Goal: Transaction & Acquisition: Purchase product/service

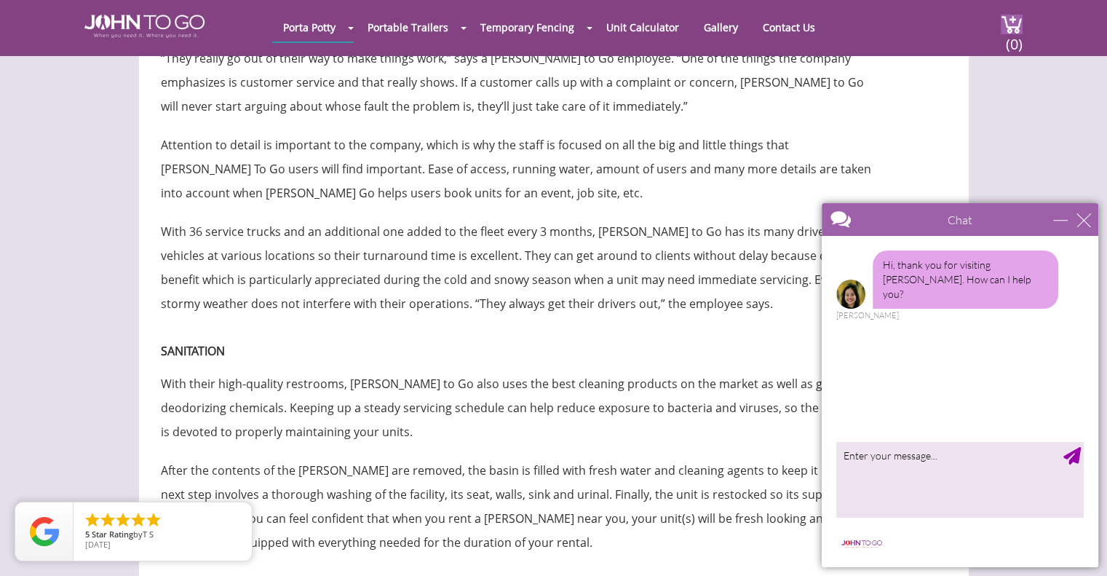
scroll to position [3805, 0]
click at [925, 463] on textarea "type your message" at bounding box center [959, 479] width 247 height 76
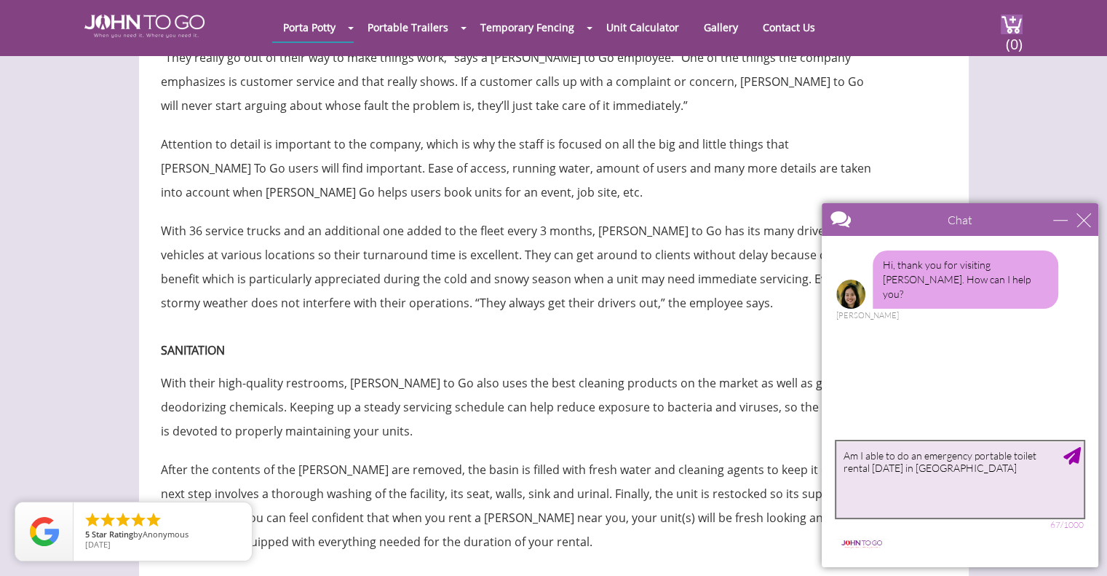
type textarea "Am I able to do an emergency portable toilet rental tomorrow in NYC?"
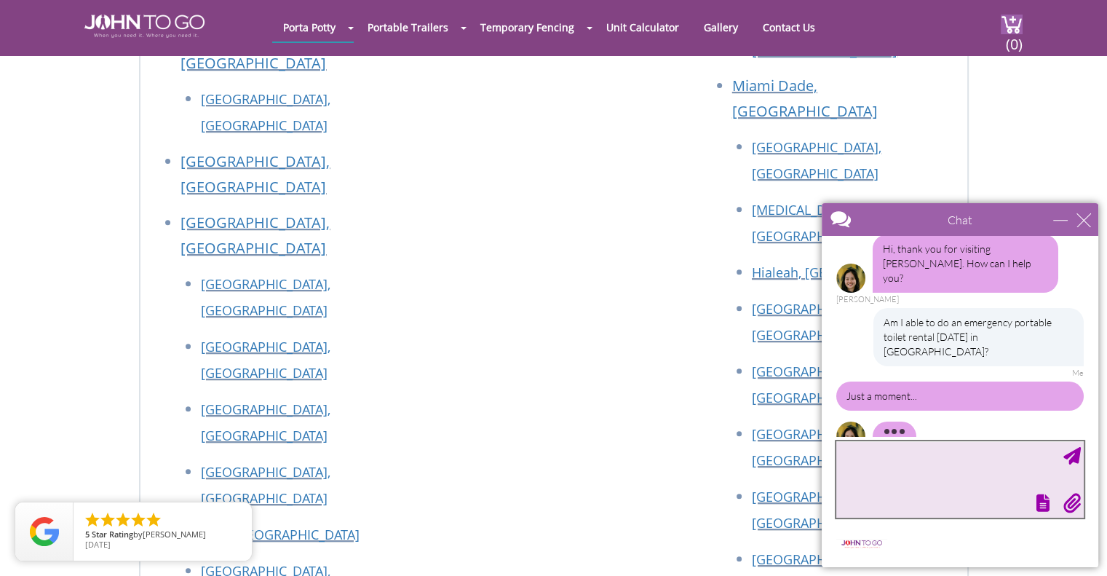
scroll to position [0, 0]
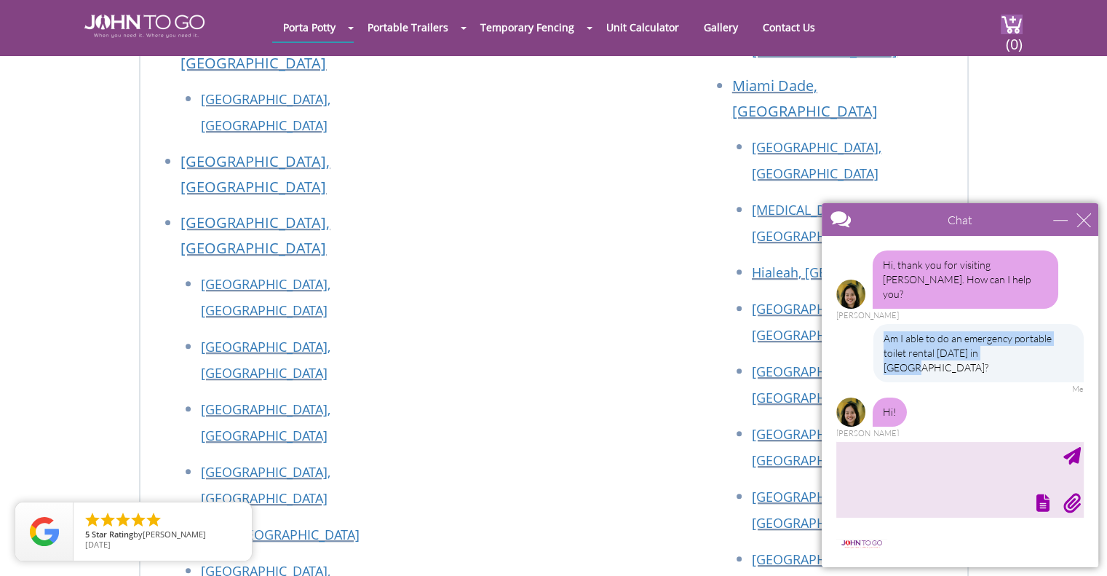
drag, startPoint x: 998, startPoint y: 339, endPoint x: 872, endPoint y: 322, distance: 127.1
click at [872, 324] on div "Am I able to do an emergency portable toilet rental tomorrow in NYC? Me" at bounding box center [959, 359] width 247 height 70
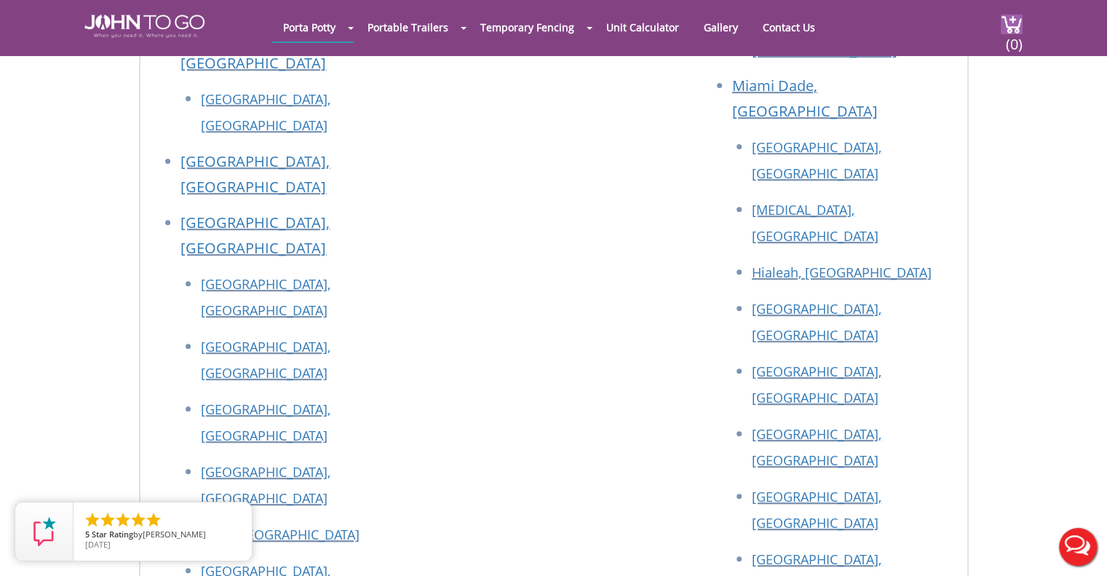
click at [1077, 566] on button "Live Chat" at bounding box center [1078, 547] width 58 height 58
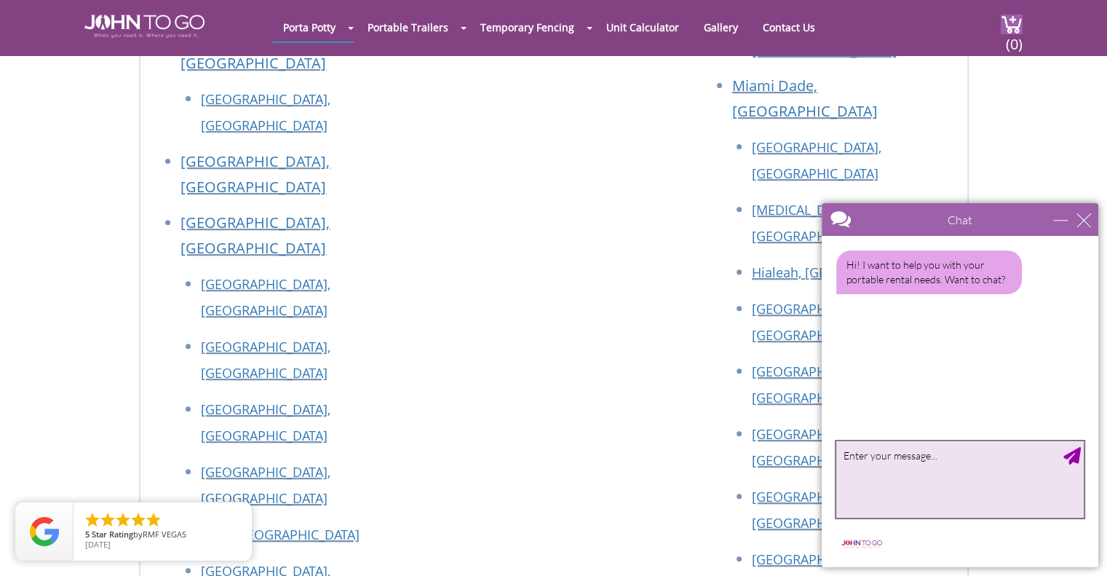
click at [889, 491] on textarea "type your message" at bounding box center [959, 479] width 247 height 76
type textarea "Yes, is there a representative I can speak with"
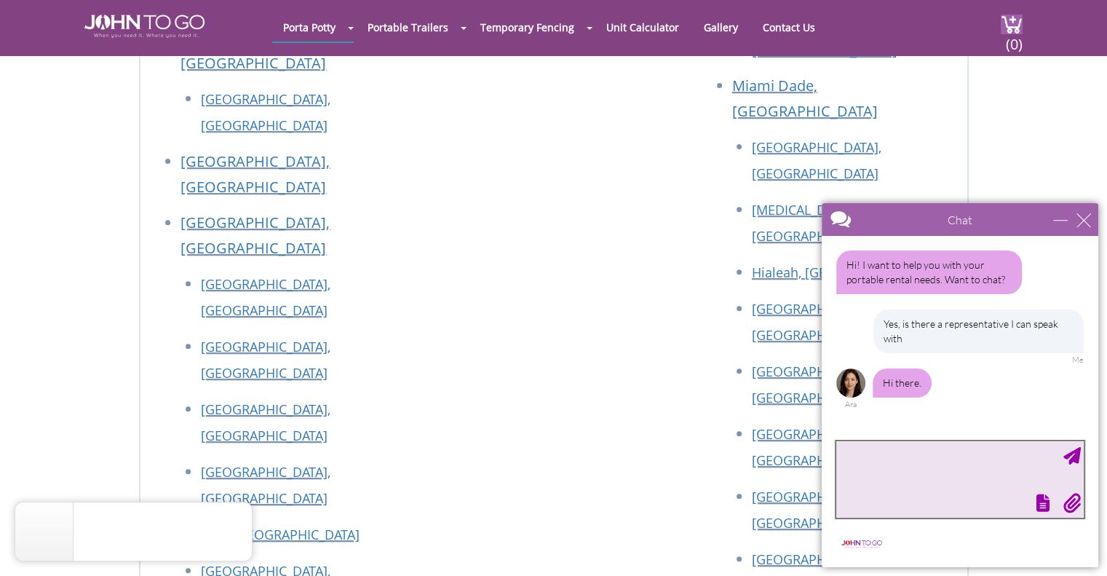
type textarea "a"
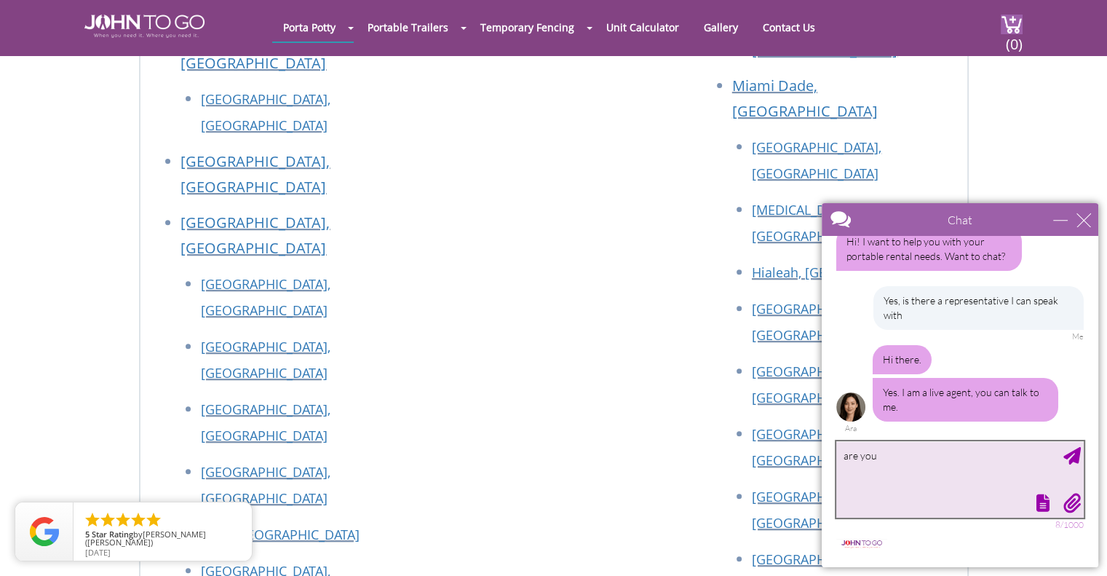
scroll to position [56, 0]
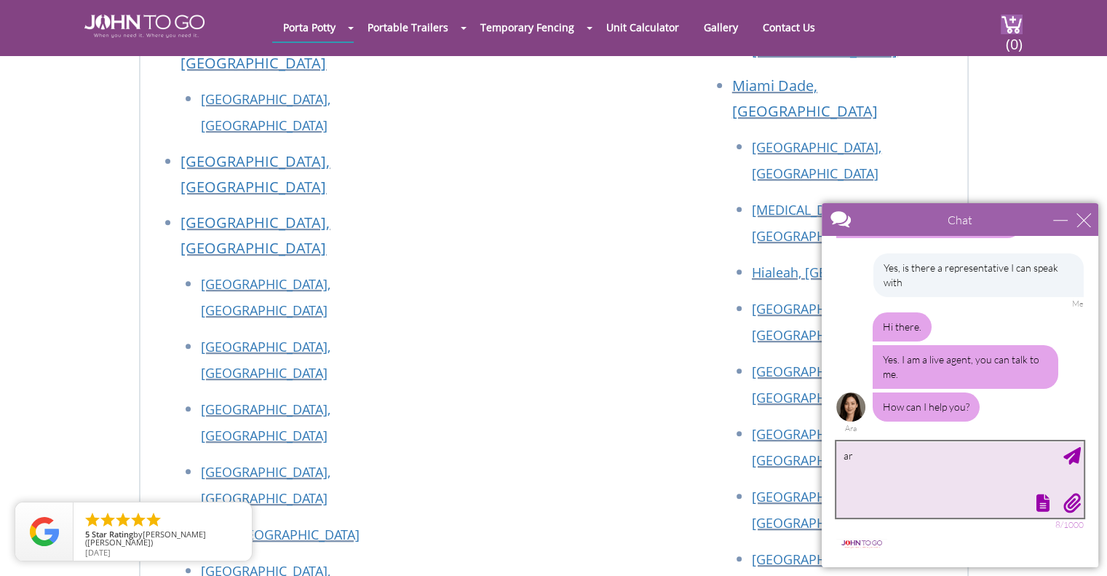
type textarea "a"
type textarea "Am I able to do an emergency portable toilet drop off [DATE] in the [GEOGRAPHIC…"
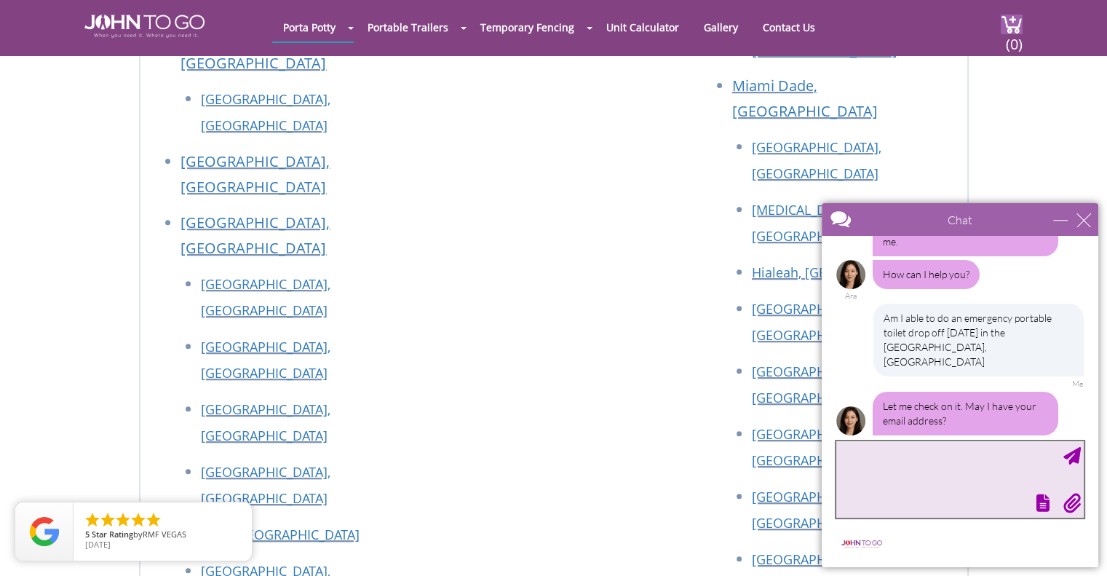
scroll to position [233, 0]
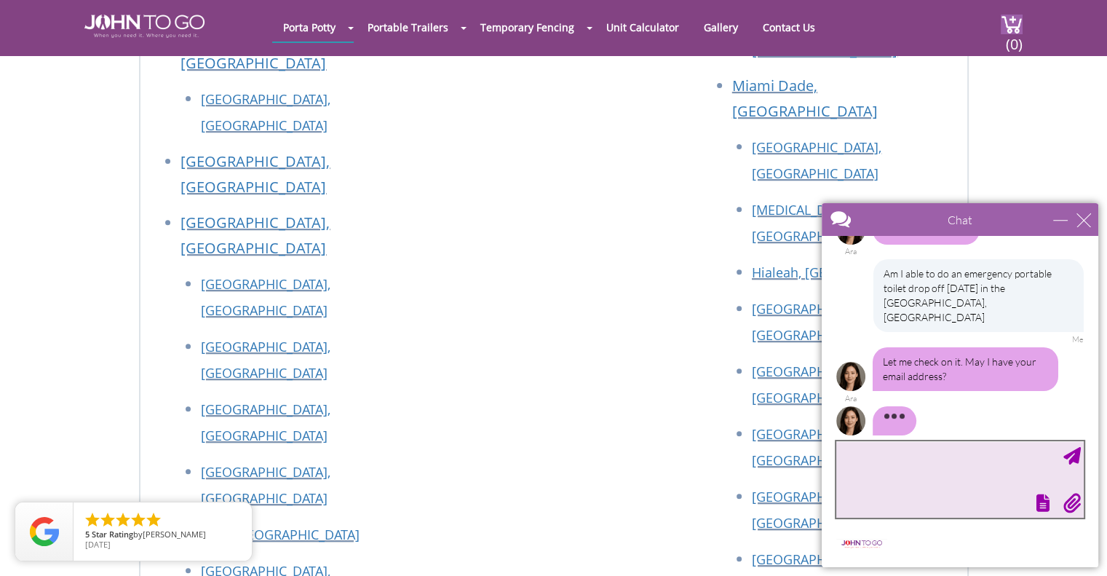
type textarea "a"
type textarea "[EMAIL_ADDRESS][DOMAIN_NAME]"
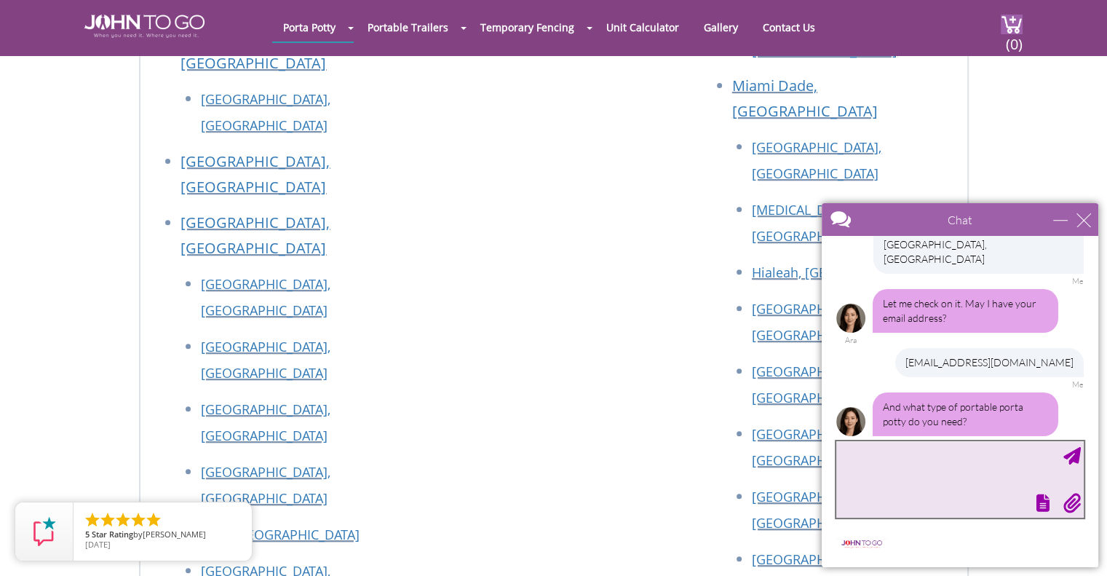
scroll to position [336, 0]
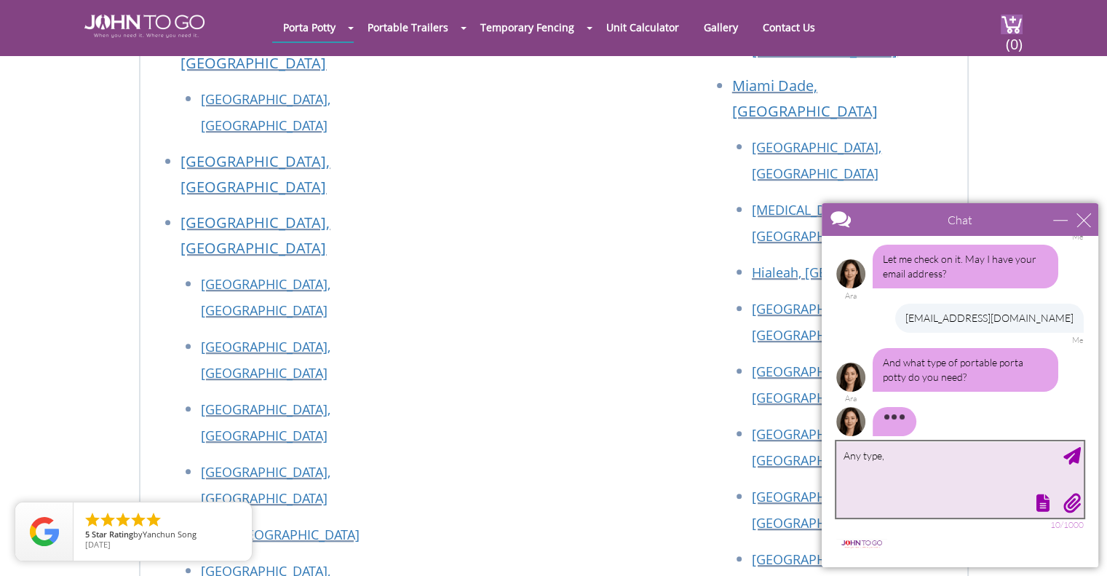
type textarea "Any type"
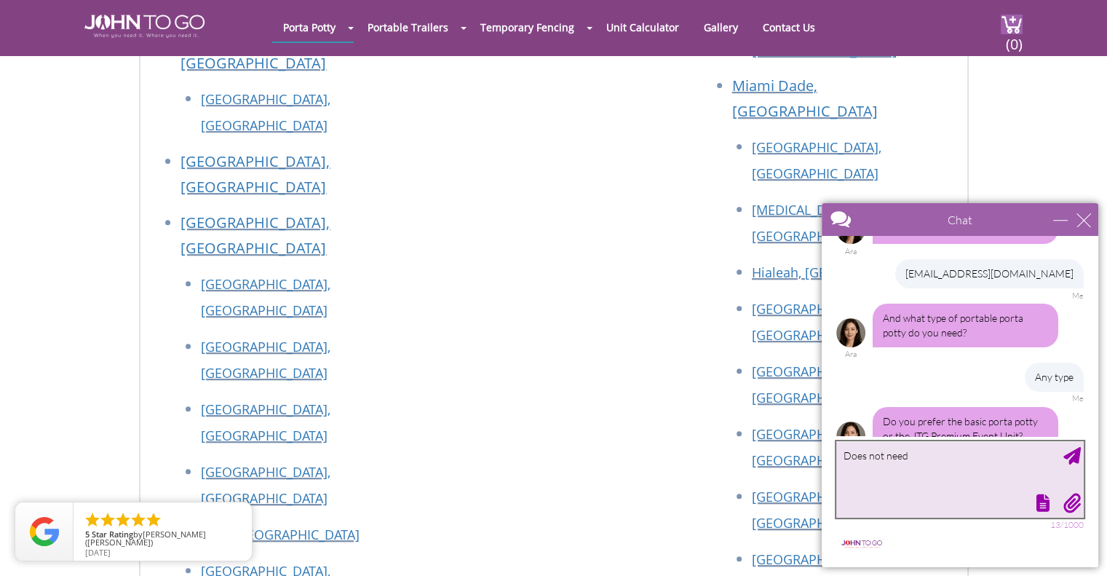
scroll to position [394, 0]
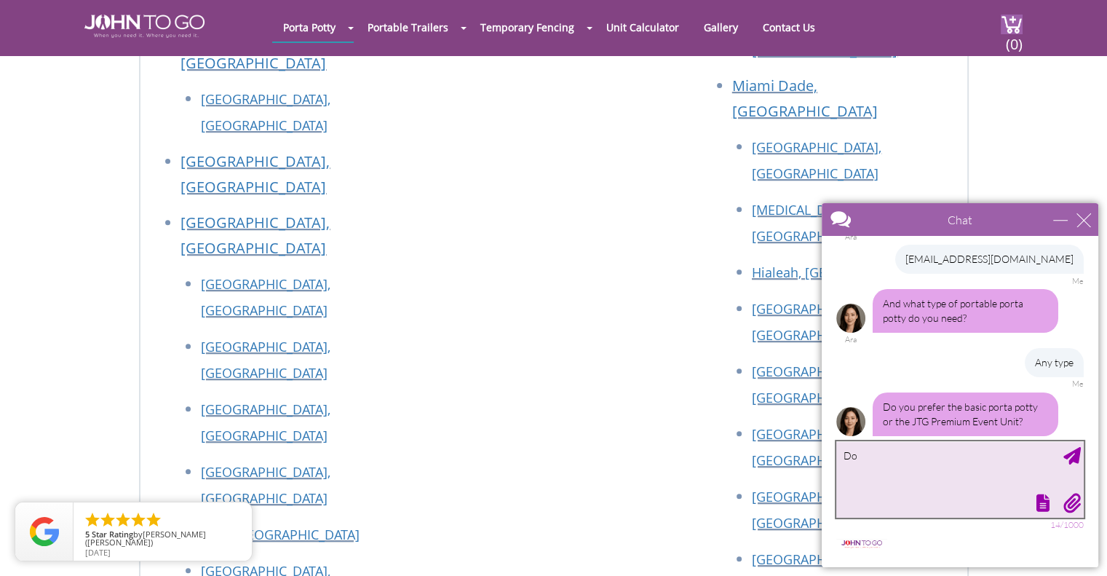
type textarea "D"
type textarea "basic"
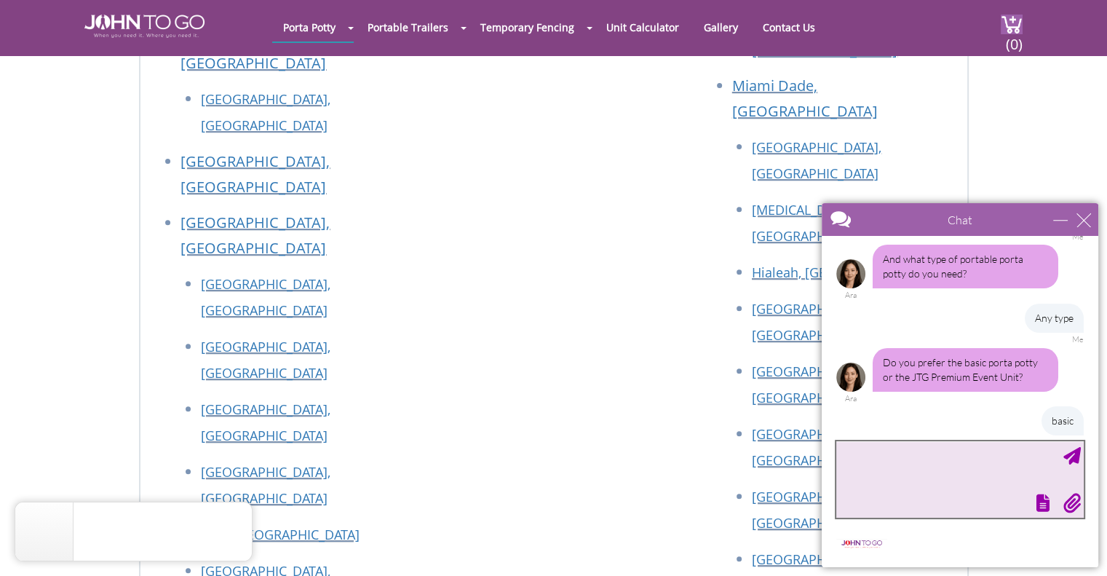
scroll to position [483, 0]
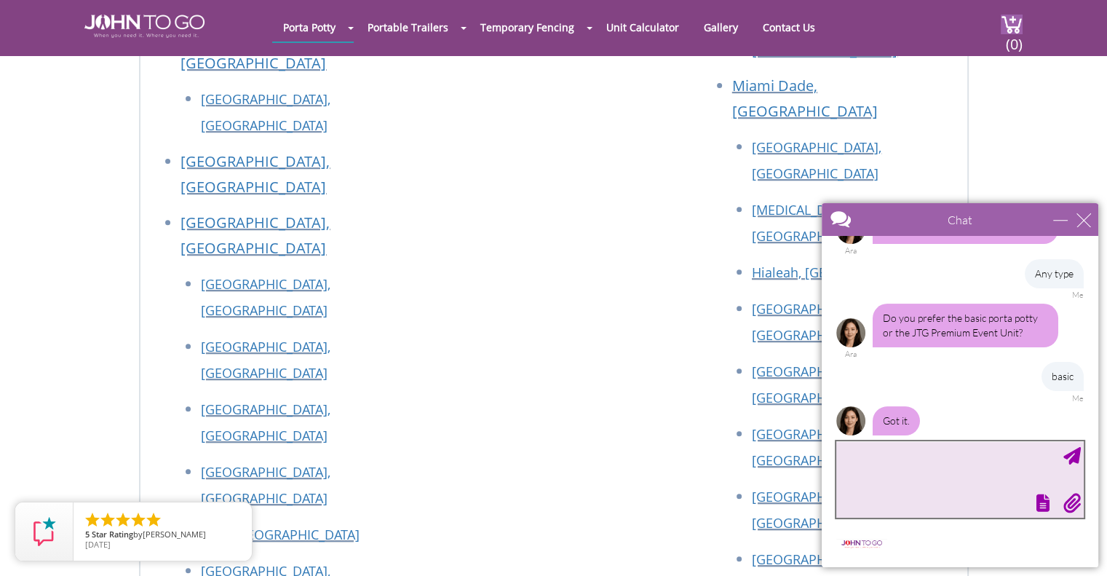
type textarea "T"
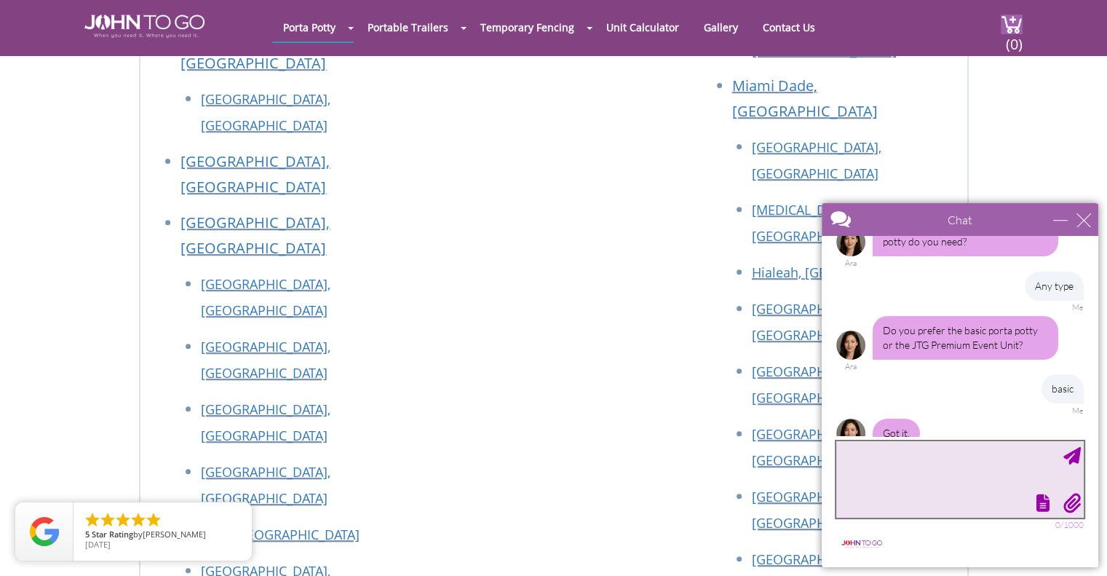
scroll to position [474, 0]
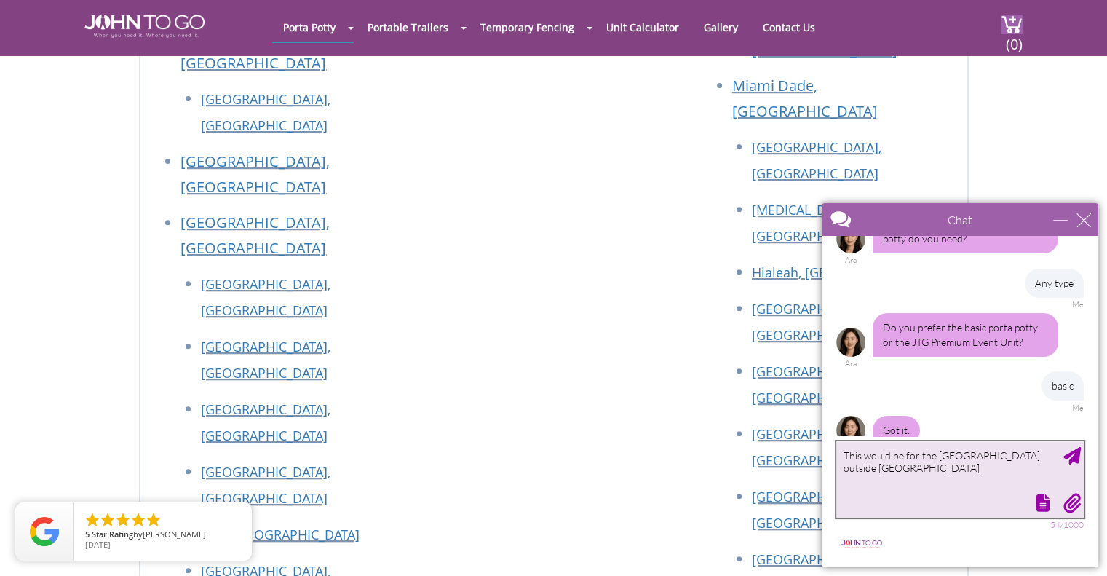
type textarea "This would be for the [GEOGRAPHIC_DATA], outside [GEOGRAPHIC_DATA]"
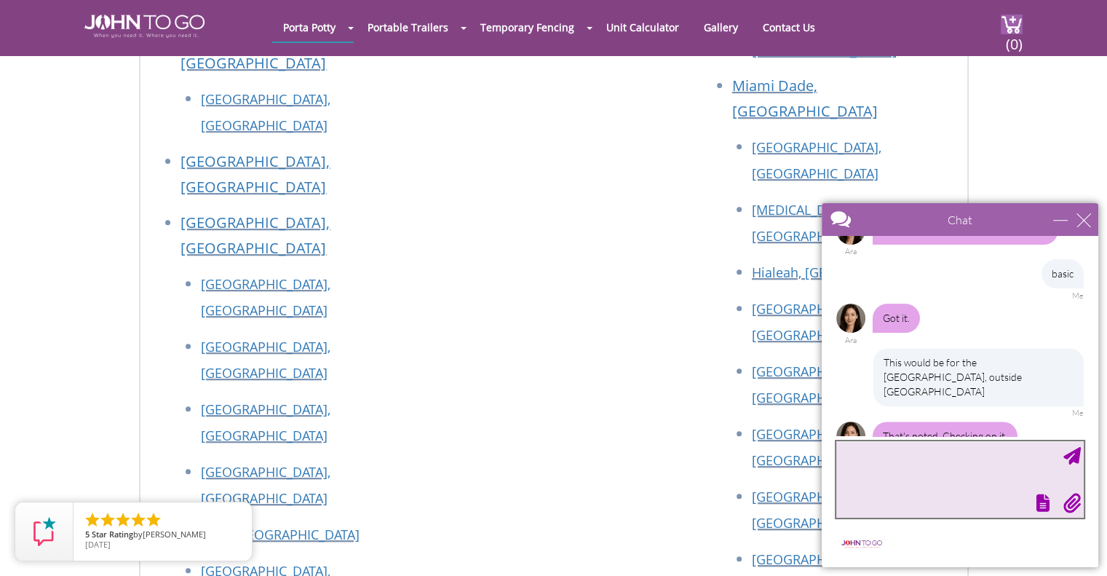
scroll to position [662, 0]
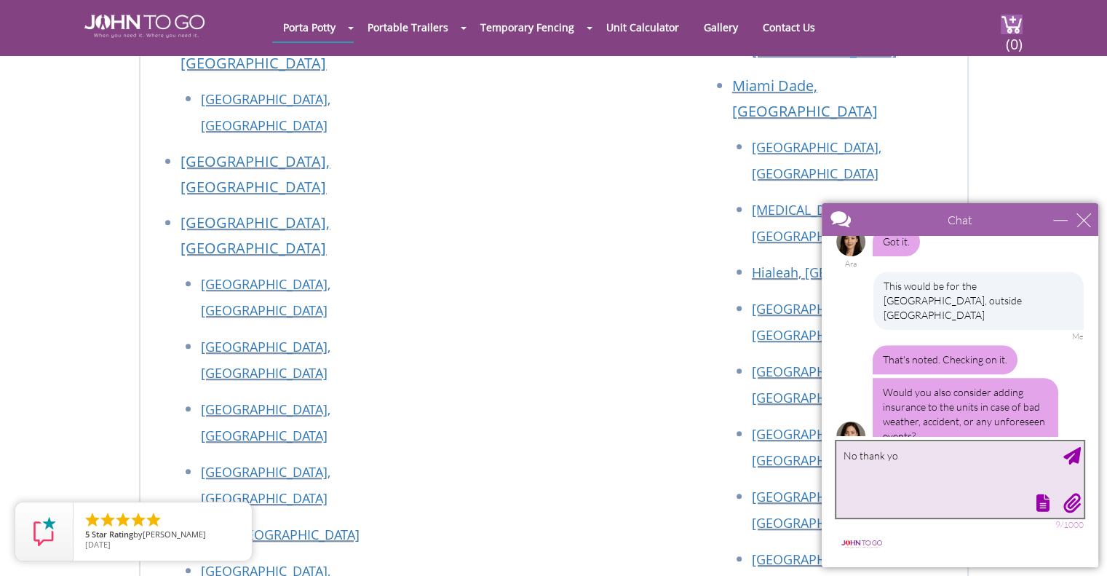
type textarea "No thank you"
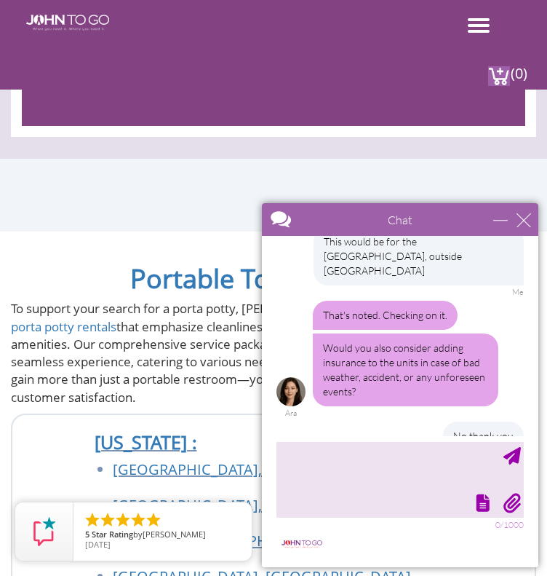
scroll to position [751, 0]
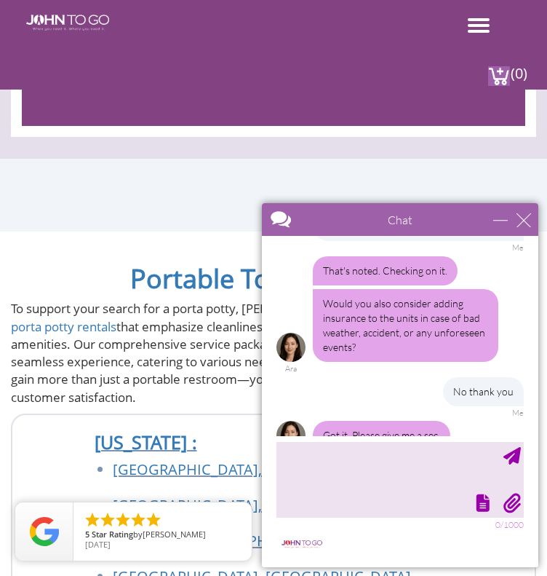
click at [400, 492] on div at bounding box center [399, 501] width 250 height 20
click at [370, 458] on textarea "type your message" at bounding box center [400, 479] width 247 height 76
type textarea "Thank you"
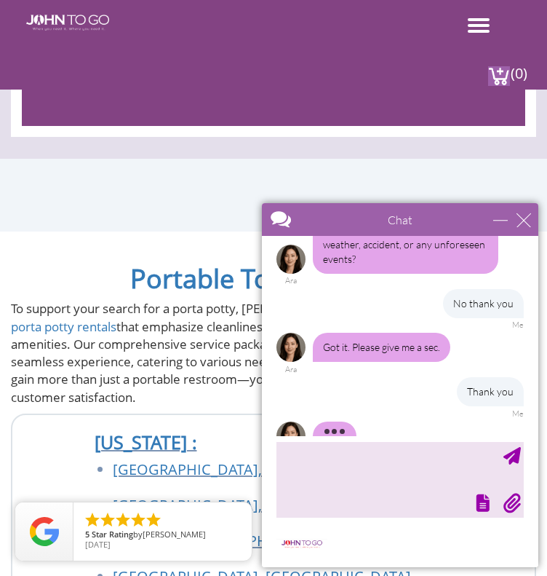
scroll to position [854, 0]
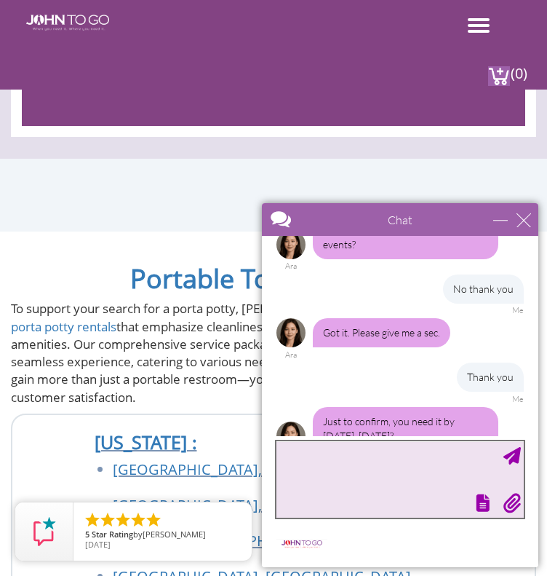
click at [349, 484] on textarea "type your message" at bounding box center [400, 479] width 247 height 76
type textarea "Yes, preferably the morning, and I realize this is very last minute"
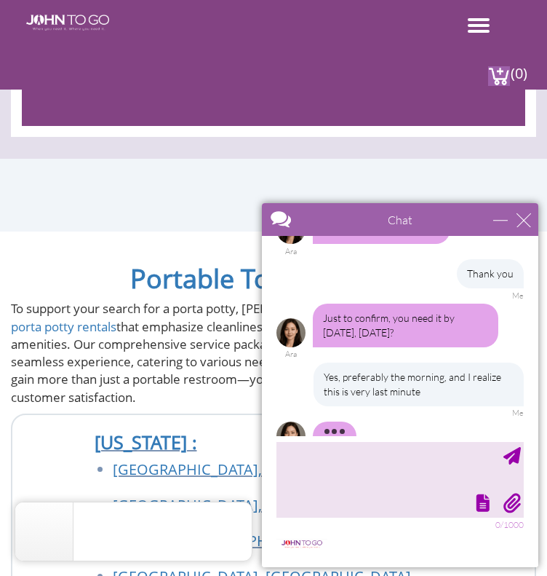
scroll to position [972, 0]
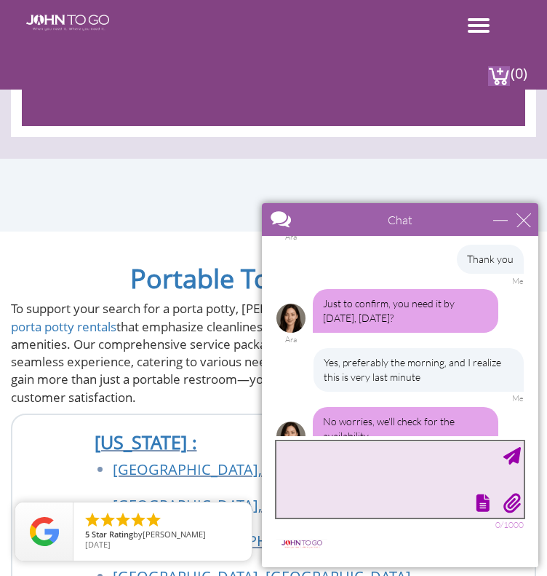
click at [362, 471] on textarea "type your message" at bounding box center [400, 479] width 247 height 76
type textarea "Thank you"
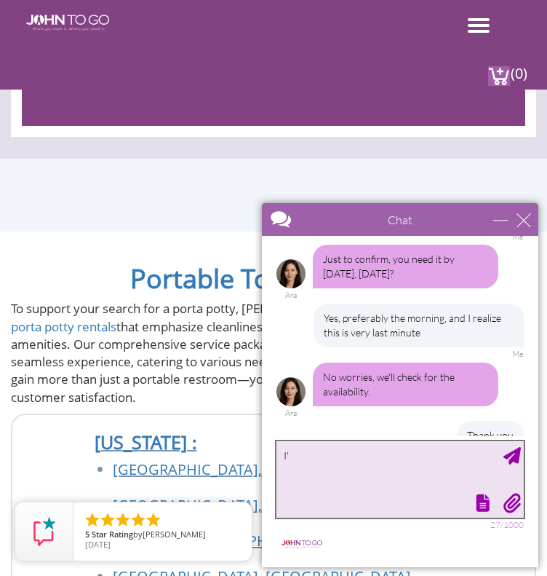
type textarea "I"
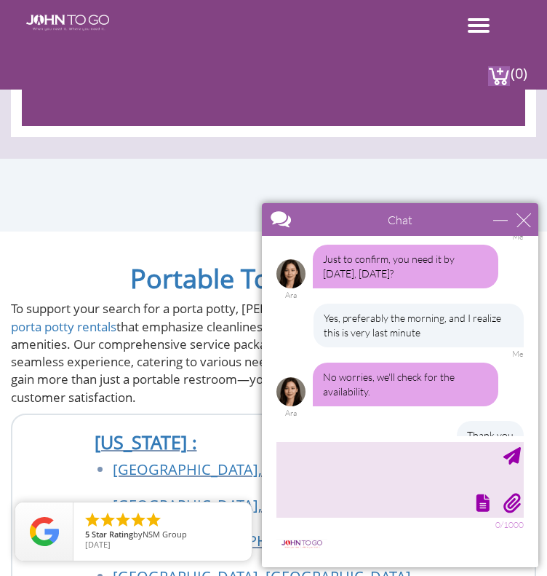
scroll to position [1060, 0]
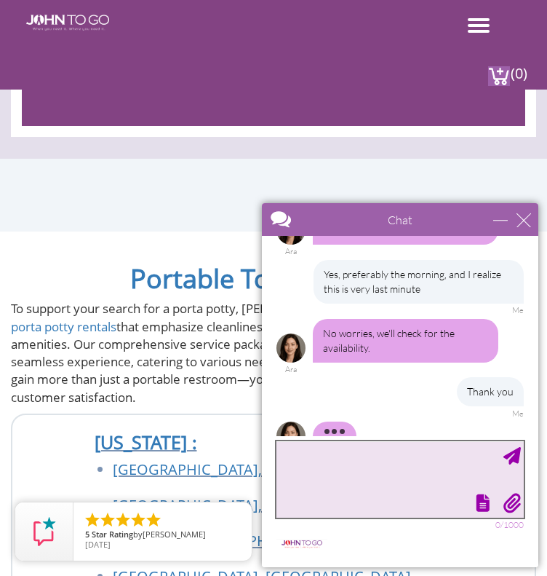
click at [326, 463] on textarea "type your message" at bounding box center [400, 479] width 247 height 76
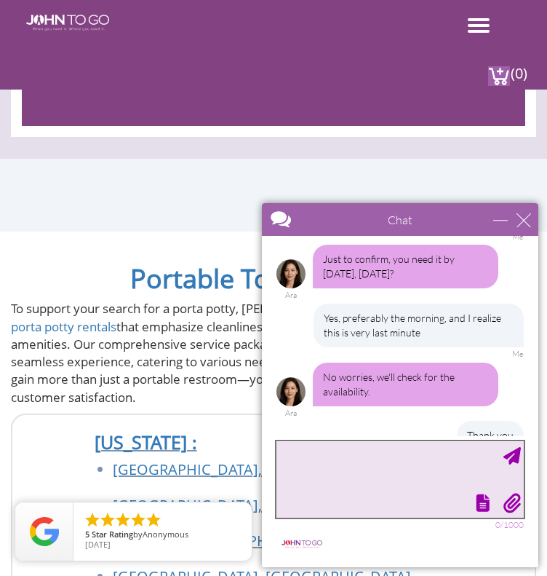
scroll to position [1103, 0]
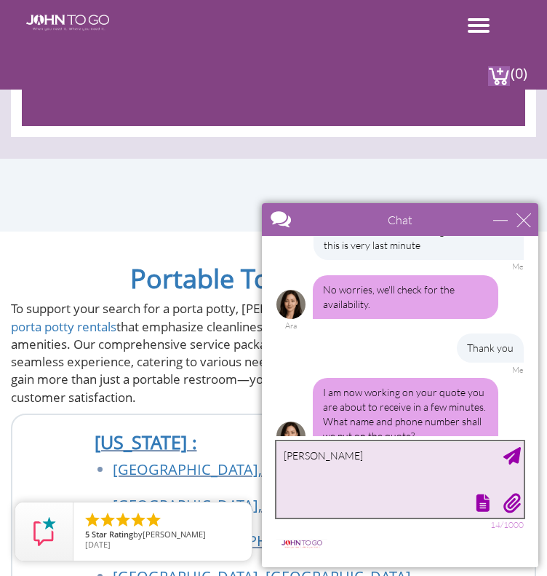
type textarea "[PERSON_NAME]"
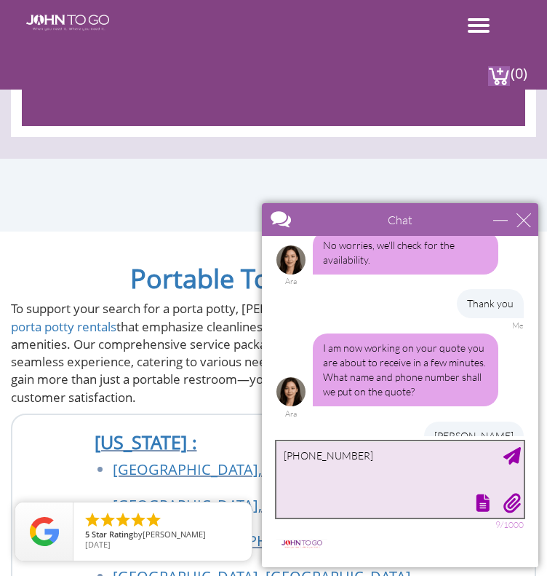
type textarea "[PHONE_NUMBER]"
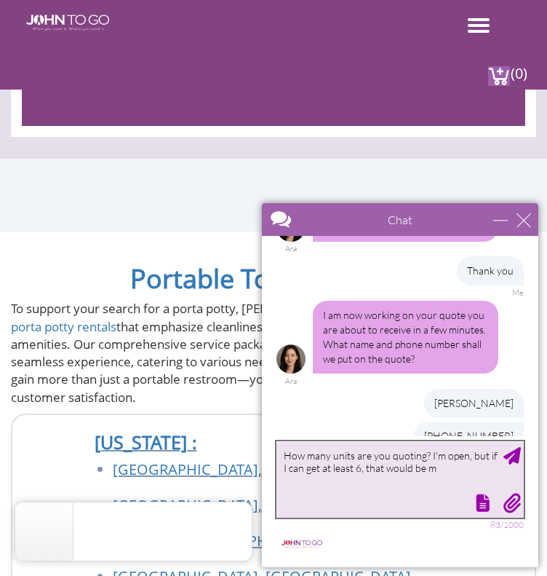
scroll to position [1225, 0]
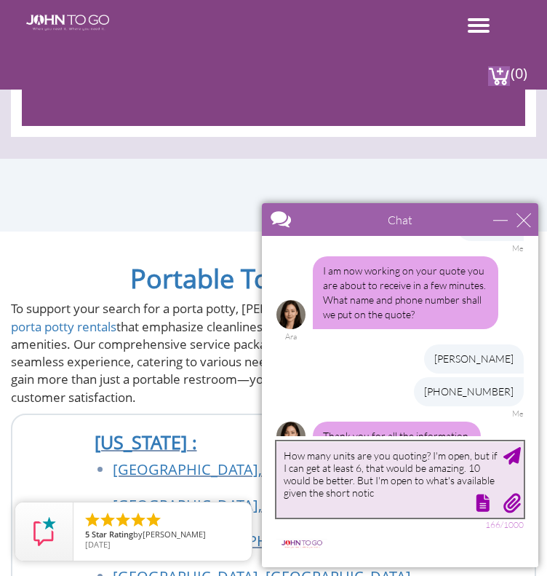
type textarea "How many units are you quoting? I'm open, but if I can get at least 6, that wou…"
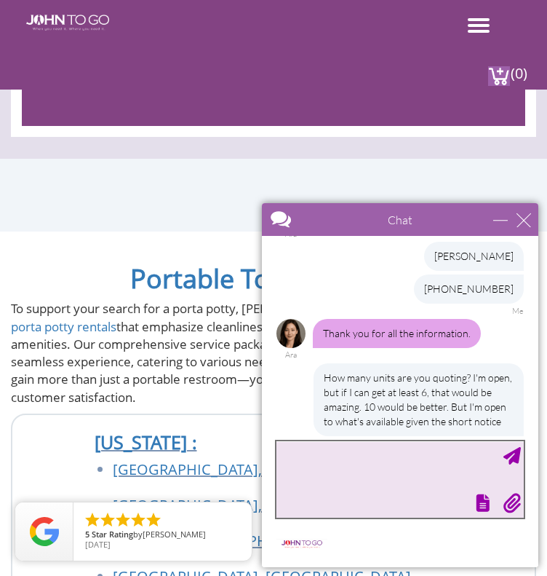
scroll to position [1371, 0]
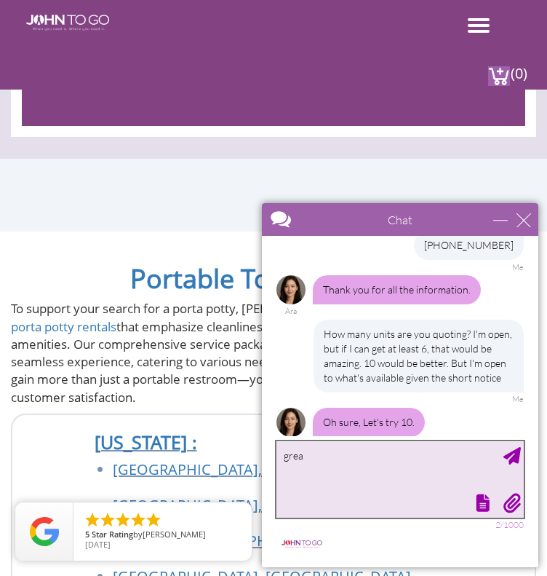
type textarea "great"
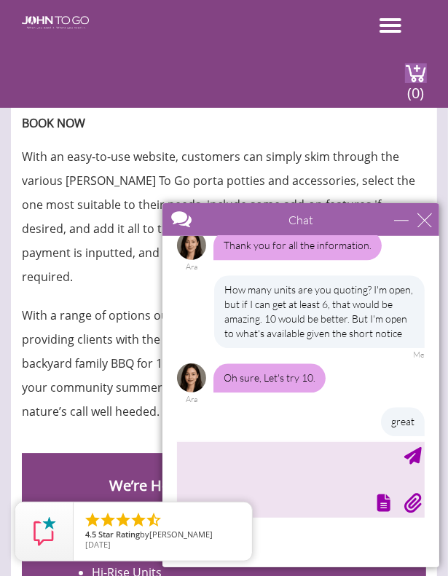
scroll to position [1460, 0]
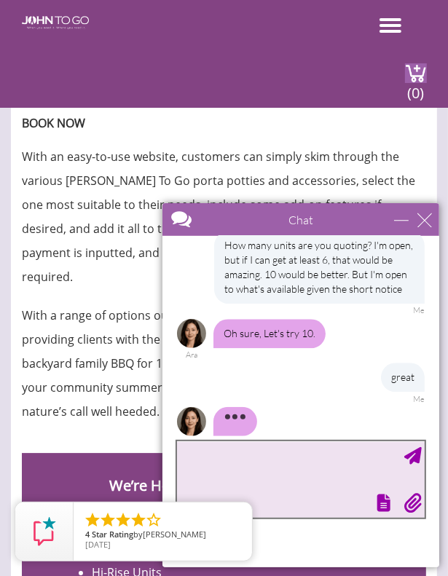
click at [272, 467] on textarea "type your message" at bounding box center [299, 478] width 247 height 76
type textarea "just s"
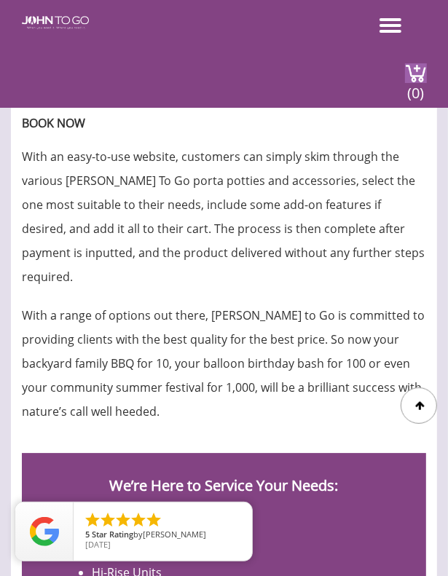
scroll to position [6532, 0]
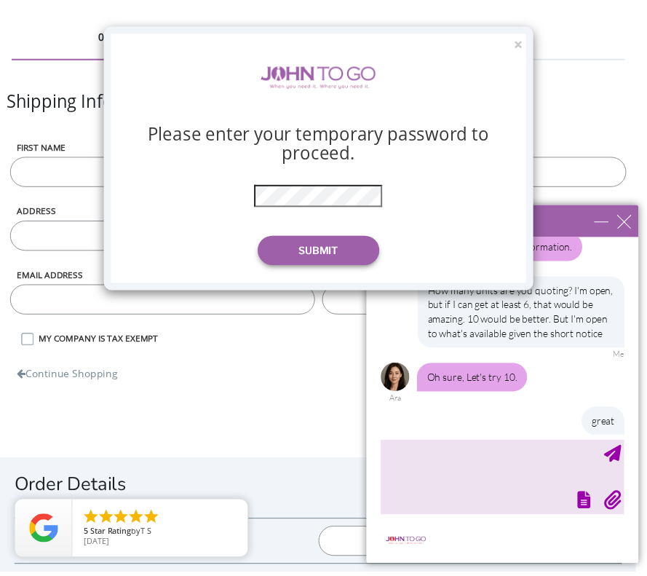
scroll to position [1401, 0]
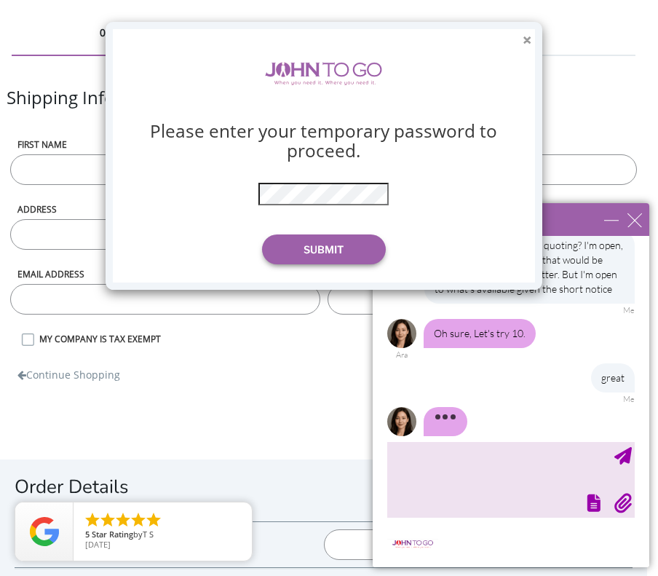
click at [523, 43] on button "×" at bounding box center [527, 40] width 9 height 15
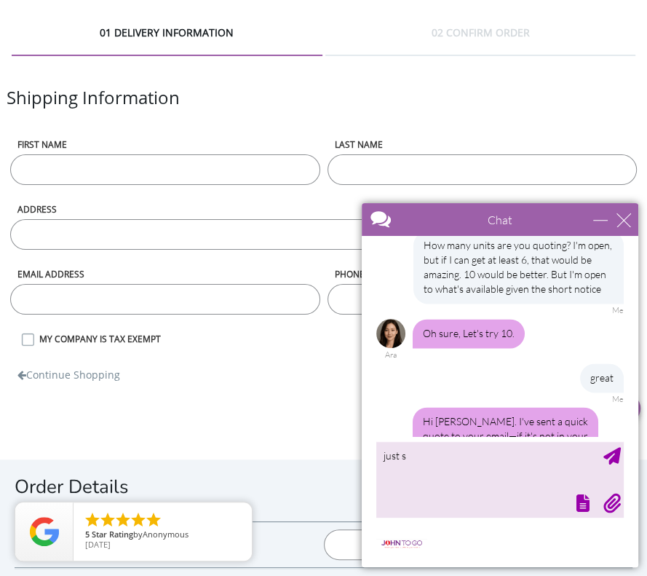
scroll to position [1548, 0]
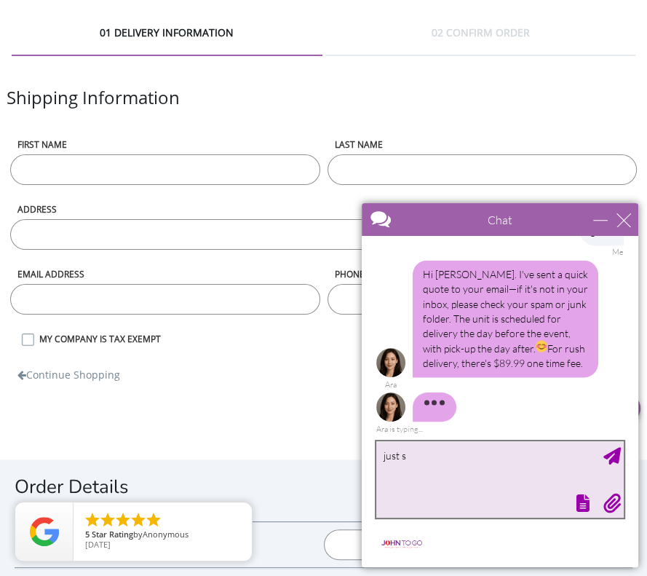
click at [469, 483] on textarea "just s" at bounding box center [499, 479] width 247 height 76
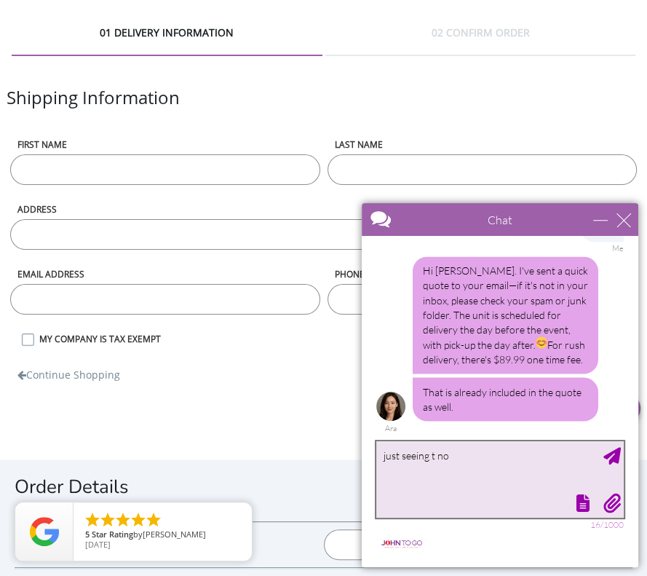
type textarea "just seeing t now"
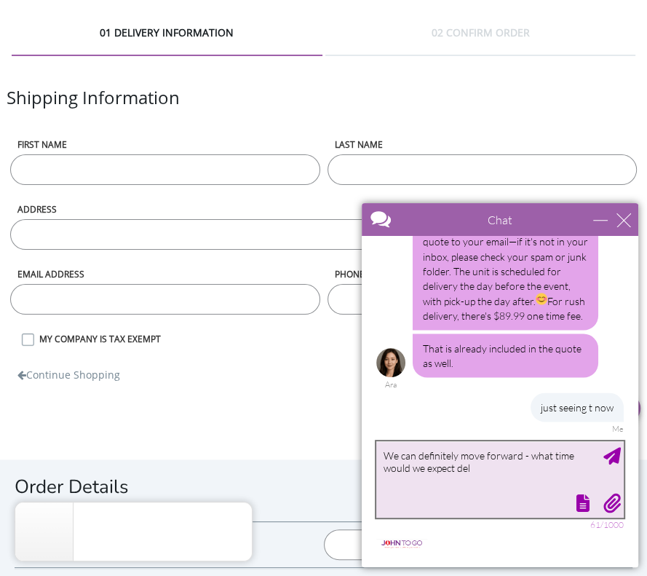
scroll to position [1640, 0]
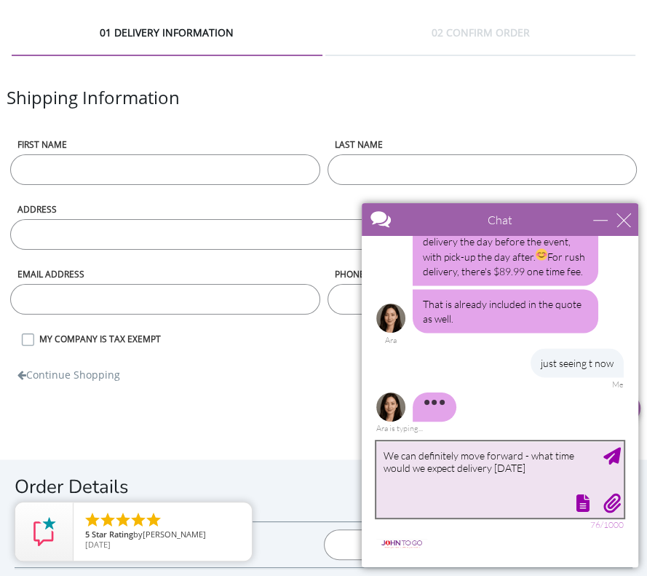
type textarea "We can definitely move forward - what time would we expect delivery tomorrow?"
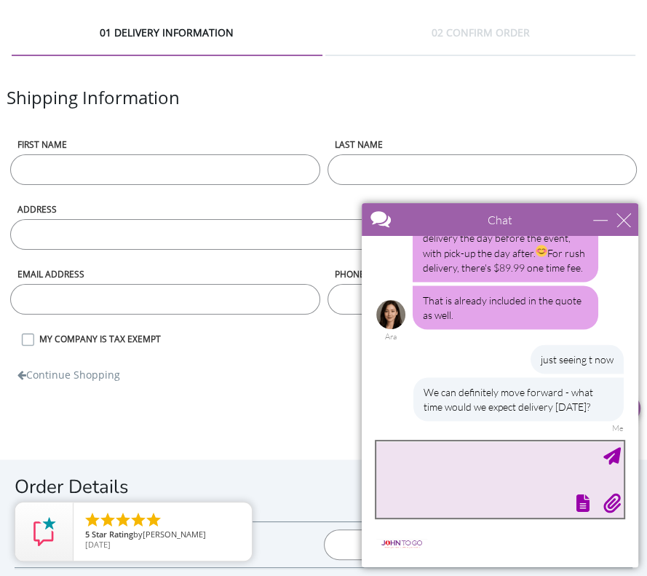
scroll to position [1643, 0]
type textarea "Pickup can be Monday'"
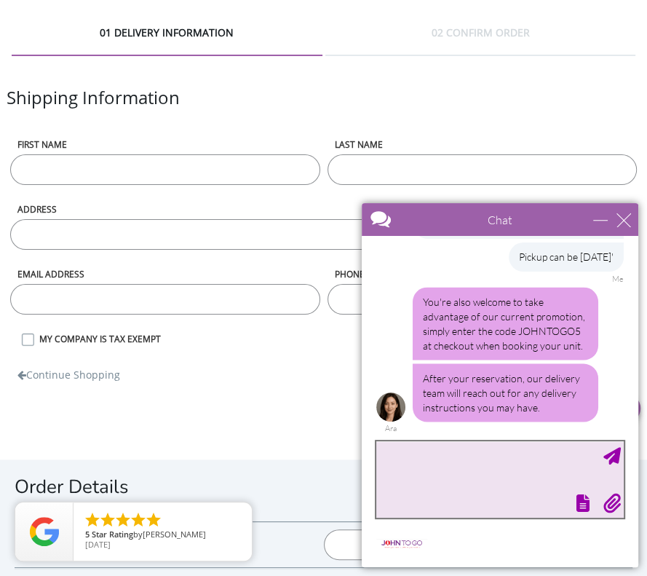
scroll to position [1869, 0]
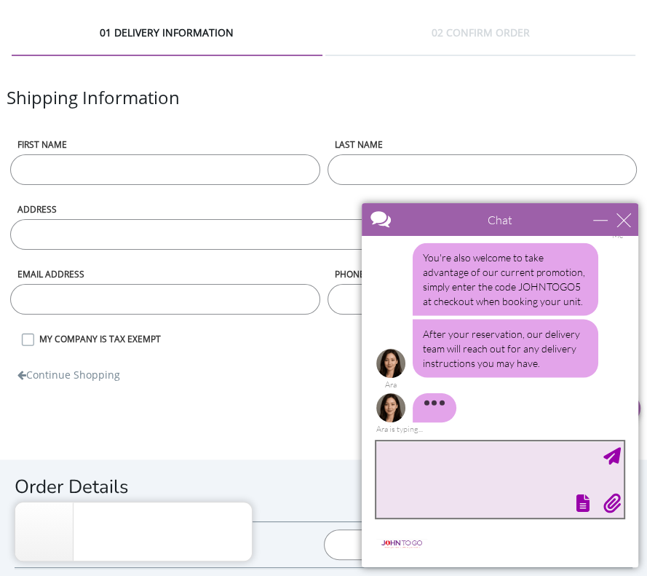
click at [479, 481] on textarea "type your message" at bounding box center [499, 479] width 247 height 76
type textarea "C"
type textarea "G"
type textarea "Okay"
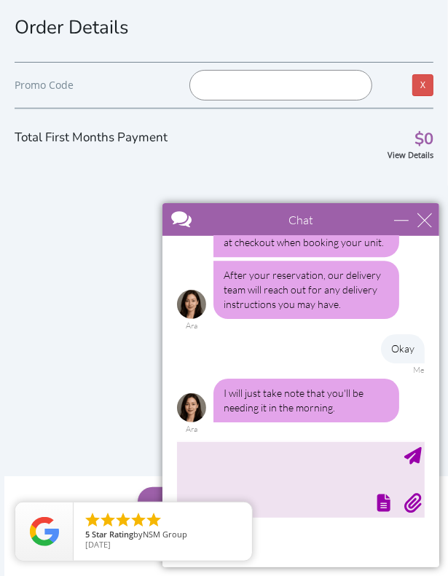
scroll to position [1972, 0]
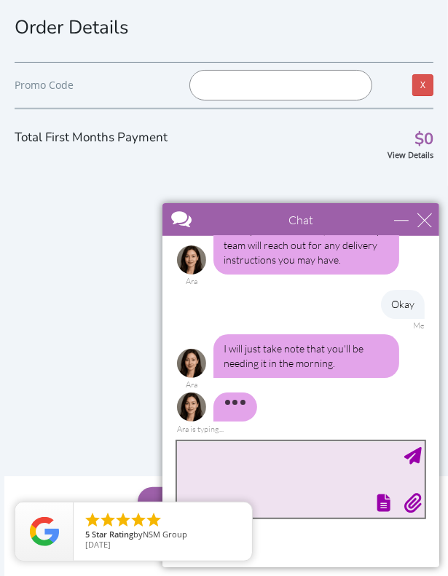
click at [229, 473] on textarea "type your message" at bounding box center [299, 478] width 247 height 76
type textarea "A"
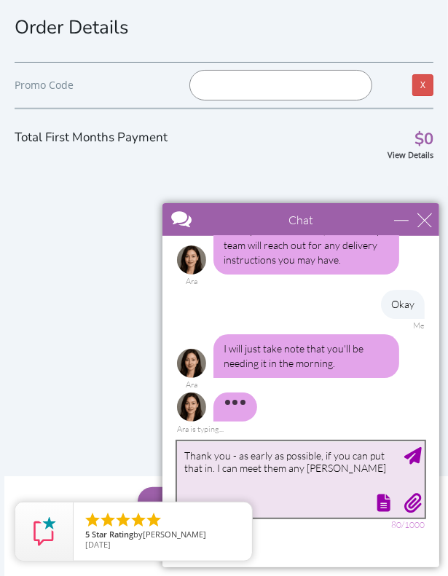
type textarea "Thank you - as early as possible, if you can put that in. I can meet them any t…"
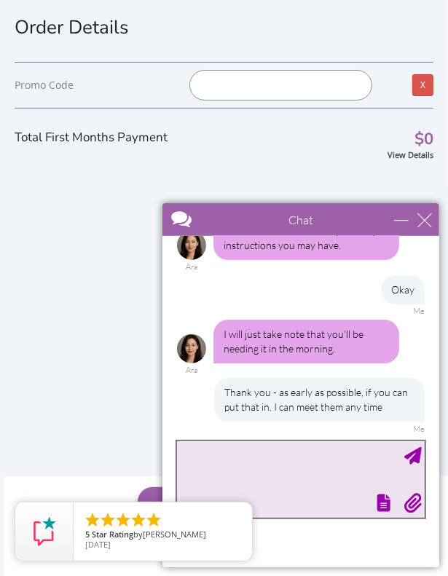
scroll to position [2047, 0]
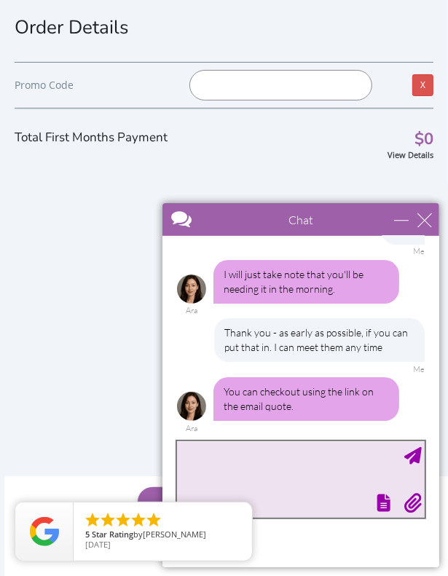
click at [255, 463] on textarea "type your message" at bounding box center [299, 478] width 247 height 76
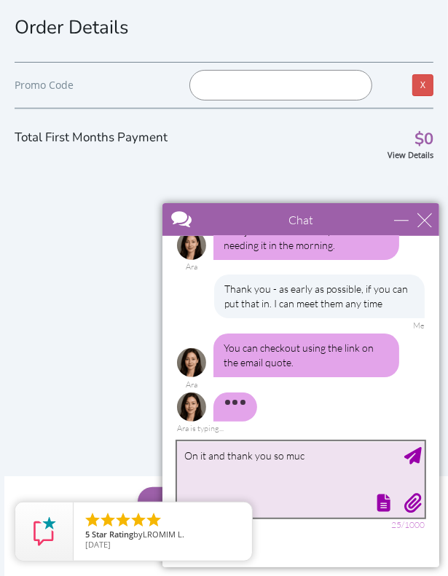
type textarea "On it and thank you so much"
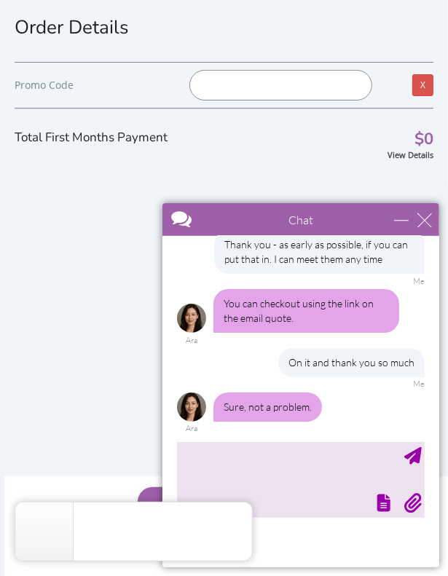
scroll to position [2179, 0]
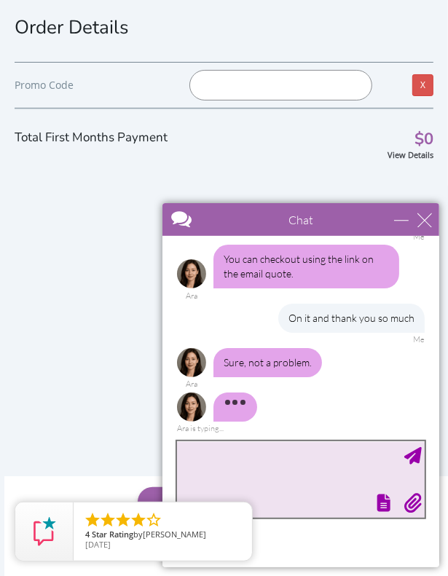
click at [246, 463] on textarea "type your message" at bounding box center [299, 478] width 247 height 76
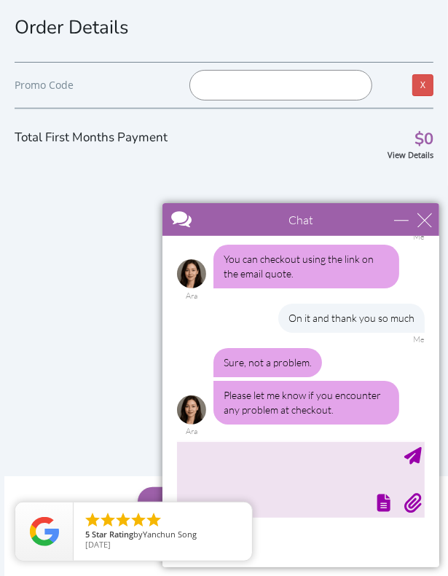
scroll to position [2182, 0]
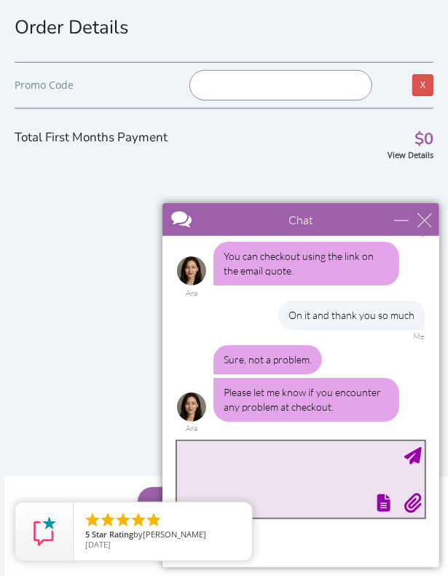
click at [225, 461] on textarea "type your message" at bounding box center [299, 478] width 247 height 76
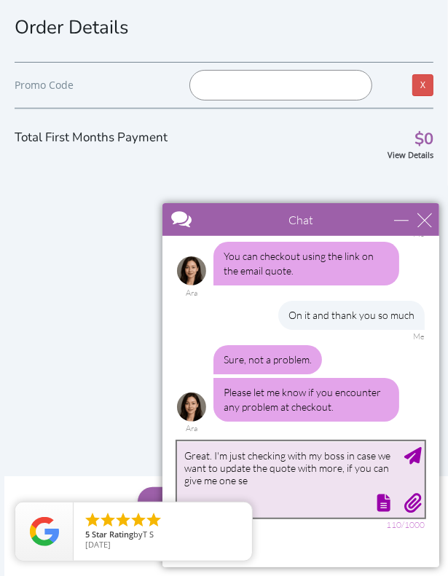
type textarea "Great. I'm just checking with my boss in case we want to update the quote with …"
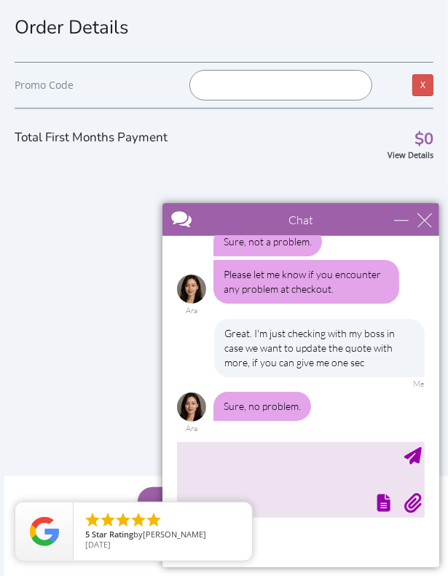
scroll to position [2344, 0]
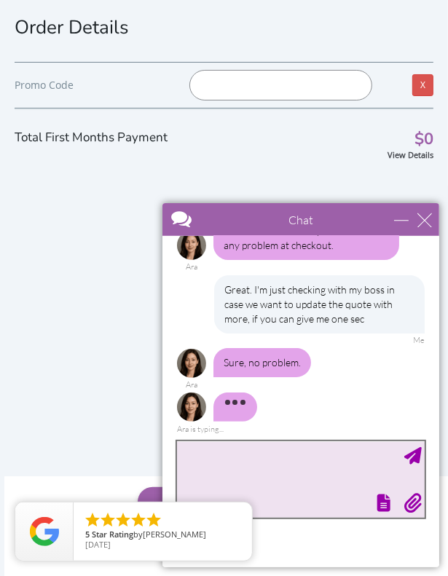
click at [273, 486] on textarea "type your message" at bounding box center [299, 478] width 247 height 76
type textarea "Alright, we're good with the 10, filling out the link now"
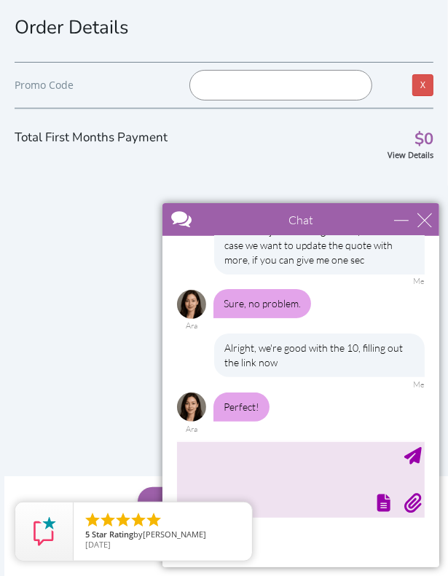
scroll to position [2447, 0]
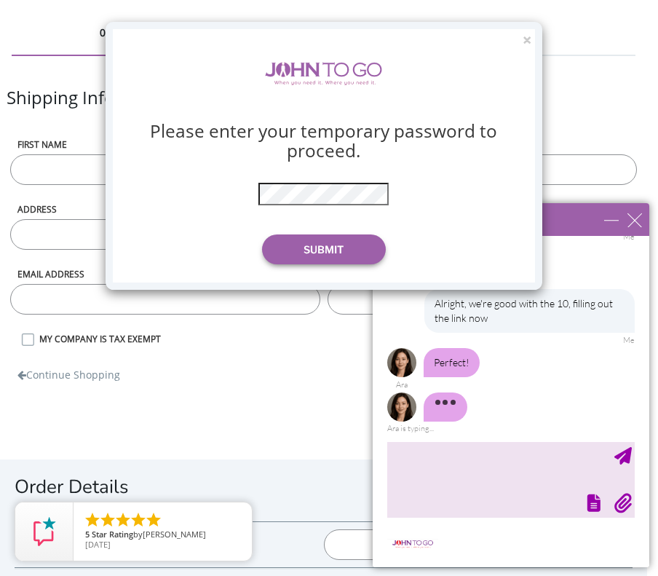
scroll to position [2435, 0]
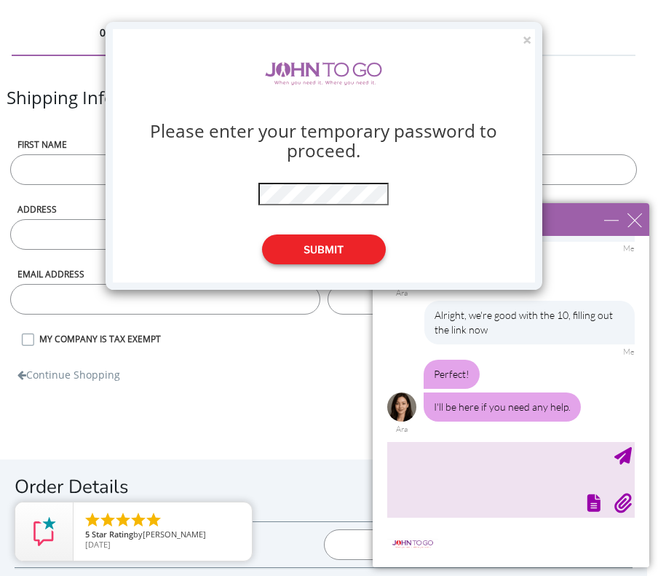
click at [319, 259] on button "Submit" at bounding box center [324, 249] width 124 height 30
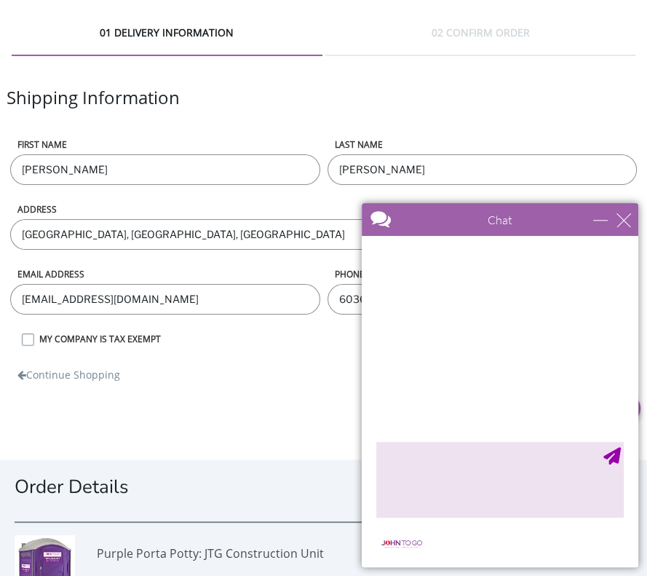
scroll to position [2435, 0]
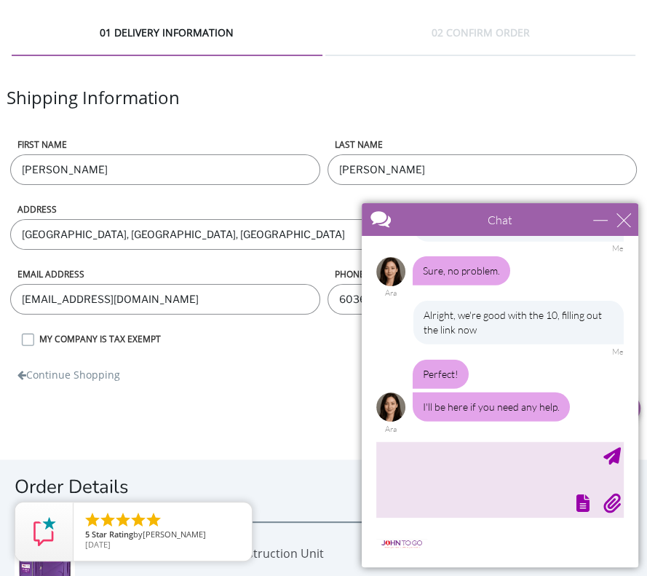
click at [110, 210] on label "ADDRESS" at bounding box center [323, 176] width 627 height 77
click at [110, 219] on input "Bronx, NY, USA" at bounding box center [323, 234] width 627 height 31
click at [397, 174] on input "dAgostino" at bounding box center [483, 169] width 310 height 31
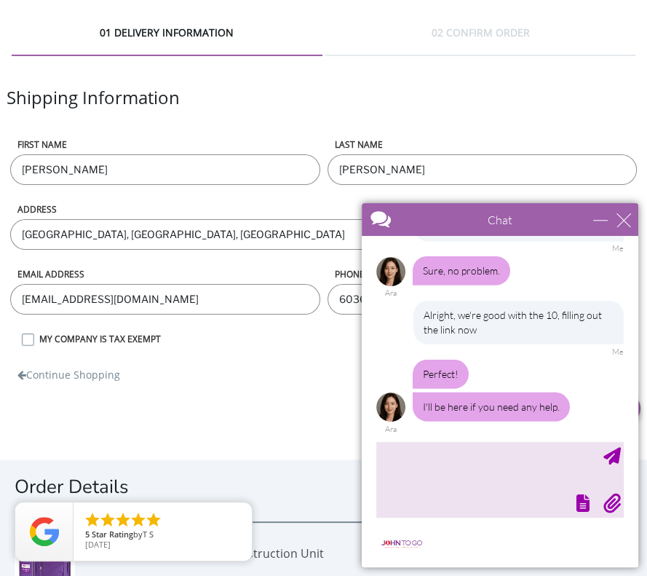
type input "D'Agostino"
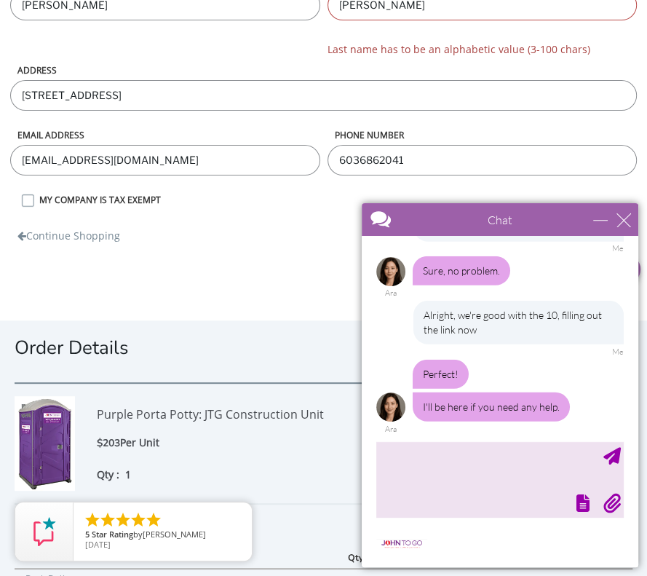
scroll to position [165, 0]
click at [189, 100] on input "1 E 161st, St, Bronx, NY, USA" at bounding box center [323, 94] width 627 height 31
type input "1 E 161st, St, Bronx, NY, USA 10451"
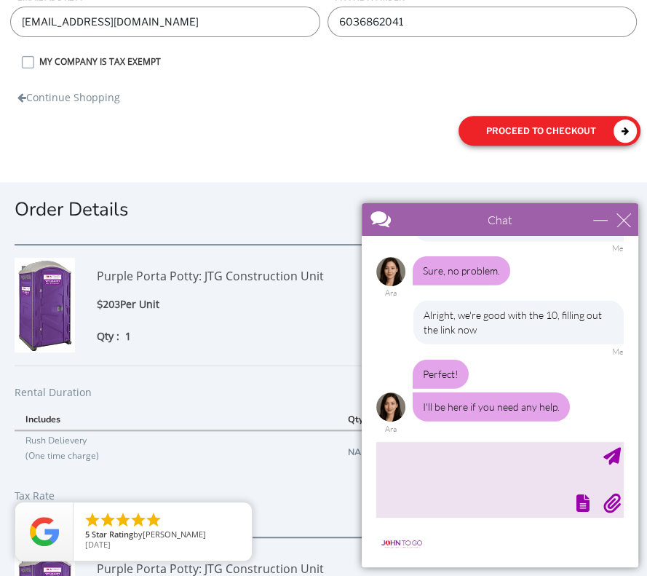
click at [550, 124] on button "proceed to checkout" at bounding box center [550, 131] width 182 height 30
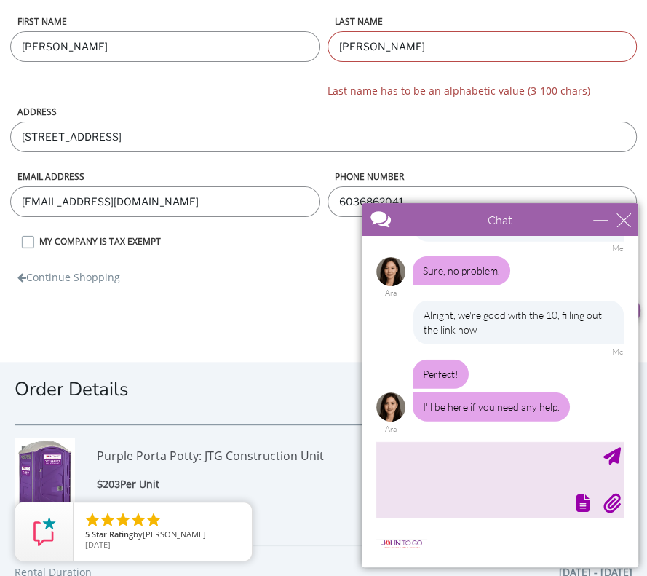
click at [349, 46] on input "D'Agostino" at bounding box center [483, 46] width 310 height 31
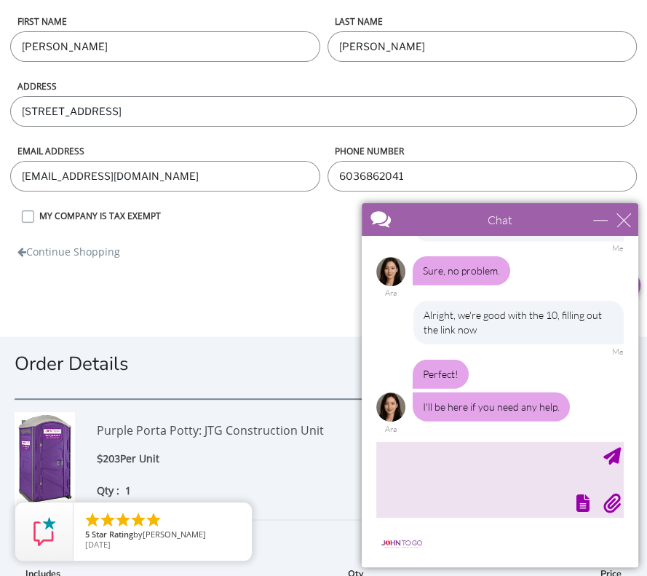
scroll to position [317, 0]
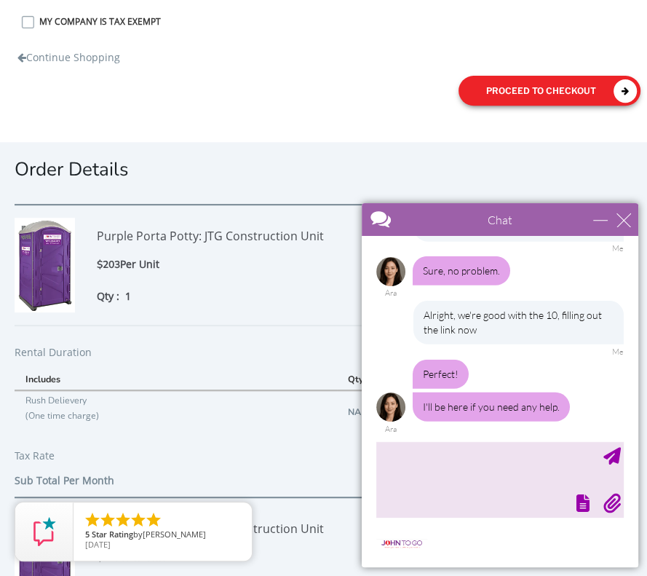
type input "[PERSON_NAME]"
click at [559, 90] on button "proceed to checkout" at bounding box center [550, 91] width 182 height 30
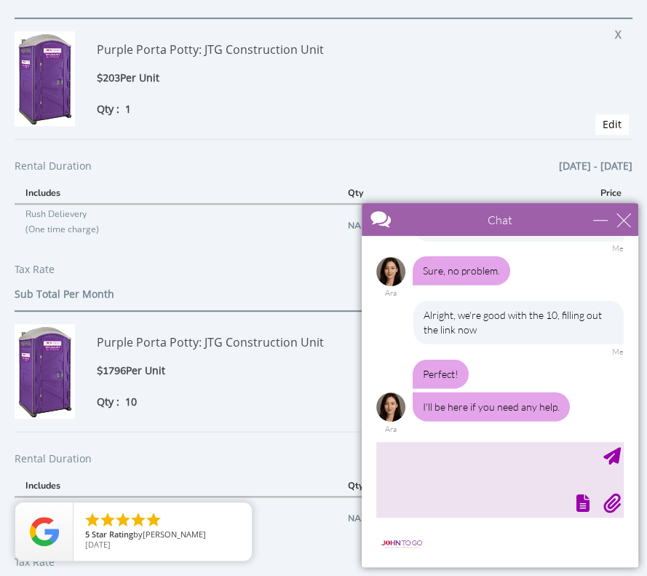
scroll to position [740, 0]
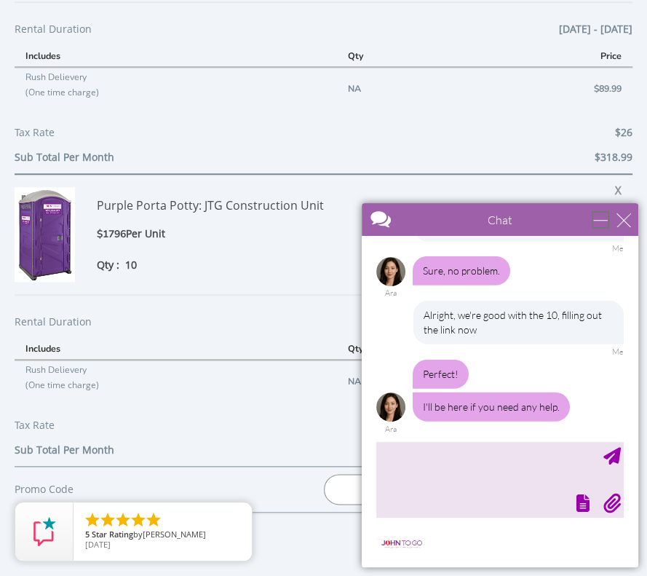
click at [595, 223] on div "minimize" at bounding box center [600, 220] width 15 height 15
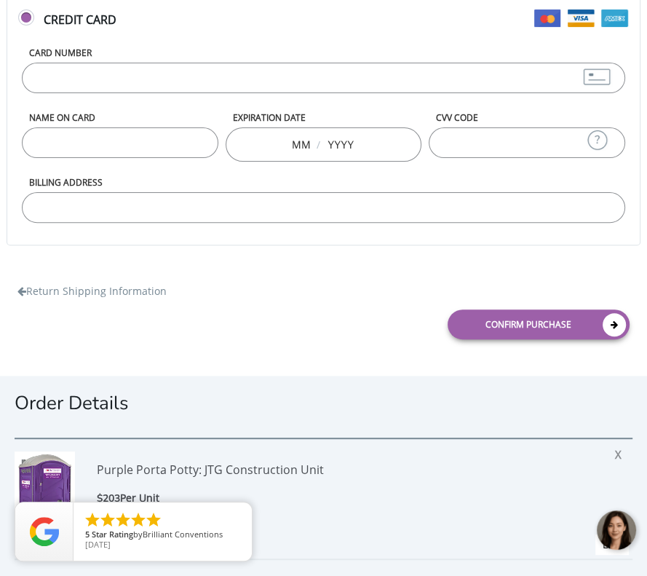
scroll to position [0, 0]
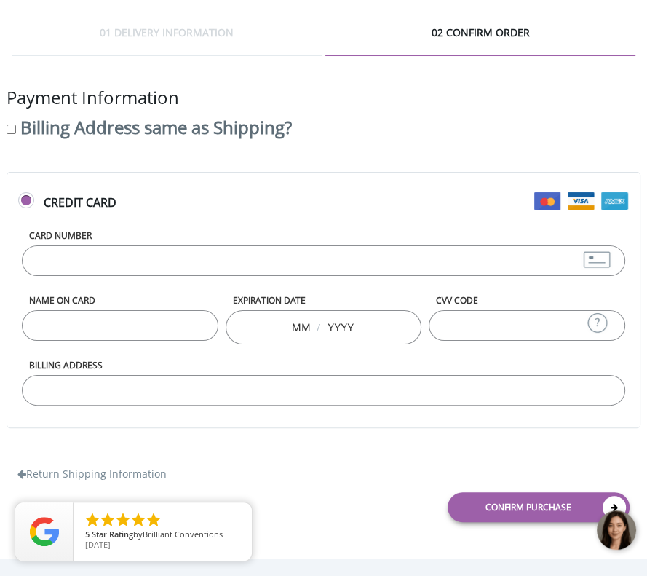
click at [320, 253] on input "Card Number" at bounding box center [323, 260] width 603 height 31
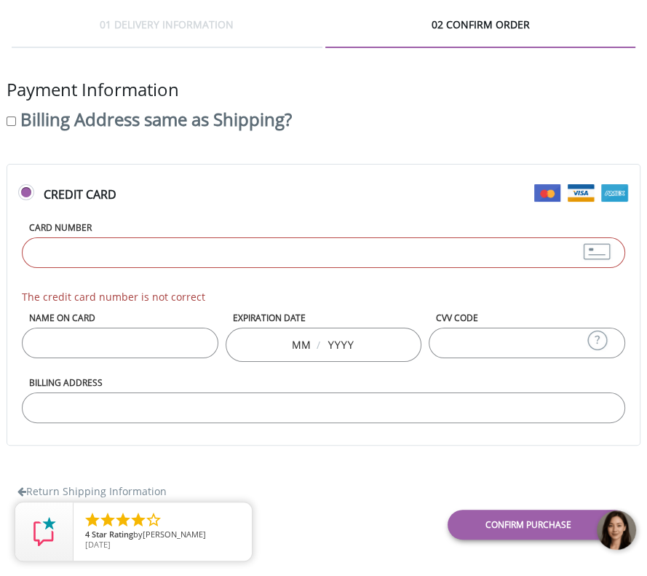
scroll to position [9, 0]
click at [84, 250] on input "Card Number" at bounding box center [323, 252] width 603 height 31
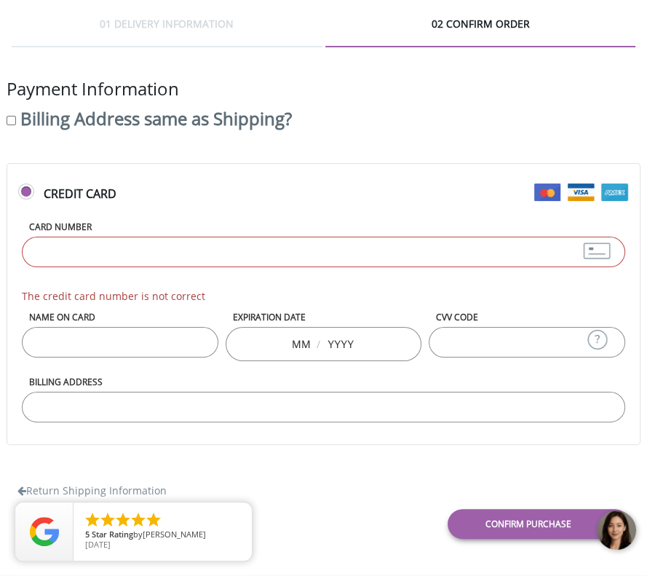
click at [210, 212] on label "Credit Card" at bounding box center [323, 201] width 611 height 31
click at [33, 202] on input "Credit Card" at bounding box center [27, 197] width 9 height 9
click at [144, 255] on input "Card Number" at bounding box center [323, 252] width 603 height 31
click at [144, 254] on input "Card Number" at bounding box center [323, 252] width 603 height 31
click at [202, 258] on input "Card Number" at bounding box center [323, 252] width 603 height 31
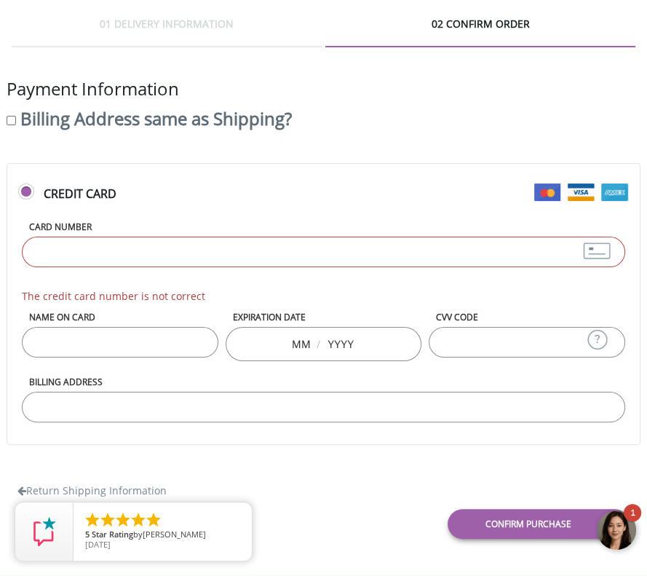
click at [90, 242] on input "Card Number" at bounding box center [323, 252] width 603 height 31
click at [71, 258] on input "Card Number" at bounding box center [323, 252] width 603 height 31
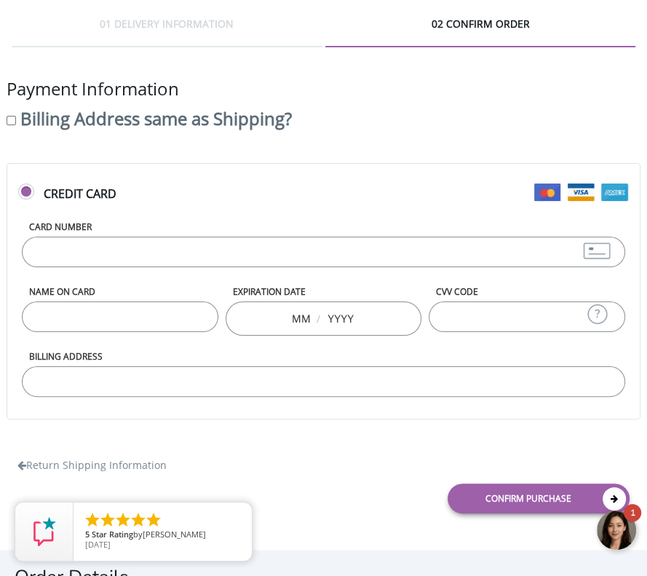
type input "[CREDIT_CARD_NUMBER]"
click at [62, 328] on input "Name on Card" at bounding box center [120, 316] width 197 height 31
type input "[PERSON_NAME]"
type input "11"
type input "2028"
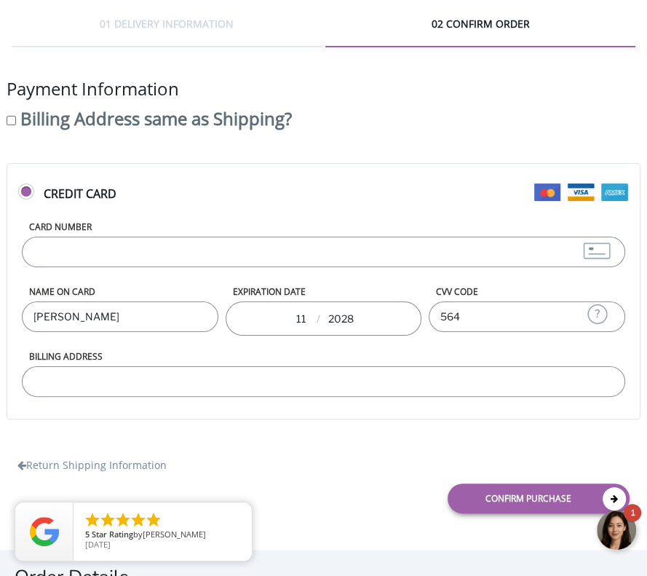
type input "564"
type input "[STREET_ADDRESS]"
click at [102, 320] on input "Patrick Briody" at bounding box center [120, 316] width 197 height 31
click at [547, 505] on body "1 Please take note that this chat will automatically end if the chat goes idle …" at bounding box center [561, 529] width 171 height 61
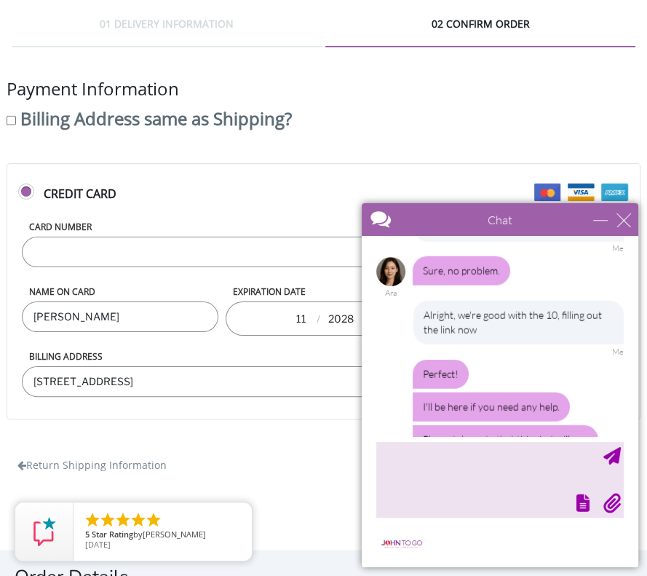
scroll to position [2497, 0]
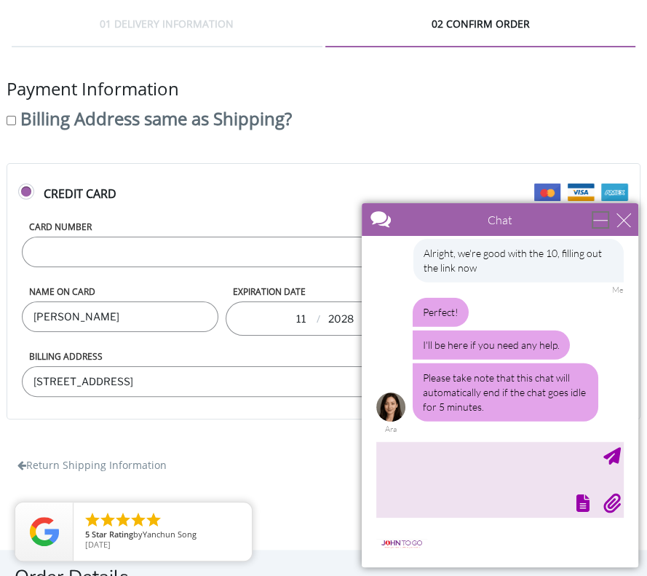
click at [598, 221] on div "minimize" at bounding box center [600, 220] width 15 height 15
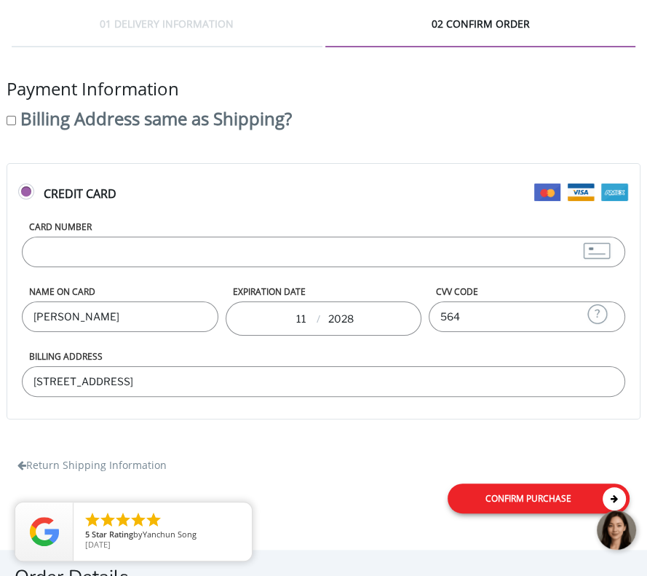
click at [539, 504] on link "Confirm purchase" at bounding box center [539, 498] width 182 height 30
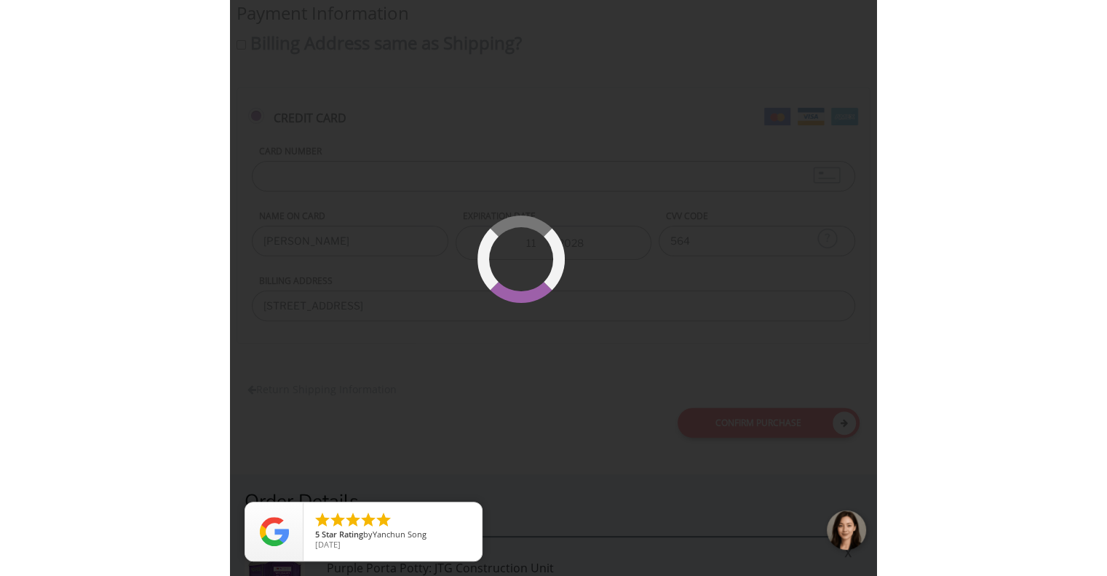
scroll to position [84, 0]
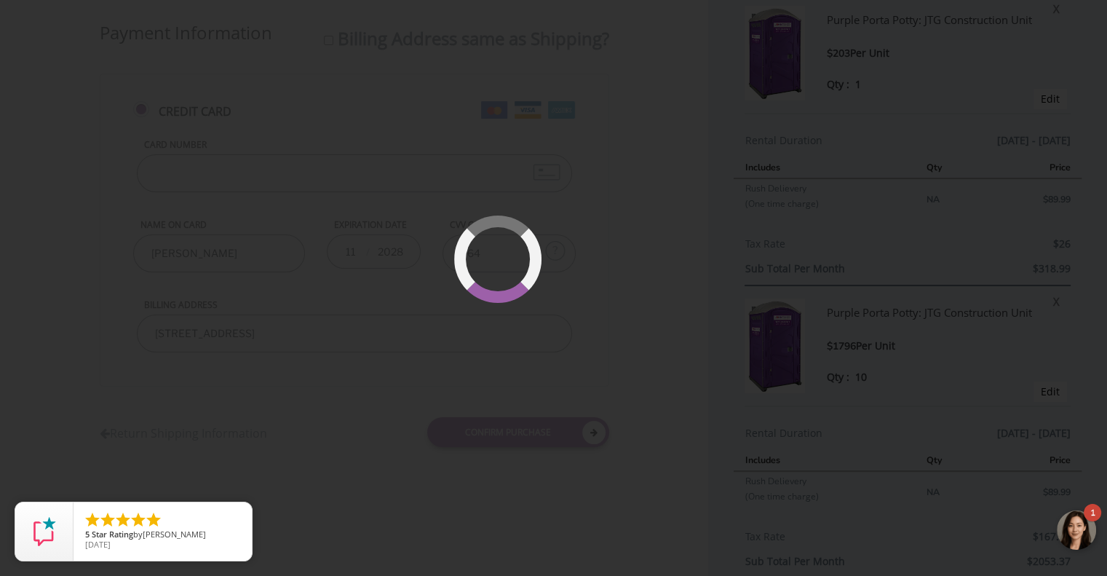
click at [646, 242] on div at bounding box center [553, 288] width 1107 height 576
click at [646, 537] on div at bounding box center [1077, 531] width 44 height 44
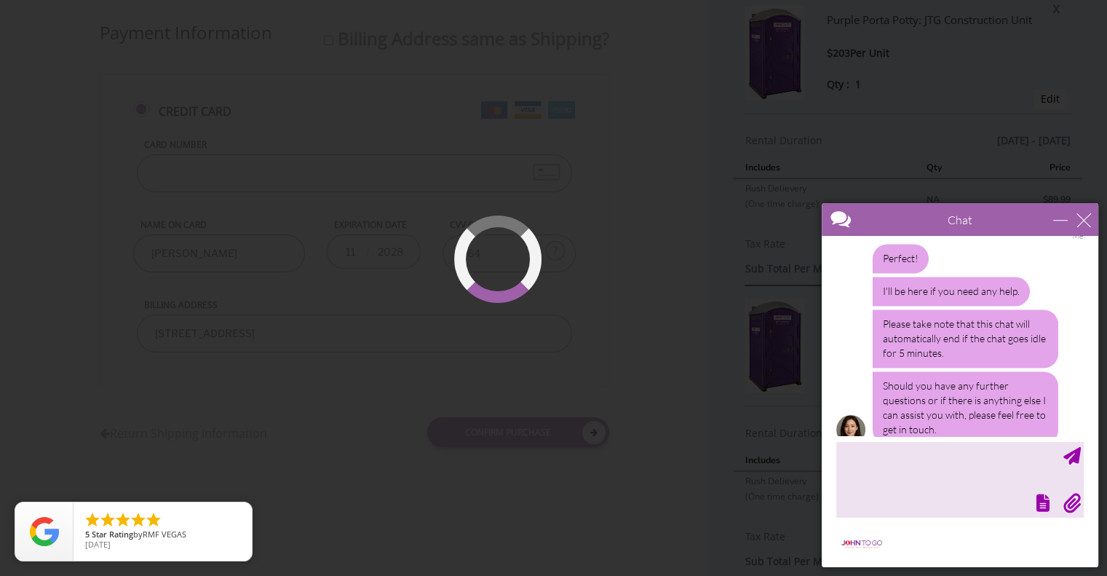
scroll to position [2574, 0]
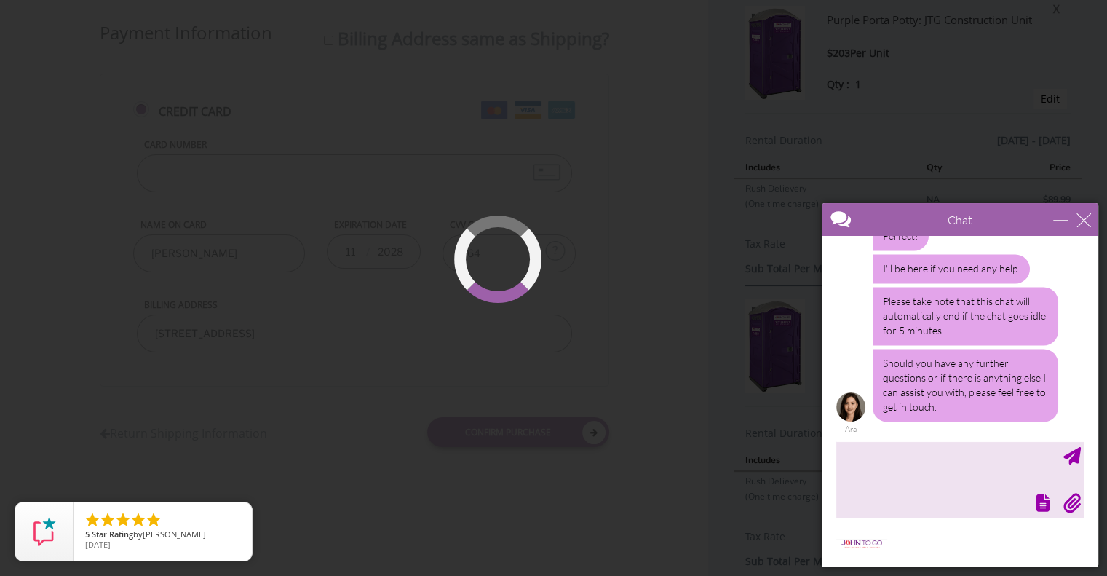
click at [646, 496] on div at bounding box center [958, 501] width 250 height 20
click at [646, 456] on textarea "type your message" at bounding box center [959, 479] width 247 height 76
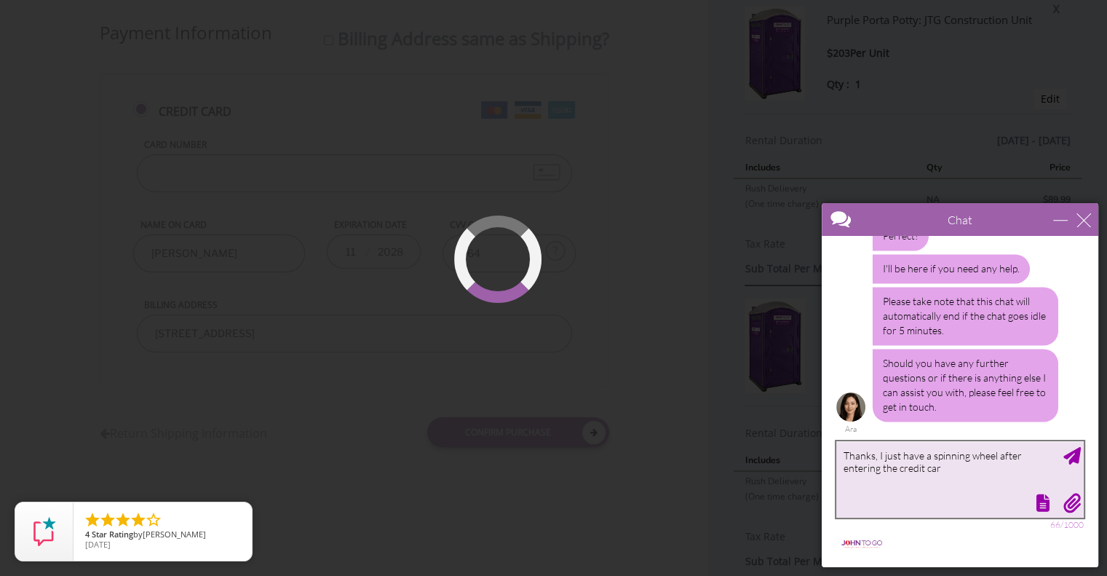
type textarea "Thanks, I just have a spinning wheel after entering the credit card"
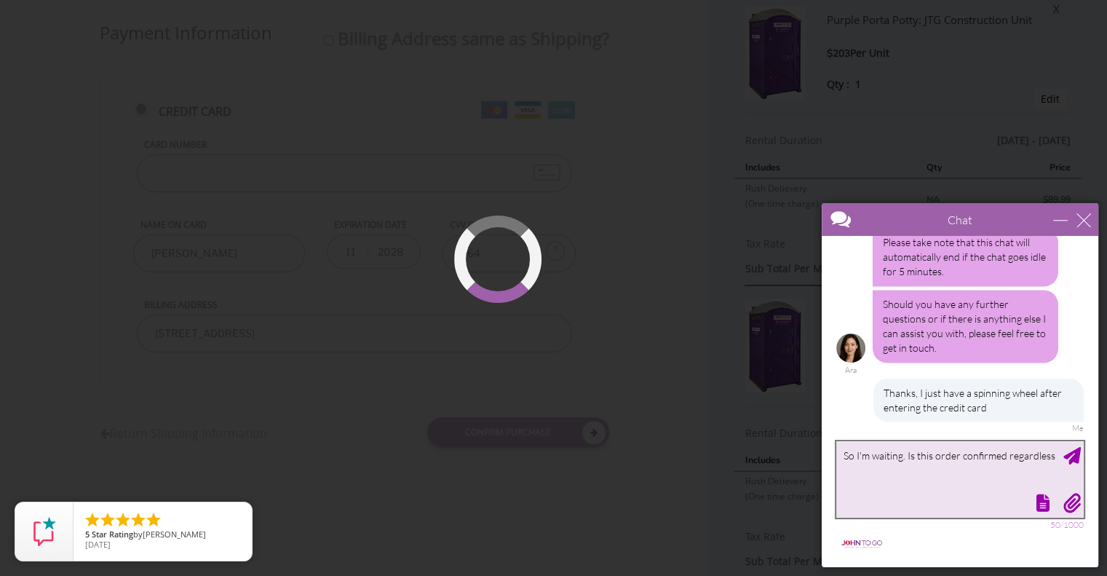
type textarea "So I'm waiting. Is this order confirmed regardless?"
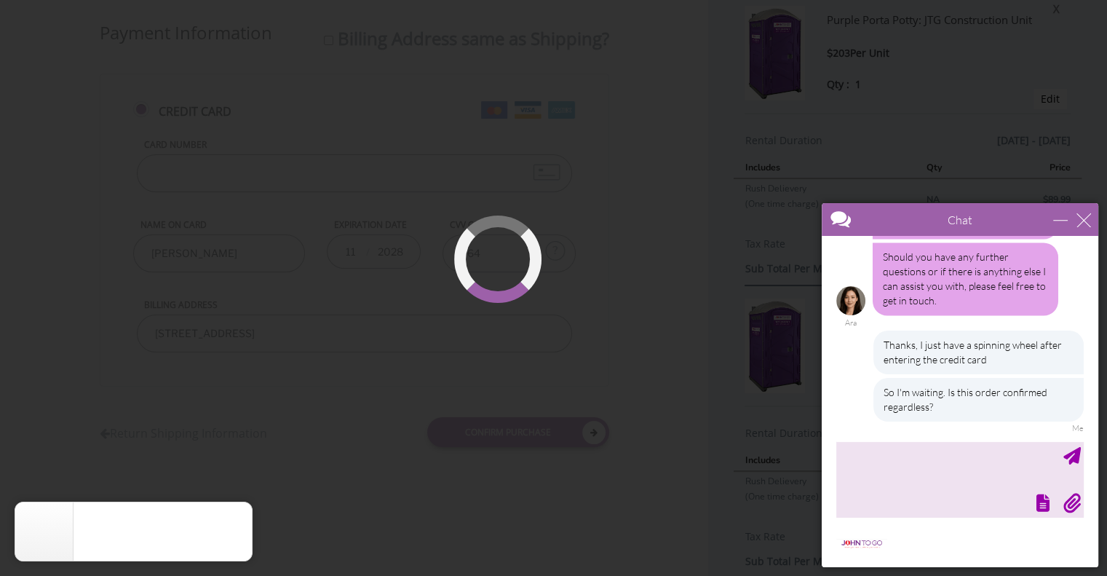
scroll to position [2724, 0]
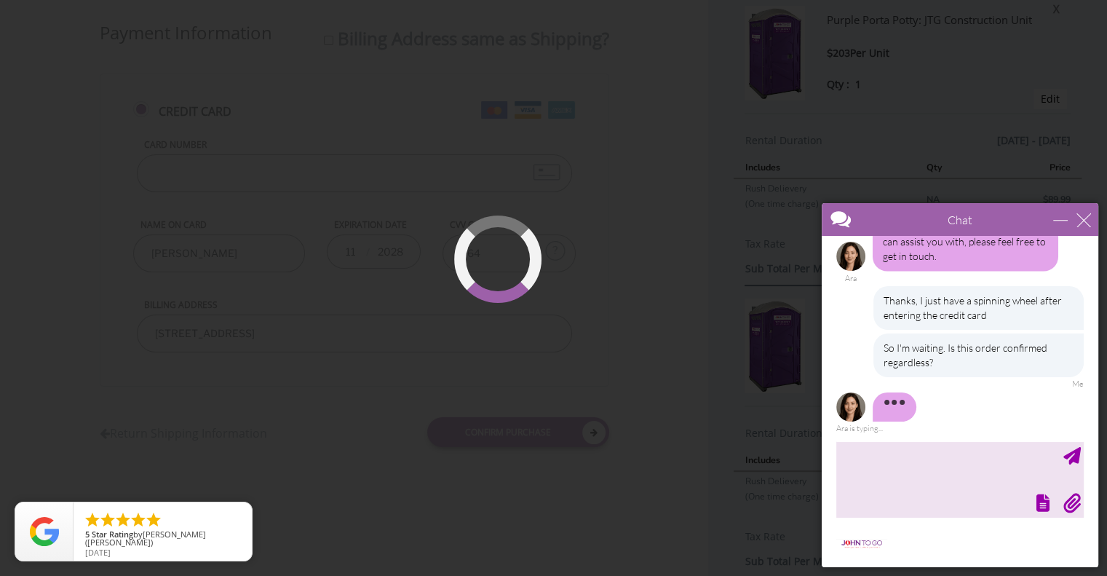
click at [646, 400] on div at bounding box center [553, 288] width 1107 height 576
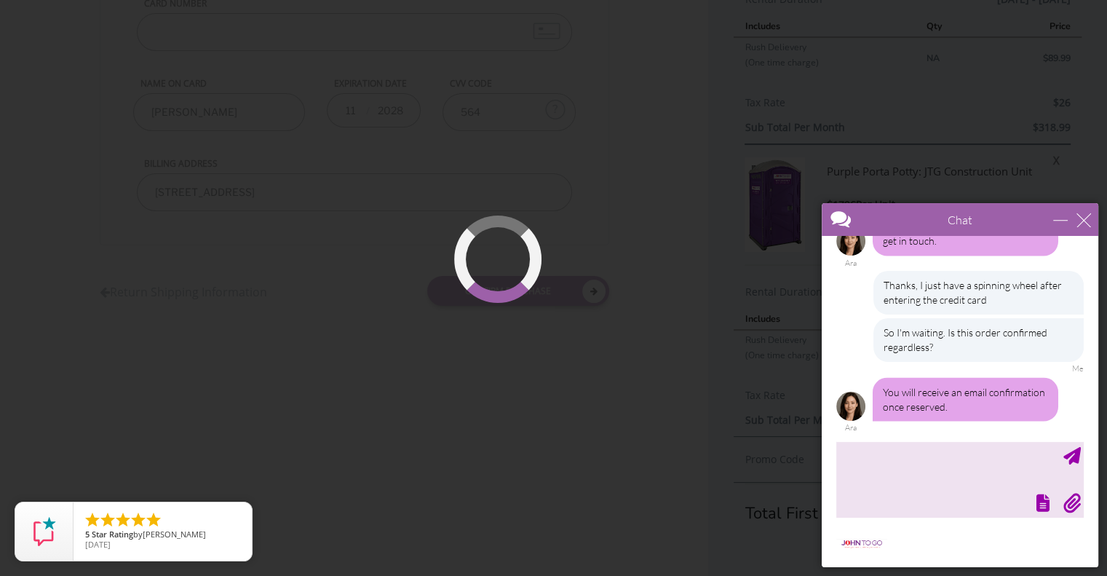
scroll to position [2739, 0]
click at [528, 214] on div at bounding box center [553, 288] width 1107 height 576
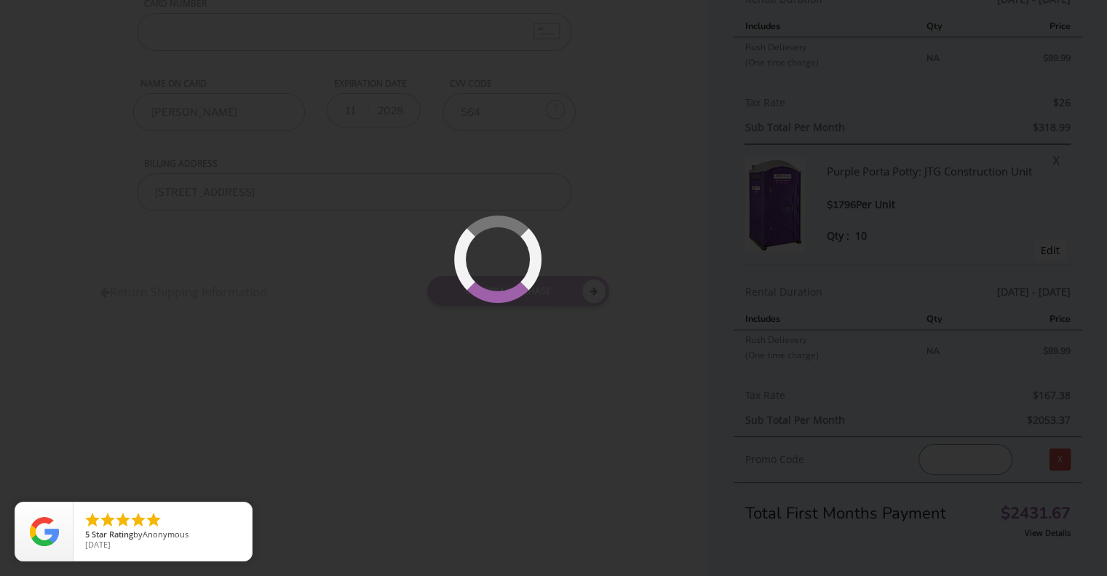
click at [574, 236] on div at bounding box center [553, 288] width 1107 height 576
click at [516, 389] on div at bounding box center [553, 288] width 1107 height 576
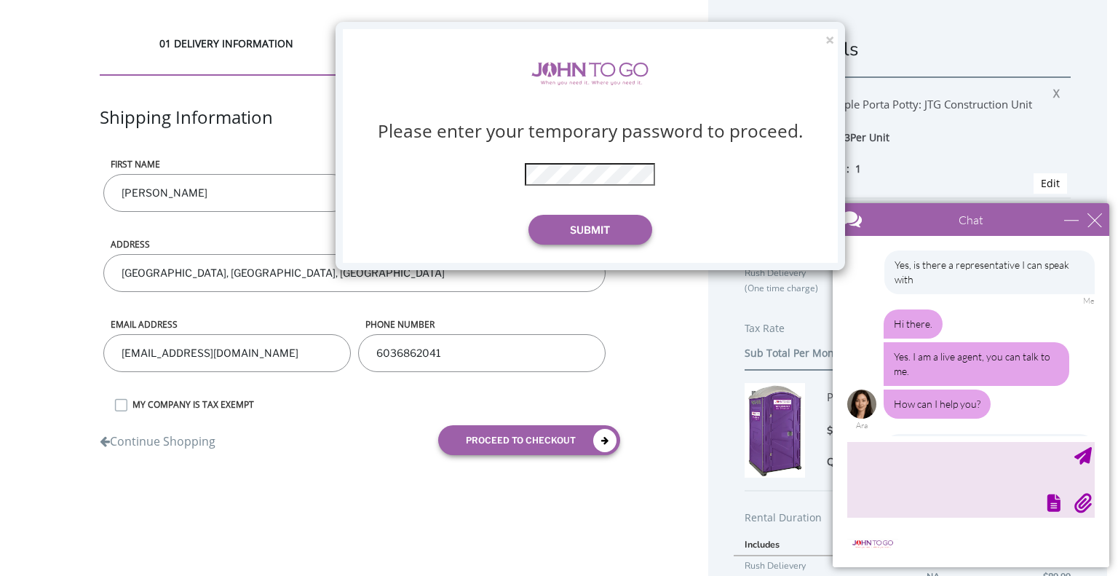
scroll to position [2783, 0]
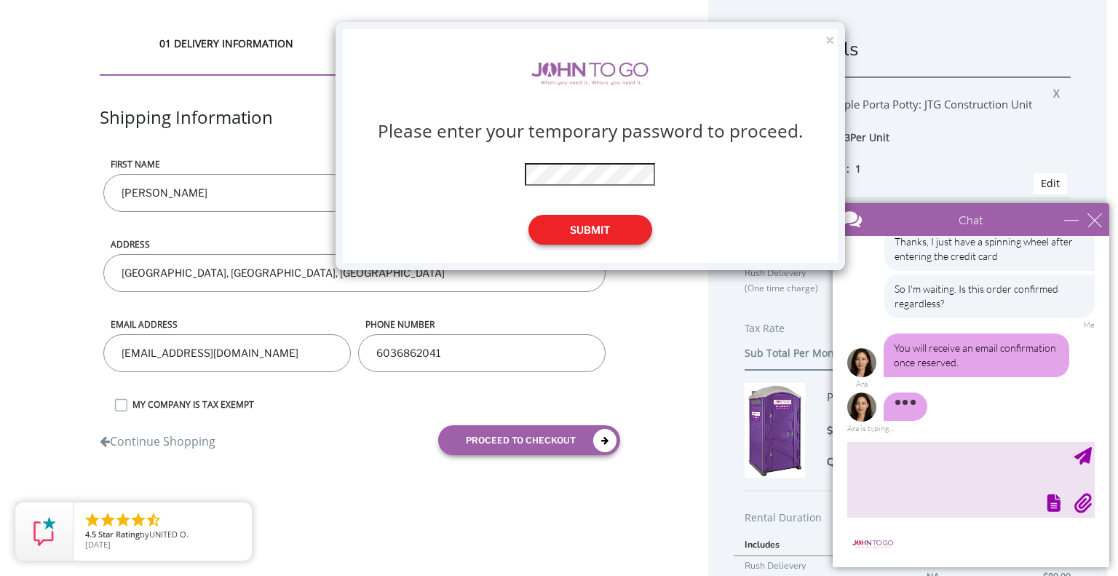
click at [595, 228] on button "Submit" at bounding box center [590, 230] width 124 height 30
click at [592, 229] on button "Submit" at bounding box center [590, 230] width 124 height 30
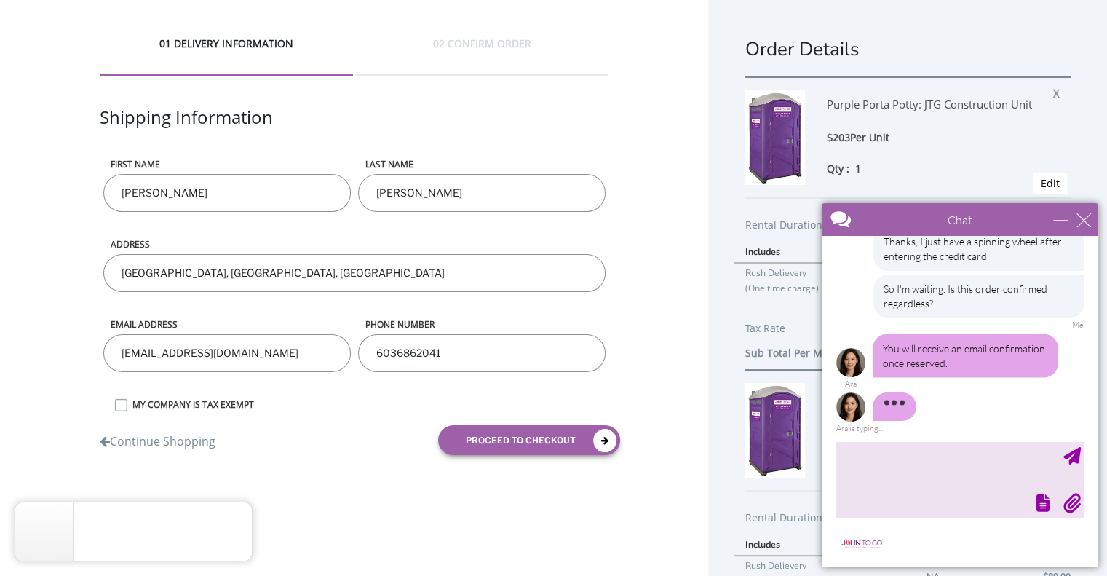
click at [437, 197] on input "[PERSON_NAME]" at bounding box center [481, 193] width 247 height 38
click at [437, 197] on input "Dagostio" at bounding box center [481, 193] width 247 height 38
type input "[PERSON_NAME]"
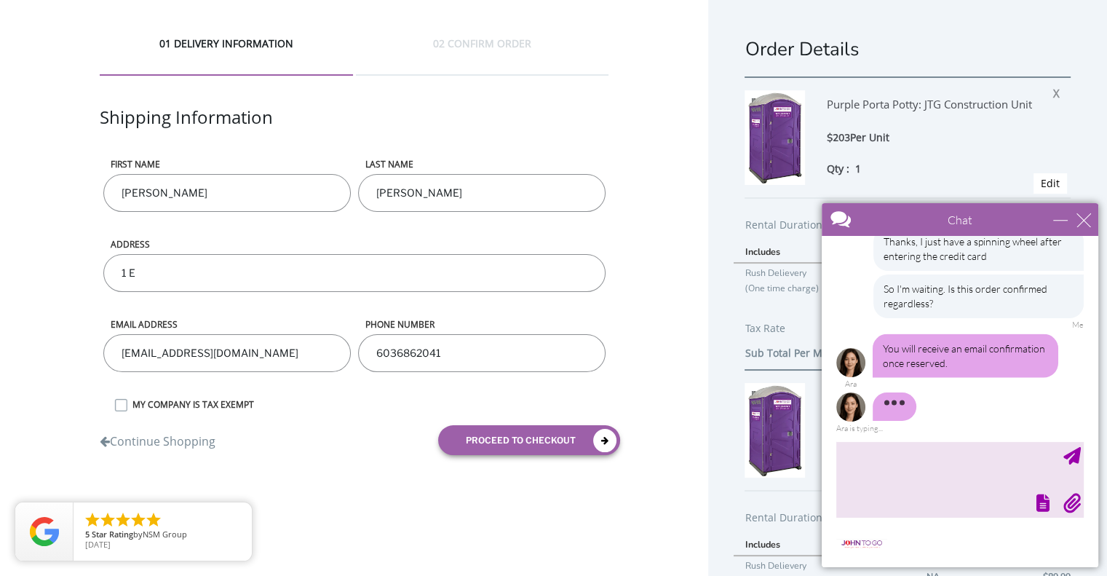
type input "[STREET_ADDRESS]"
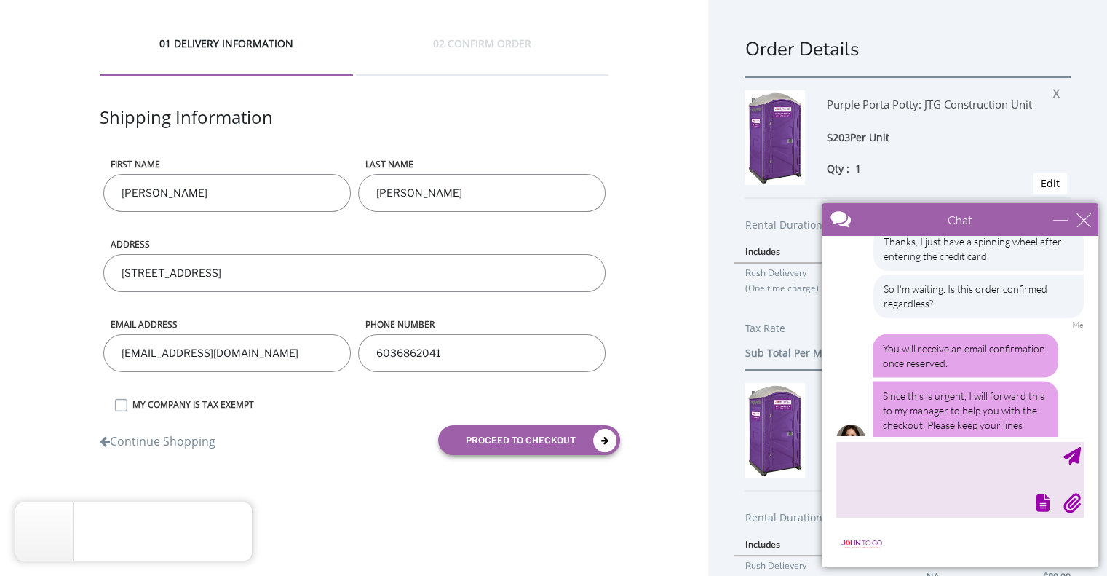
scroll to position [2815, 0]
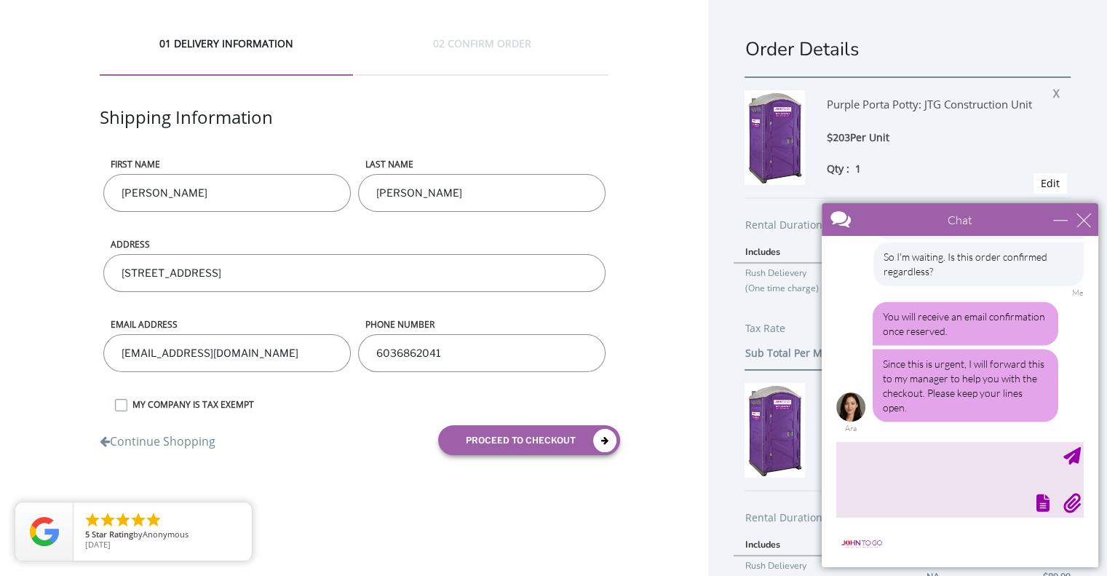
click at [879, 491] on div at bounding box center [958, 501] width 250 height 20
click at [879, 475] on textarea "type your message" at bounding box center [959, 479] width 247 height 76
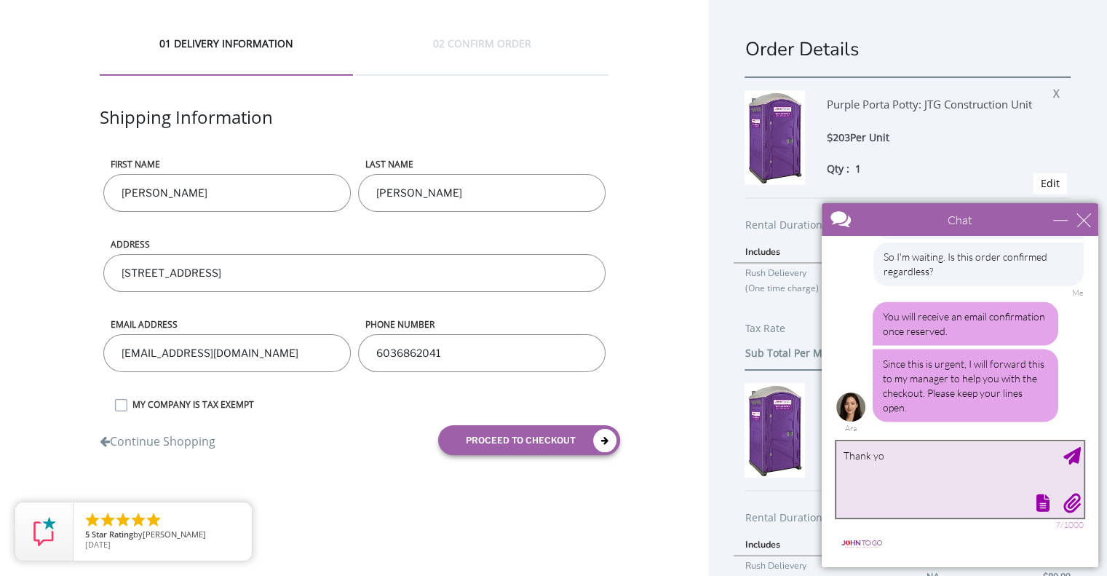
type textarea "Thank you"
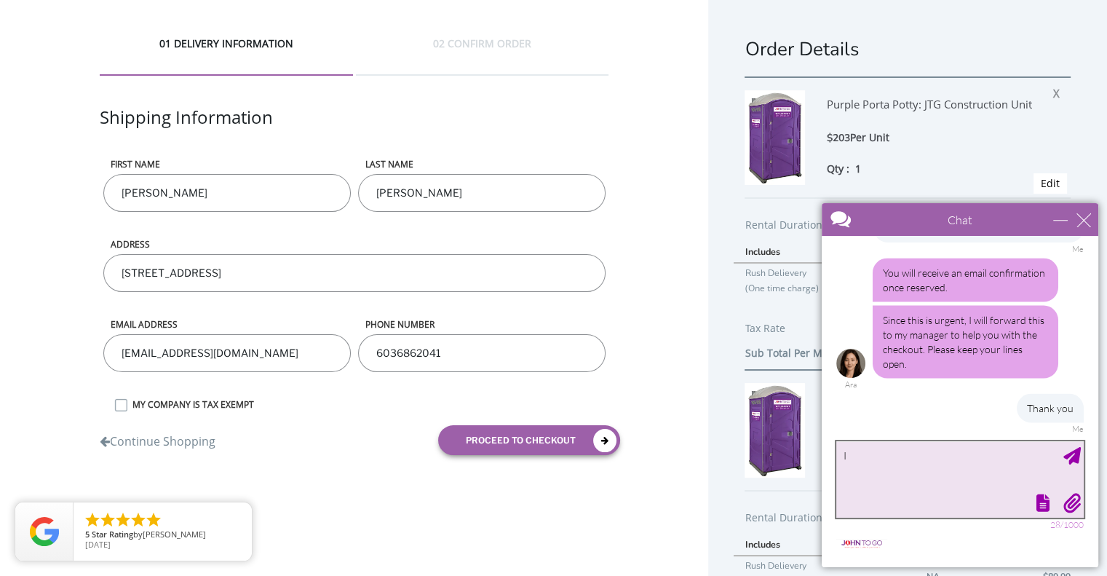
type textarea "I"
type textarea "My phone is near me and I can read the credit card off to anyone"
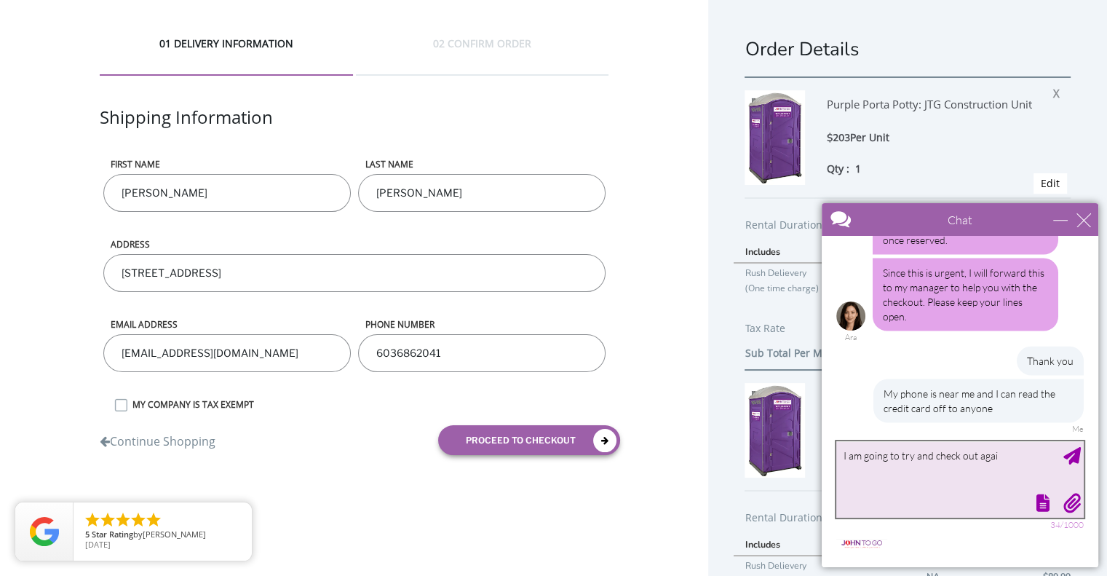
type textarea "I am going to try and check out again"
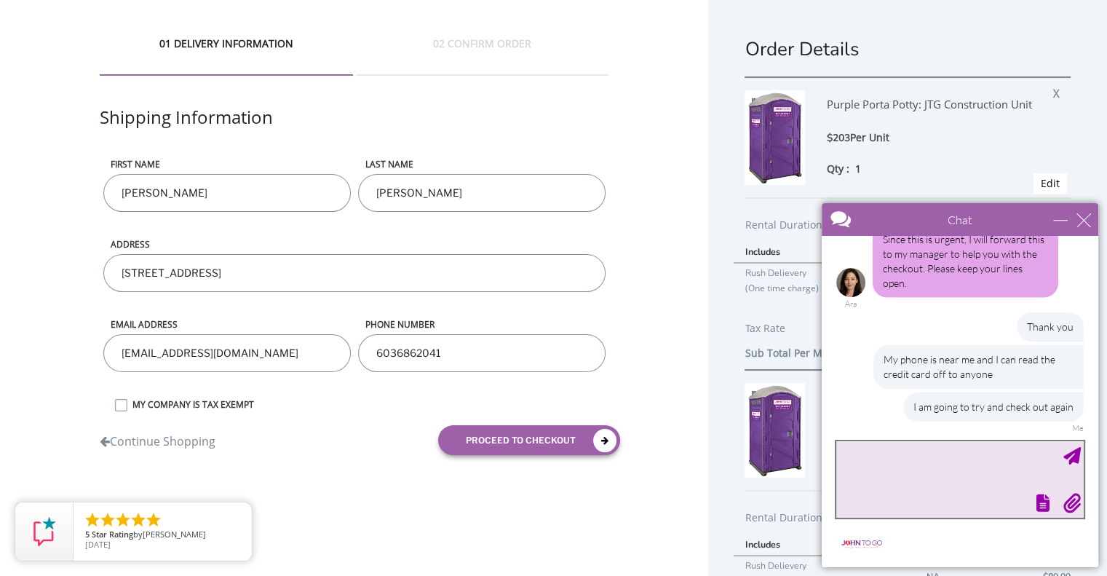
scroll to position [2984, 0]
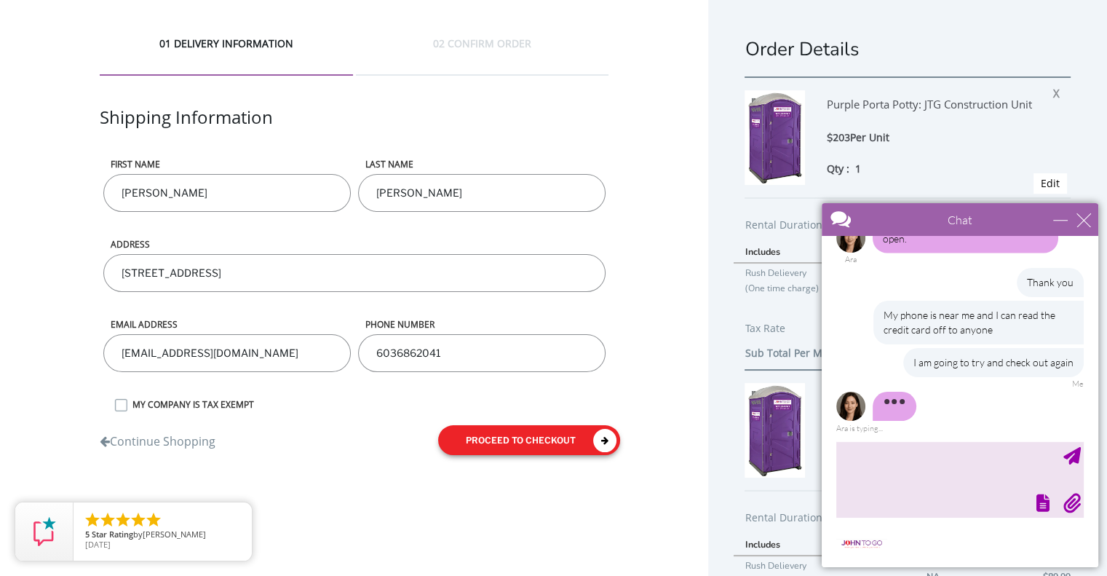
click at [511, 439] on button "proceed to checkout" at bounding box center [529, 440] width 182 height 30
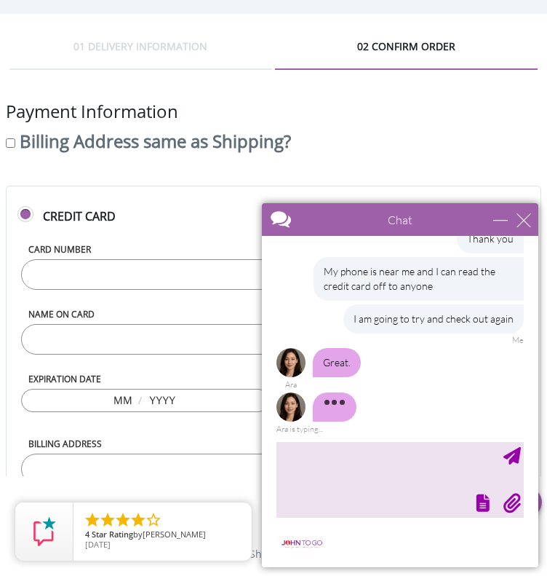
scroll to position [743, 0]
click at [496, 219] on div "minimize" at bounding box center [500, 220] width 15 height 15
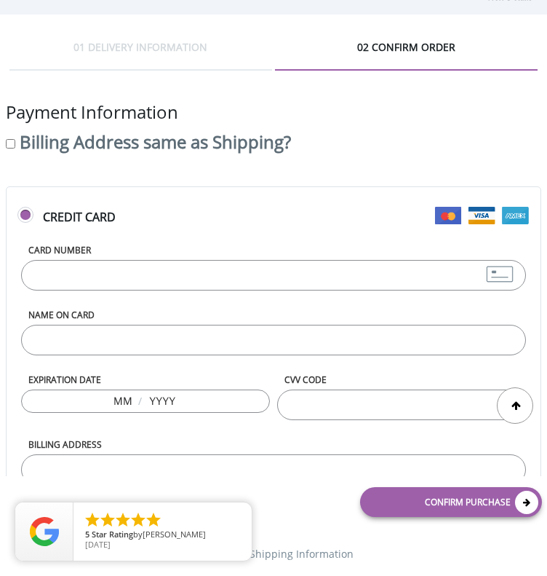
click at [250, 271] on input "Card Number" at bounding box center [274, 275] width 506 height 31
type input "4240320013885029"
type input "Patrick Briody"
type input "11"
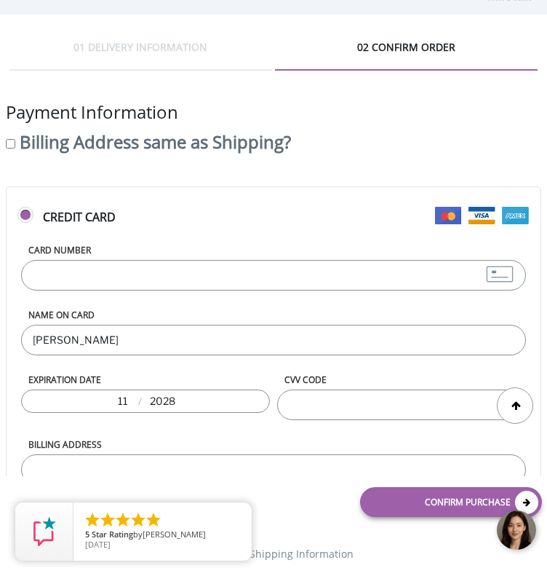
type input "2028"
type input "564"
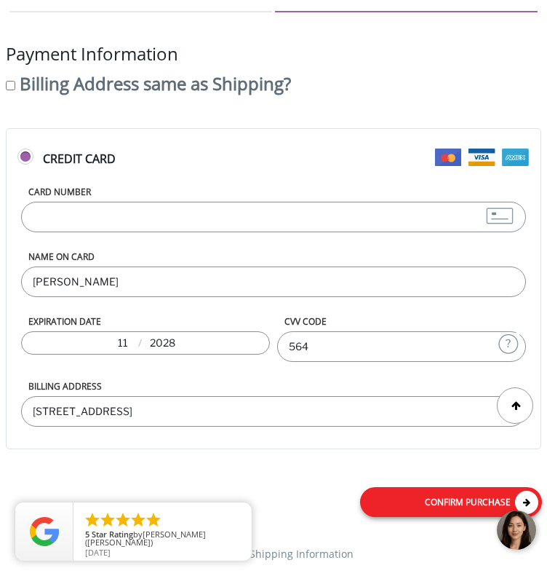
type input "2934 Bee Rd, Savannah GA 31404"
click at [408, 517] on link "Confirm purchase" at bounding box center [451, 502] width 182 height 30
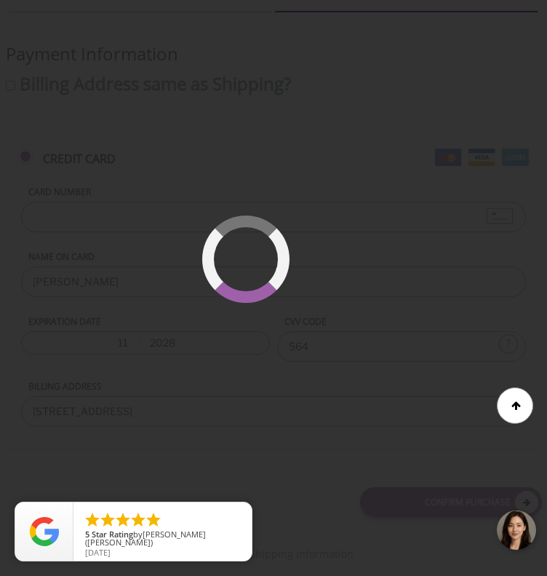
click at [516, 534] on div at bounding box center [518, 531] width 44 height 44
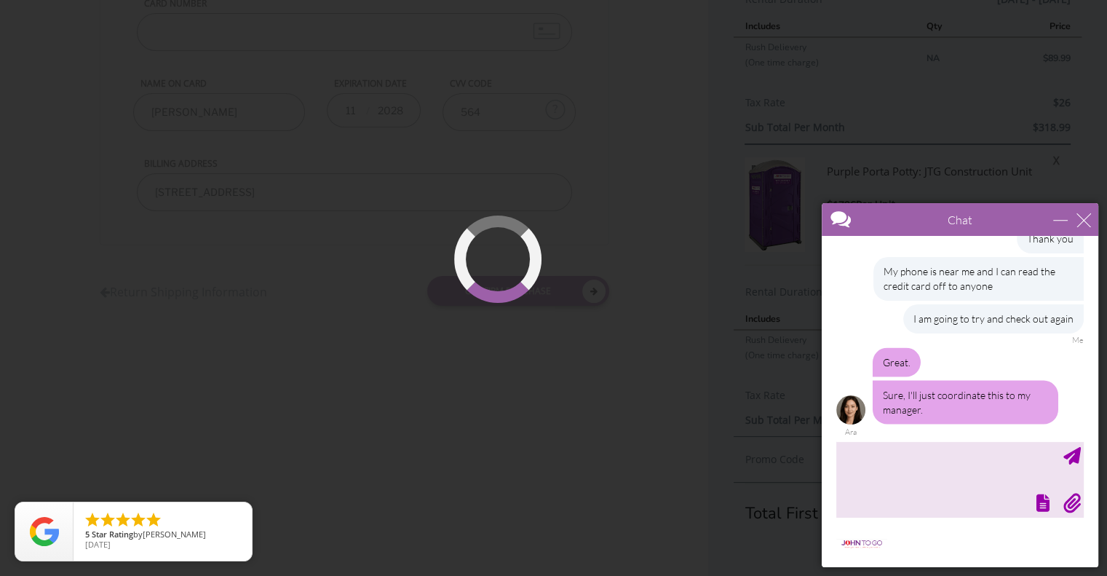
scroll to position [3031, 0]
click at [909, 502] on div at bounding box center [958, 501] width 250 height 20
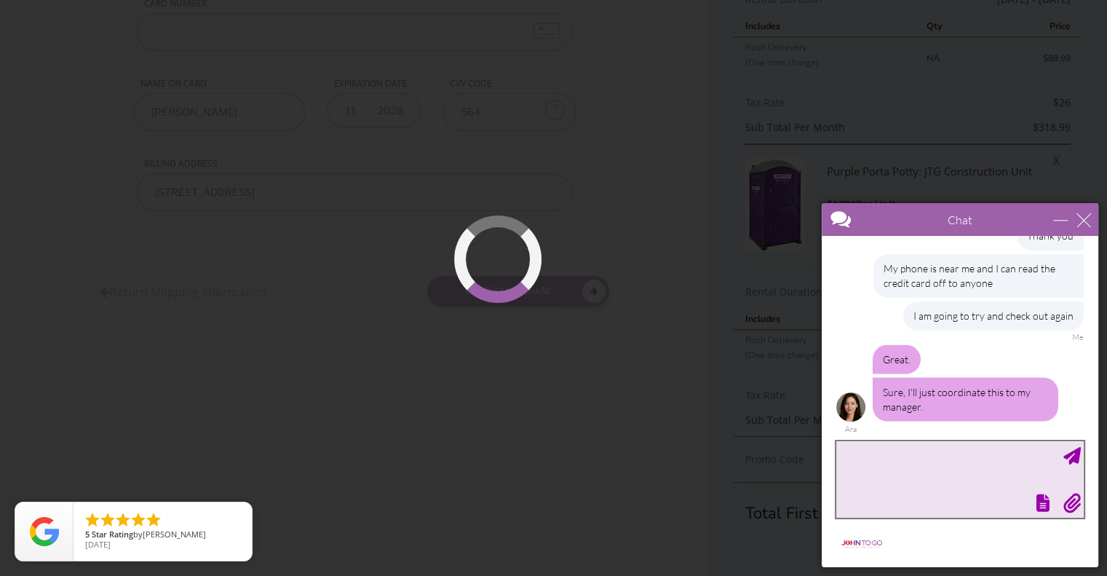
click at [905, 470] on textarea "type your message" at bounding box center [959, 479] width 247 height 76
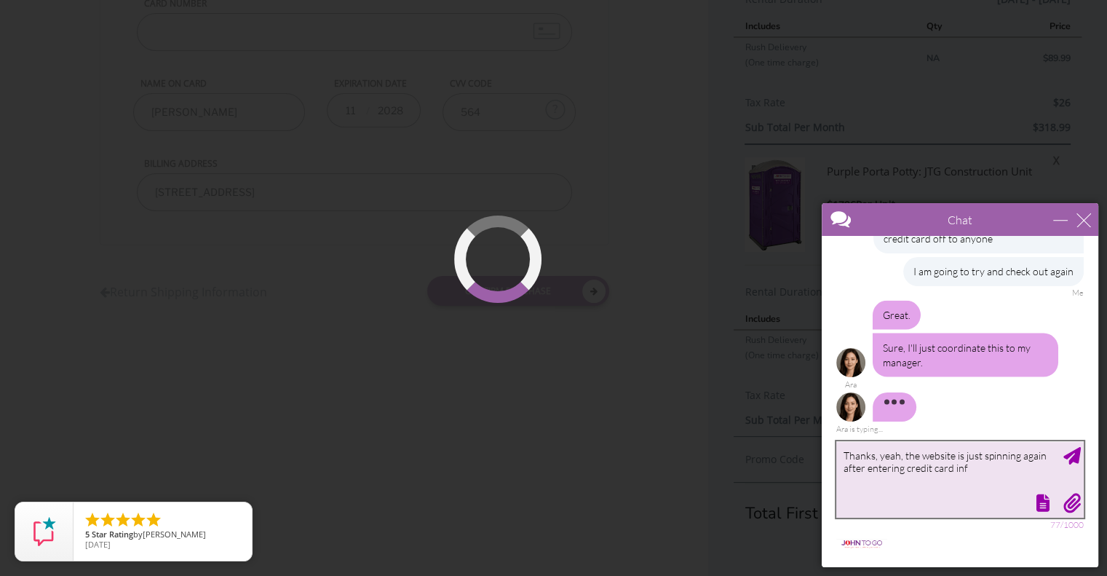
type textarea "Thanks, yeah, the website is just spinning again after entering credit card info"
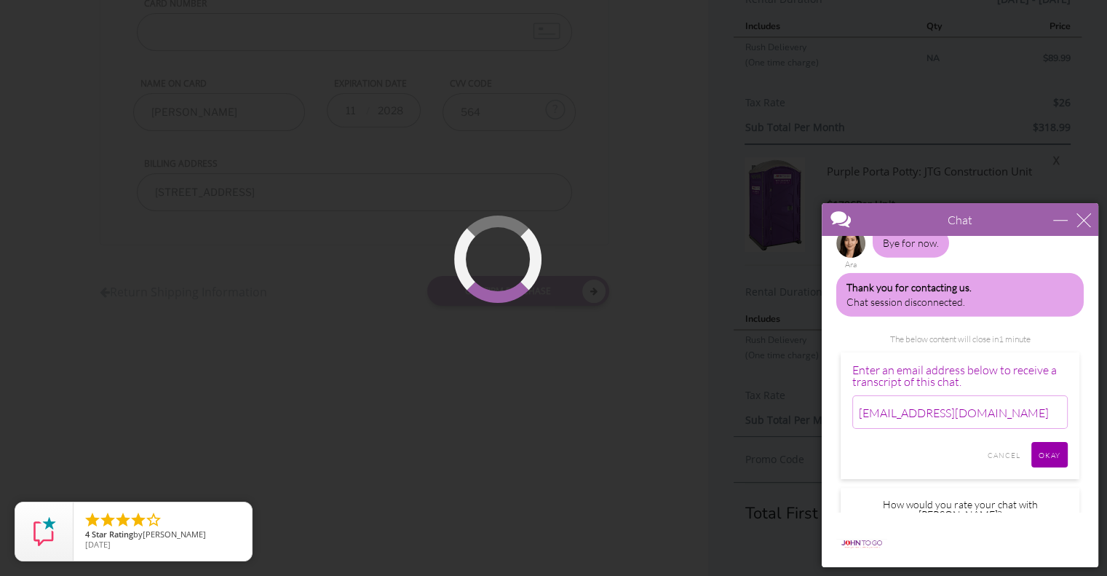
scroll to position [3435, 0]
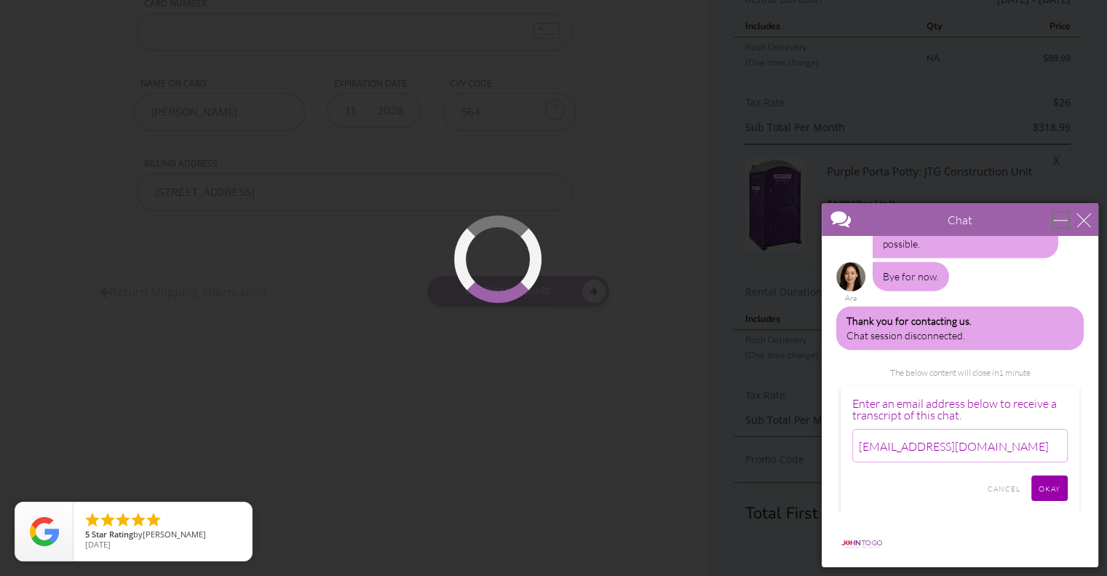
click at [1063, 218] on div "minimize" at bounding box center [1060, 220] width 15 height 15
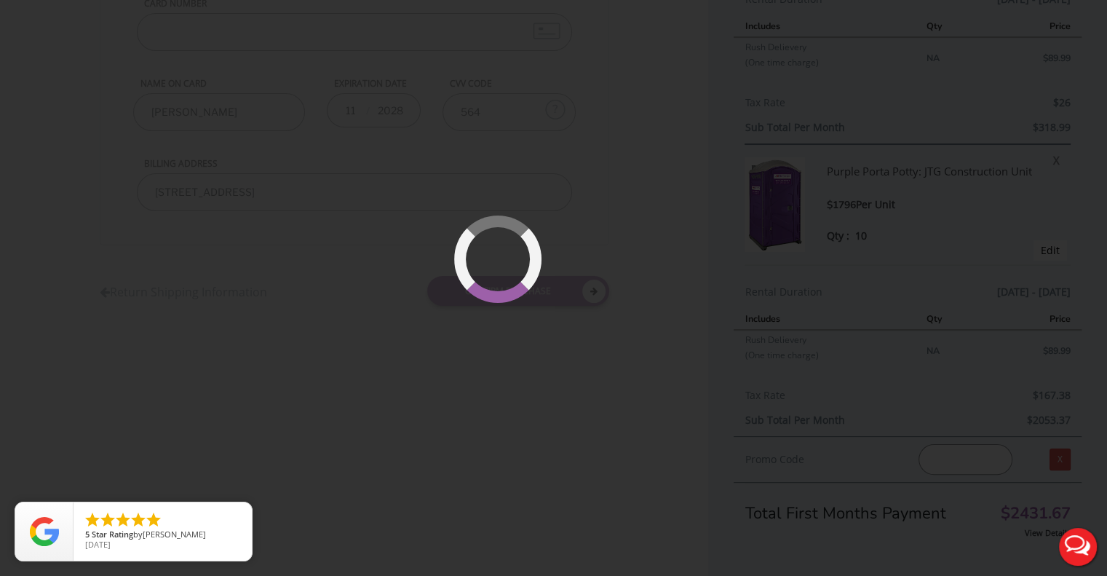
scroll to position [0, 0]
click at [467, 409] on div at bounding box center [553, 288] width 1107 height 576
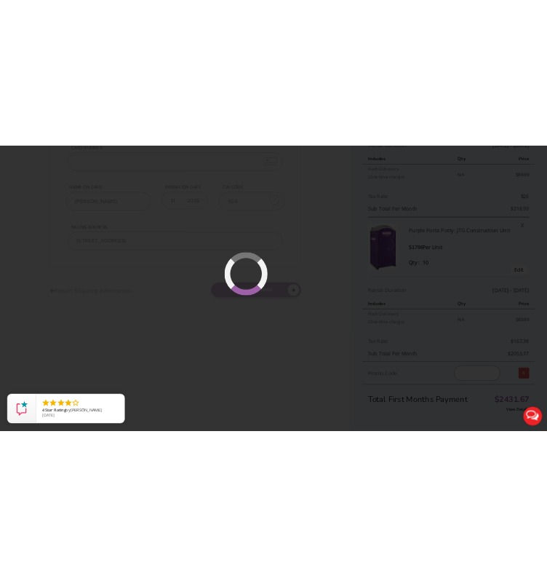
scroll to position [801, 0]
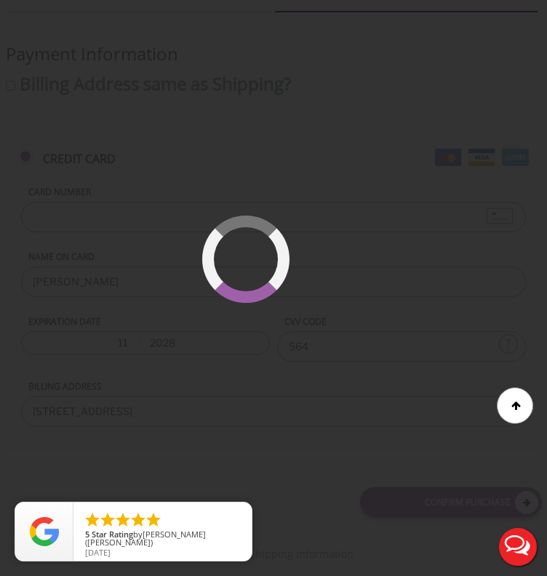
click at [420, 464] on div at bounding box center [273, 288] width 547 height 576
click at [319, 207] on div at bounding box center [273, 288] width 547 height 576
click at [373, 170] on div at bounding box center [273, 288] width 547 height 576
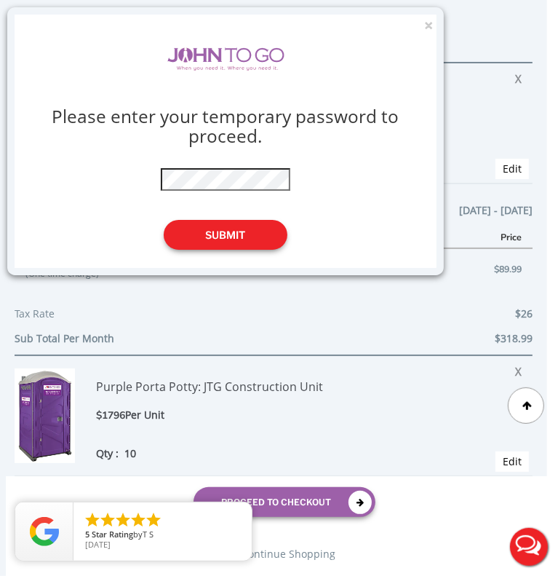
click at [237, 229] on button "Submit" at bounding box center [226, 235] width 124 height 30
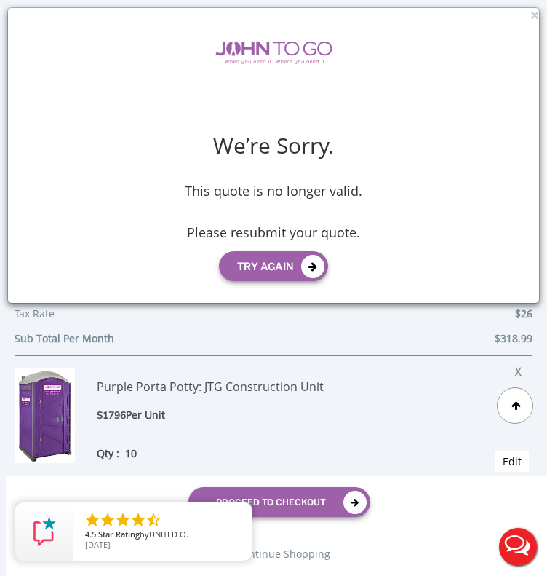
click at [533, 11] on div "We’re Sorry. This quote is no longer valid. Please resubmit your quote. Try aga…" at bounding box center [273, 155] width 531 height 295
click at [535, 11] on div "We’re Sorry. This quote is no longer valid. Please resubmit your quote. Try aga…" at bounding box center [273, 155] width 531 height 295
click at [277, 240] on h4 "Please resubmit your quote." at bounding box center [274, 223] width 510 height 34
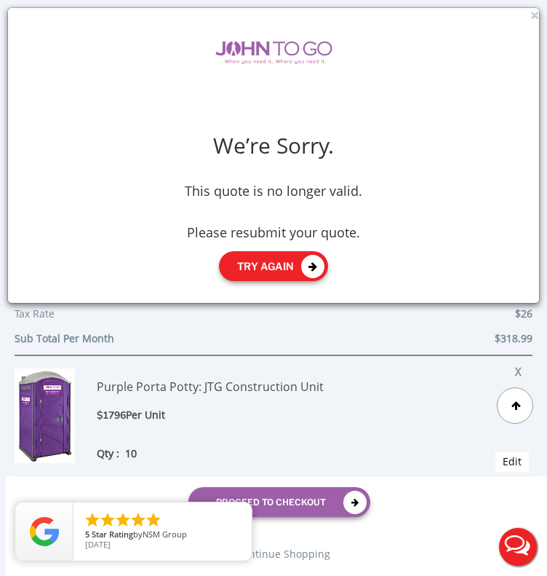
click at [272, 261] on button "Try again" at bounding box center [273, 266] width 109 height 30
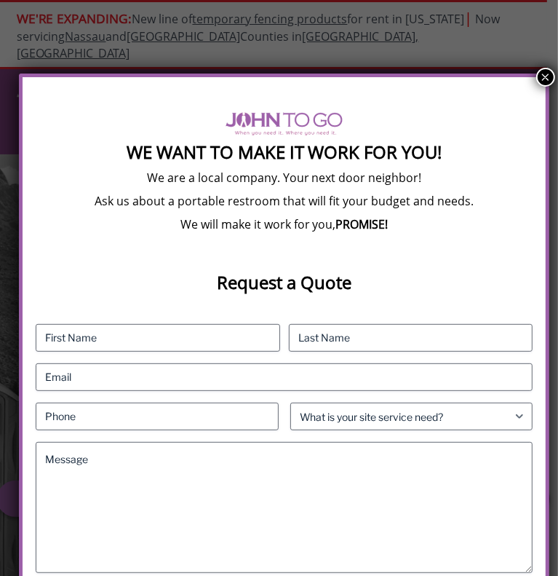
click at [538, 79] on button "×" at bounding box center [545, 77] width 19 height 19
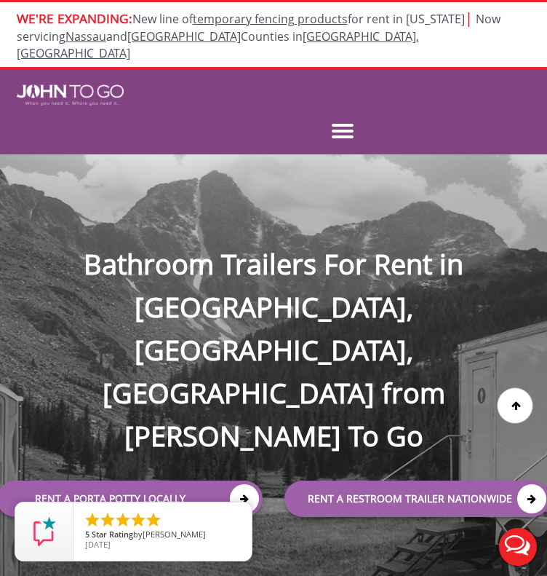
click at [512, 550] on button "Live Chat" at bounding box center [518, 547] width 58 height 58
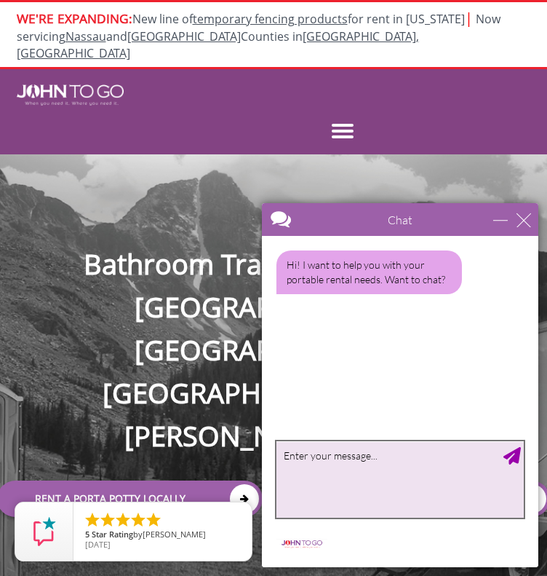
click at [349, 473] on textarea "type your message" at bounding box center [400, 479] width 247 height 76
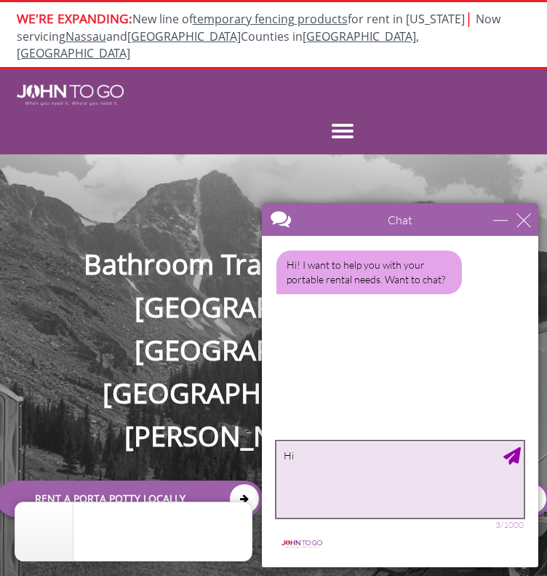
type textarea "H"
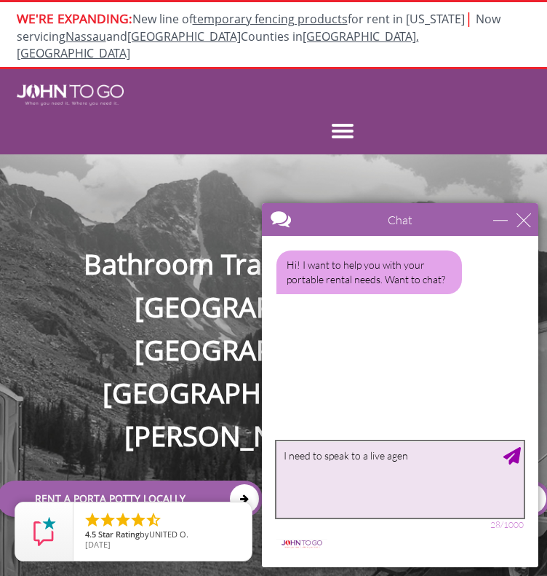
type textarea "I need to speak to a live agent"
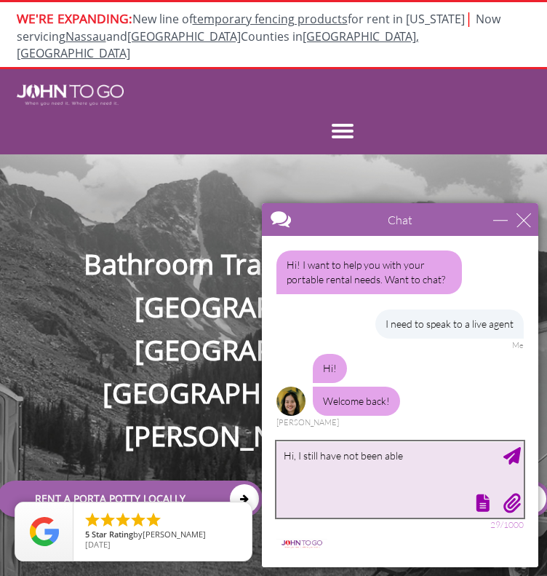
scroll to position [38, 0]
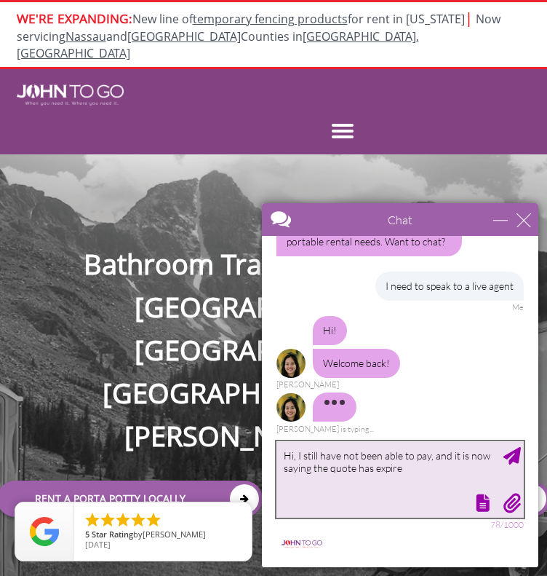
type textarea "Hi, I still have not been able to pay, and it is now saying the quote has expir…"
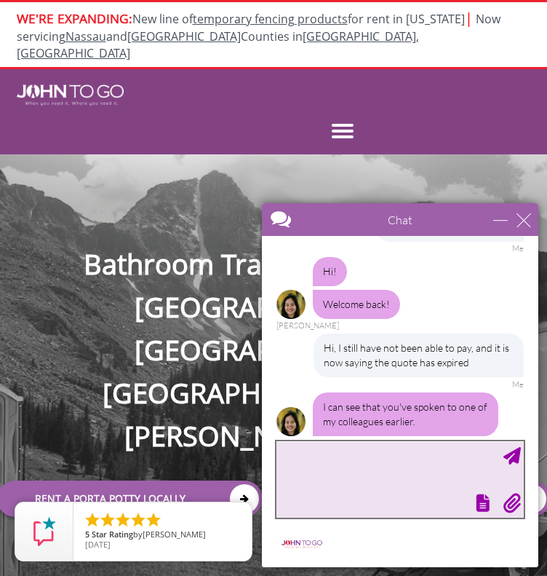
scroll to position [111, 0]
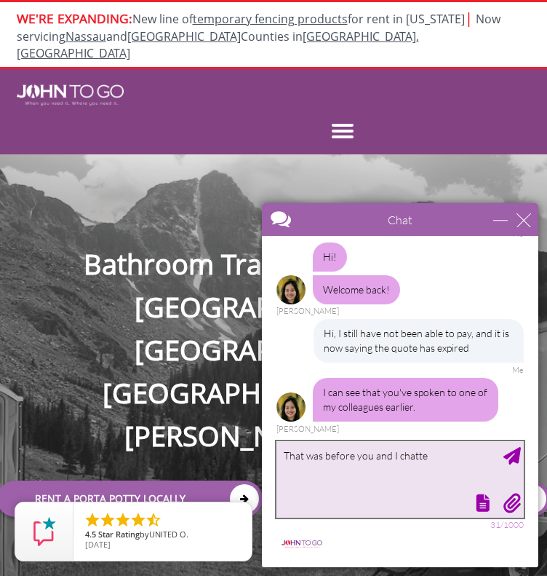
type textarea "That was before you and I chatted"
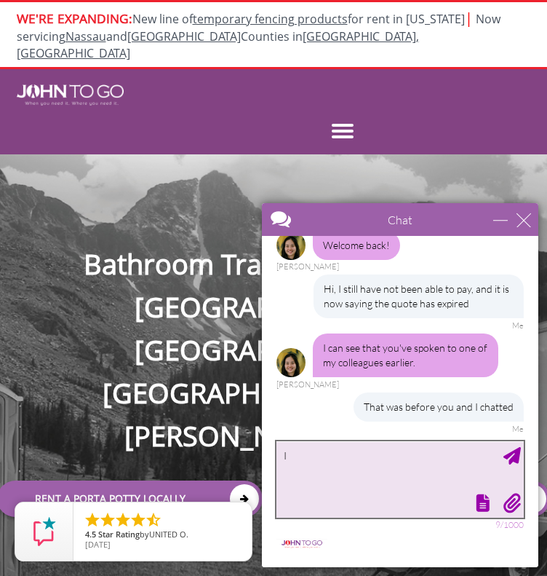
type textarea "I"
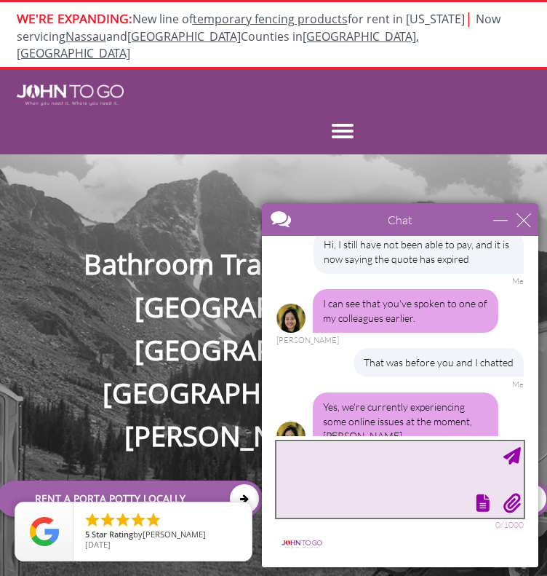
scroll to position [229, 0]
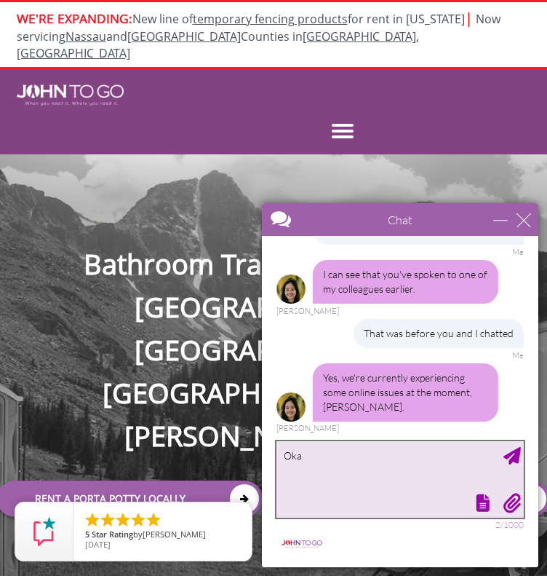
type textarea "Okay"
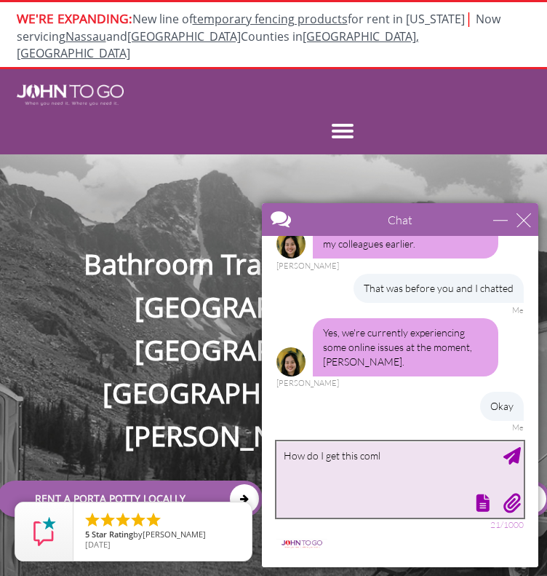
scroll to position [274, 0]
type textarea "How do I get this completed and payment resolved"
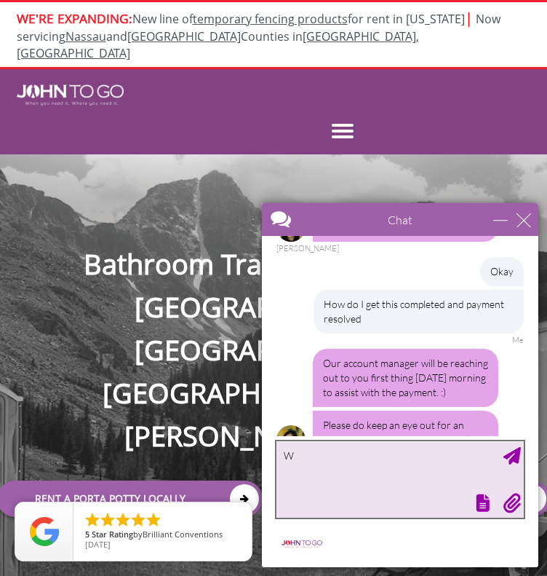
scroll to position [456, 0]
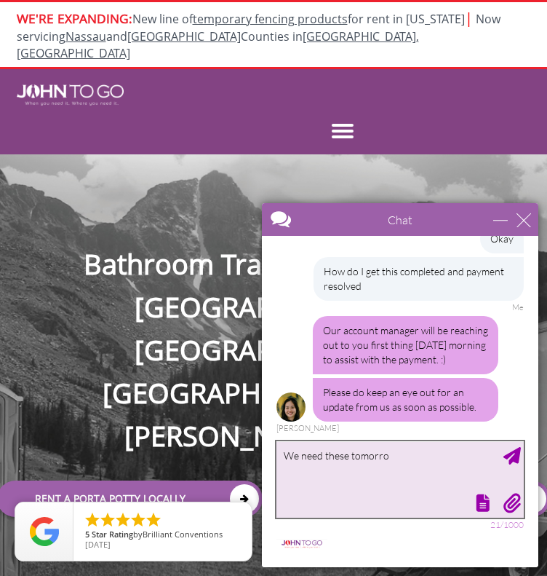
type textarea "We need these [DATE]"
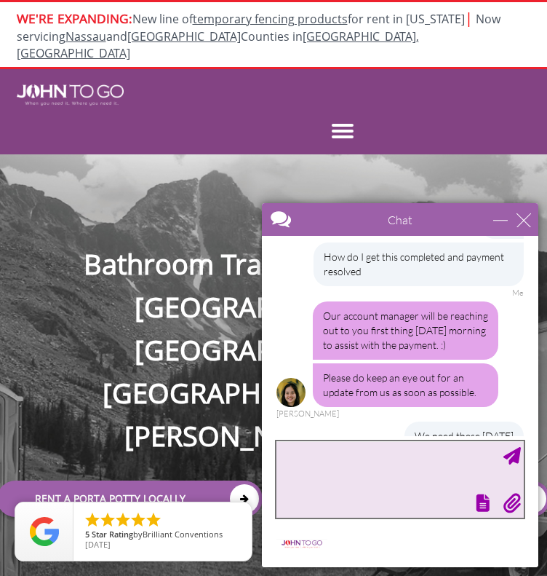
scroll to position [501, 0]
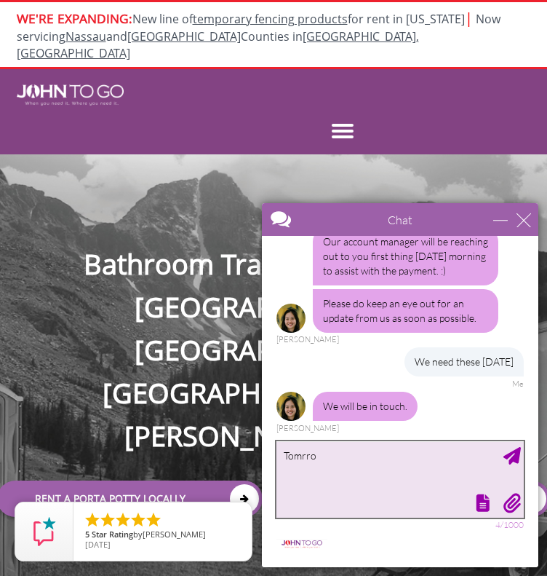
type textarea "Tomrrow"
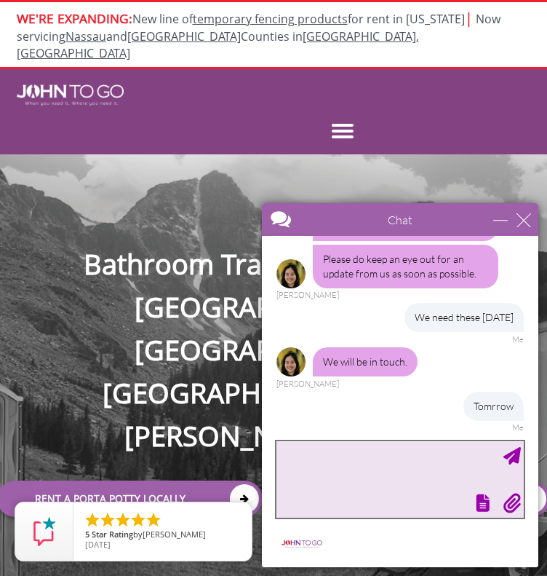
type textarea "n"
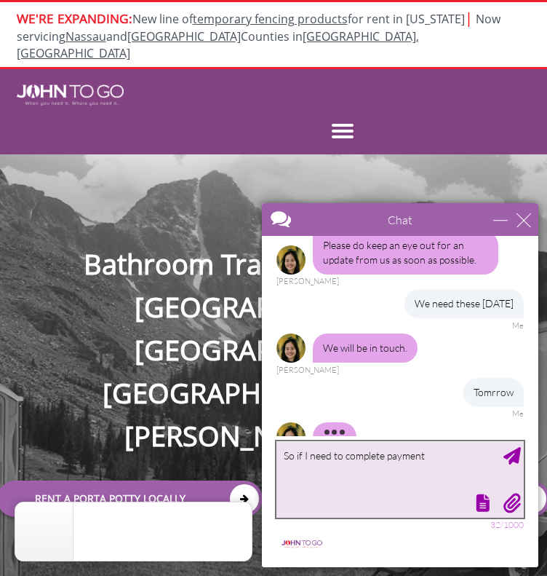
scroll to position [633, 0]
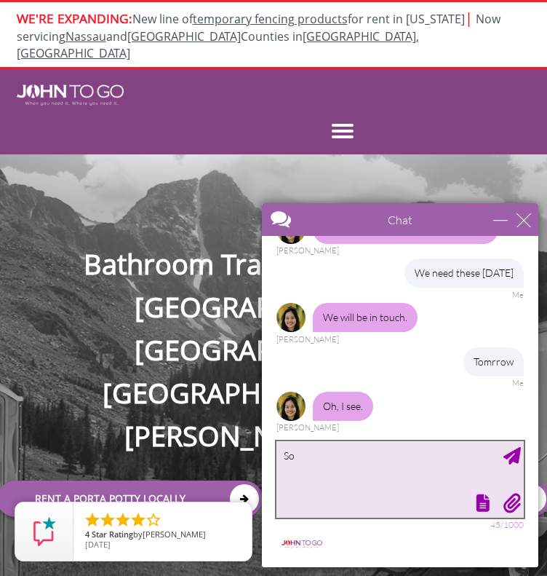
type textarea "S"
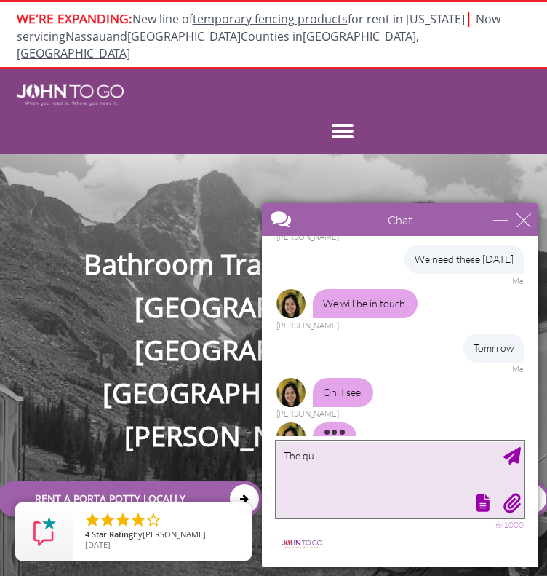
scroll to position [678, 0]
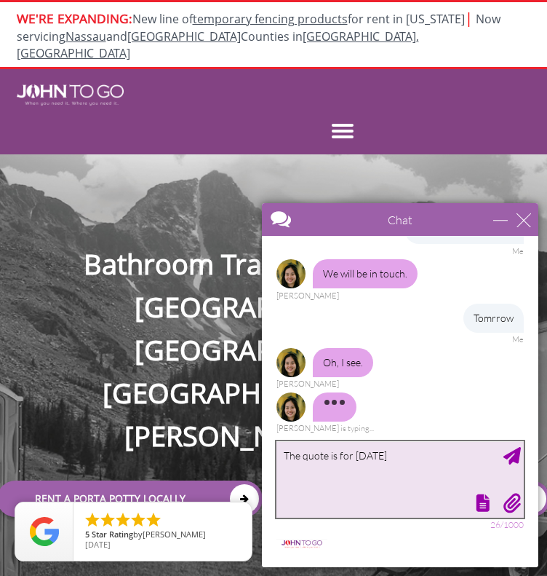
type textarea "The quote is for [DATE]"
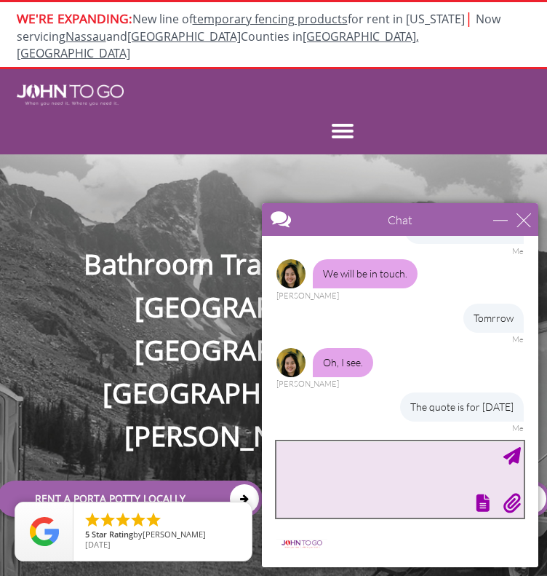
scroll to position [737, 0]
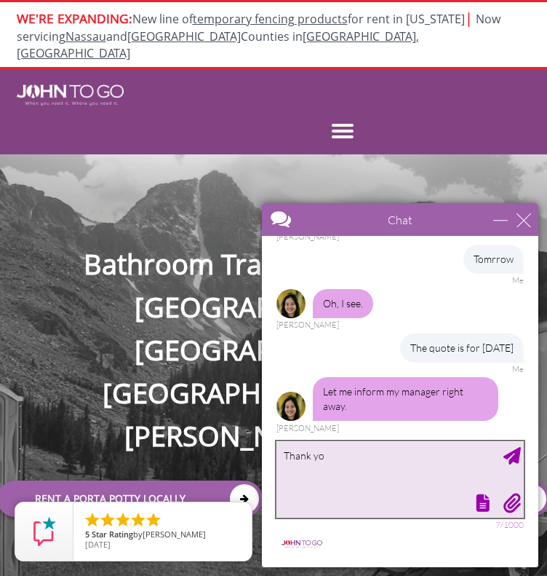
type textarea "Thank you"
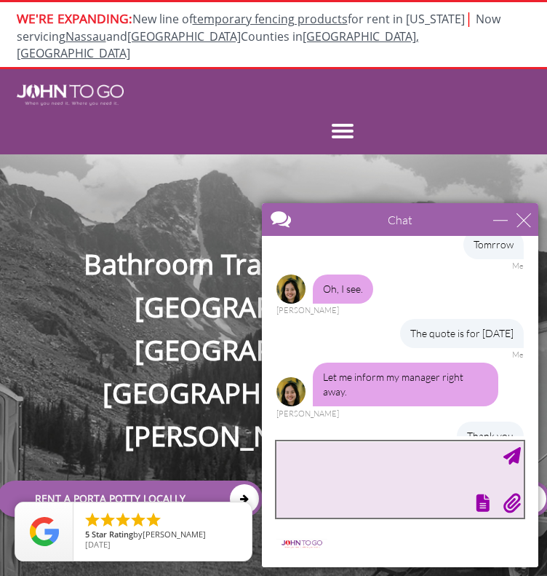
scroll to position [780, 0]
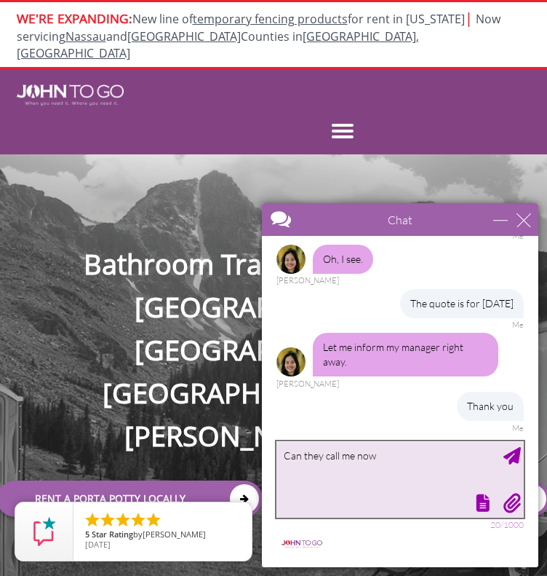
type textarea "Can they call me now?"
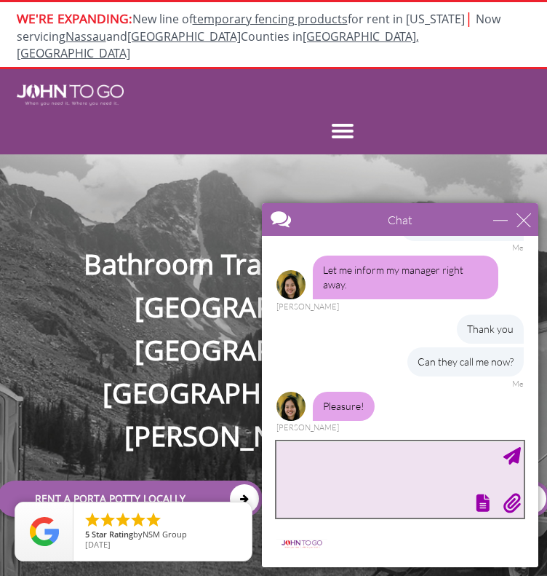
scroll to position [857, 0]
type textarea "Can they call me now?"
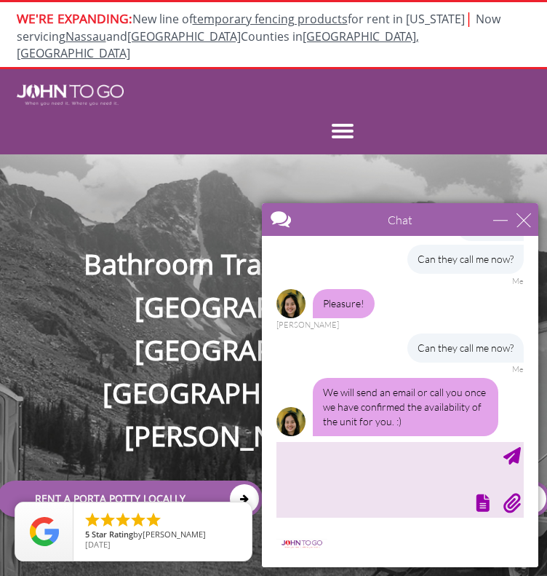
scroll to position [975, 0]
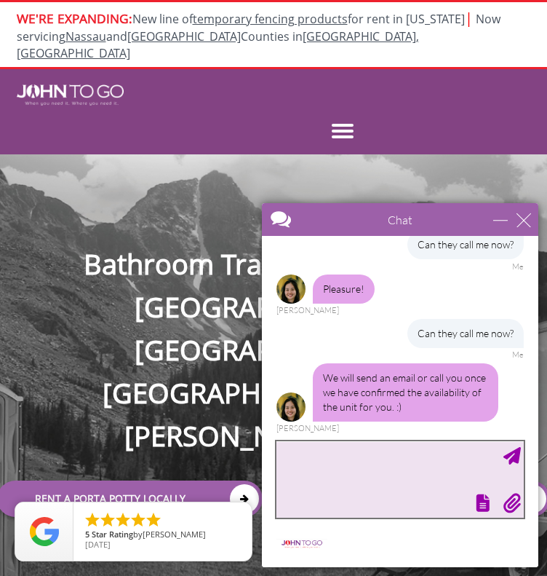
drag, startPoint x: 806, startPoint y: 558, endPoint x: 396, endPoint y: 469, distance: 419.4
click at [396, 469] on textarea "type your message" at bounding box center [400, 479] width 247 height 76
type textarea "Isn't that what the quote you sent me earlier was for?"
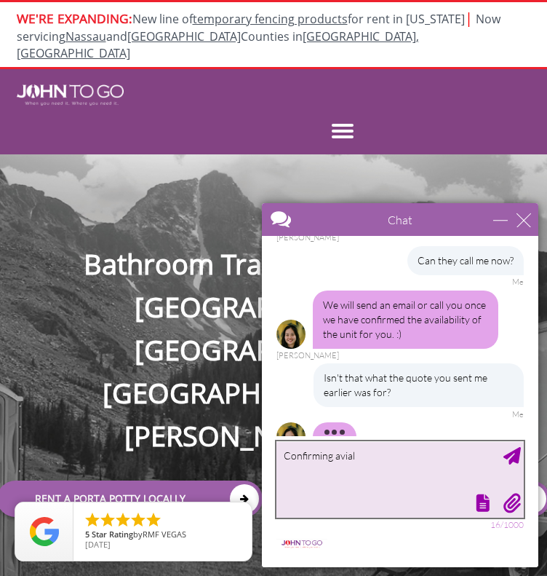
scroll to position [1078, 0]
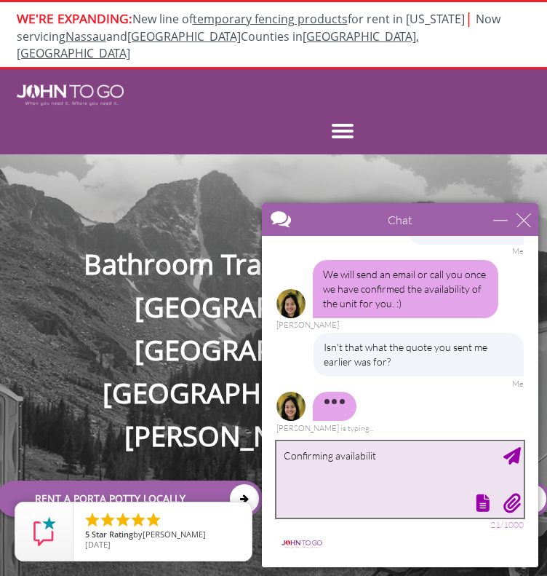
type textarea "Confirming availability"
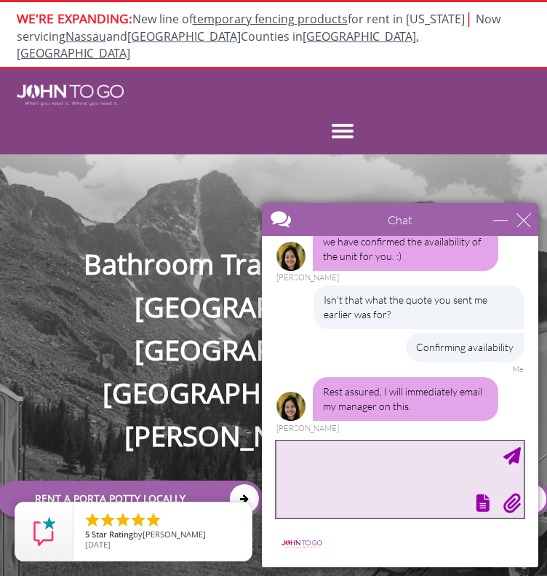
scroll to position [1126, 0]
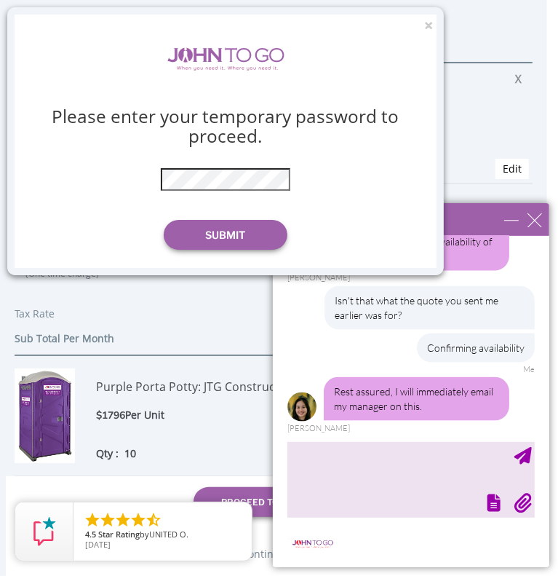
click at [233, 251] on div "Please enter your temporary password to proceed. * The password is incorrect Su…" at bounding box center [225, 141] width 378 height 253
click at [233, 231] on button "Submit" at bounding box center [226, 235] width 124 height 30
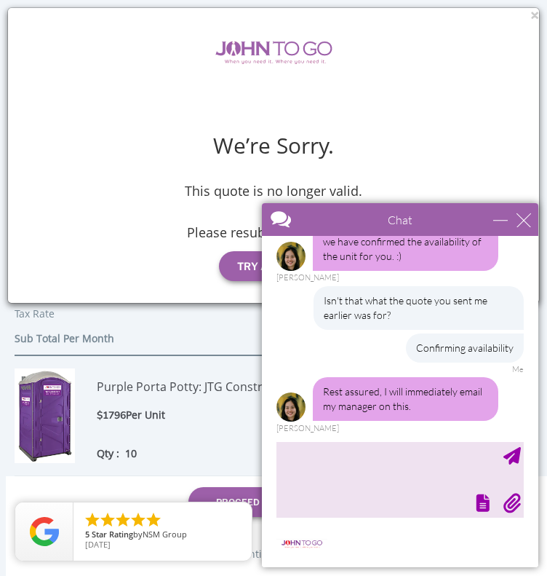
click at [358, 499] on div at bounding box center [399, 501] width 250 height 20
click at [358, 470] on textarea "type your message" at bounding box center [400, 479] width 247 height 76
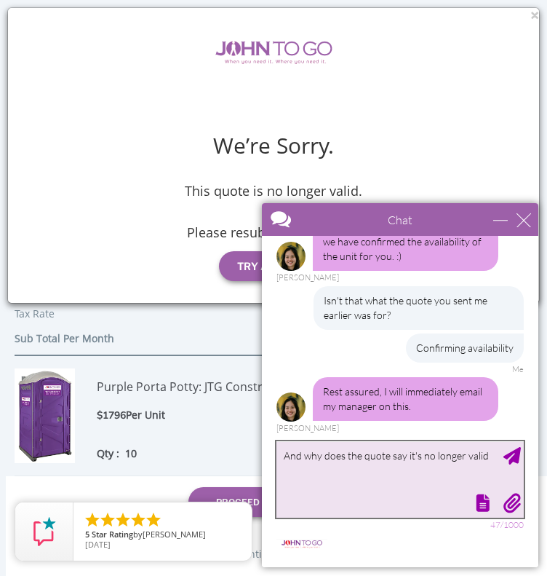
type textarea "And why does the quote say it's no longer valid?"
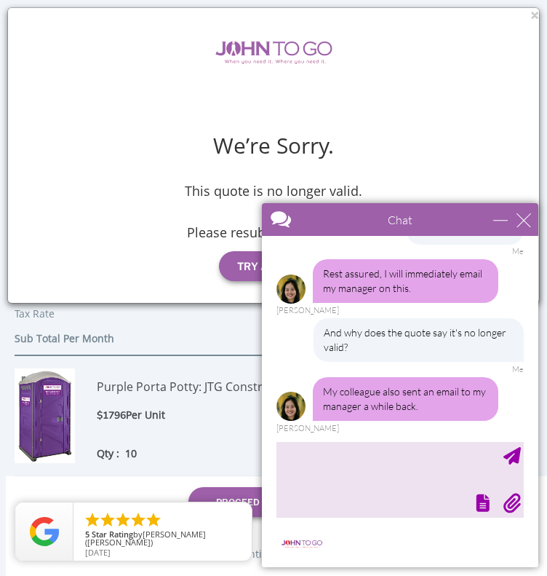
scroll to position [1229, 0]
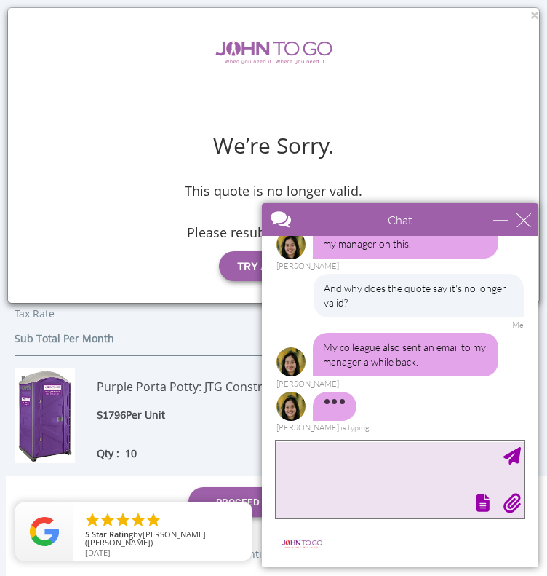
click at [344, 461] on textarea "type your message" at bounding box center [400, 479] width 247 height 76
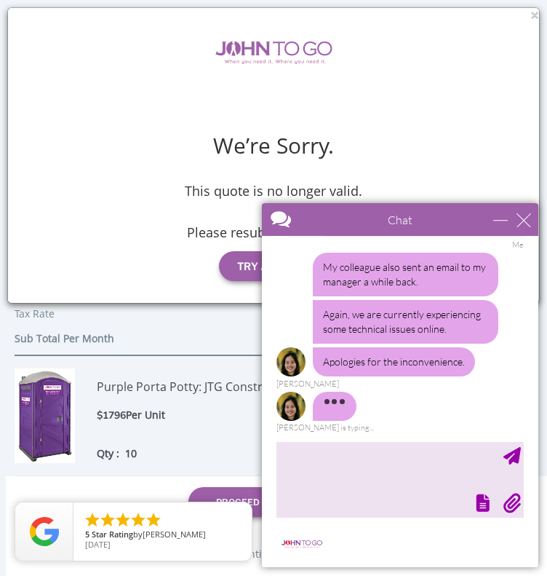
scroll to position [1297, 0]
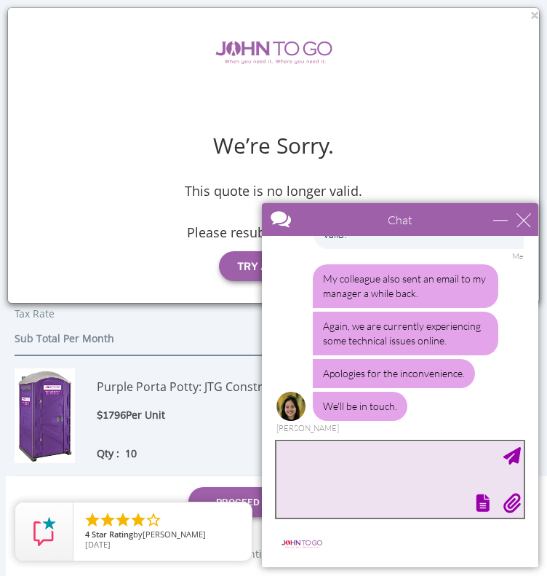
click at [390, 491] on textarea "type your message" at bounding box center [400, 479] width 247 height 76
type textarea "I hope so...."
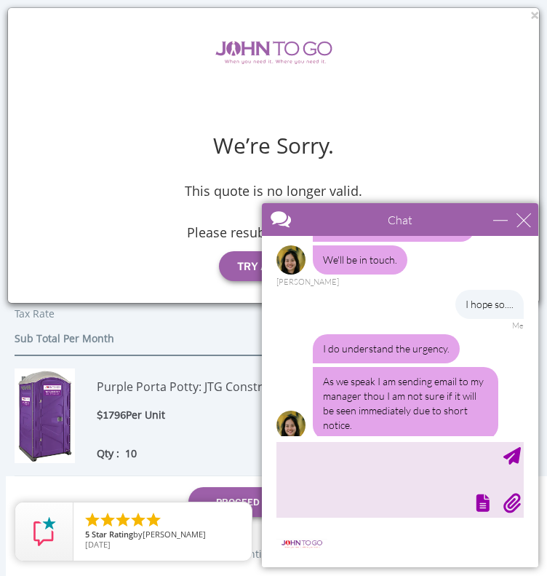
scroll to position [1462, 0]
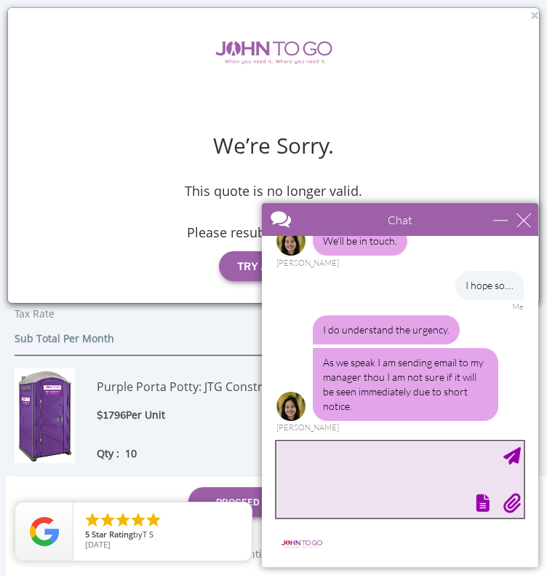
click at [397, 481] on textarea "type your message" at bounding box center [400, 479] width 247 height 76
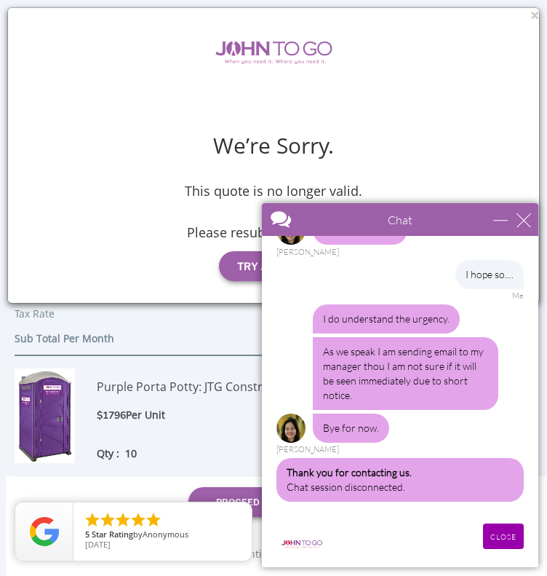
scroll to position [1473, 0]
